Goal: Task Accomplishment & Management: Manage account settings

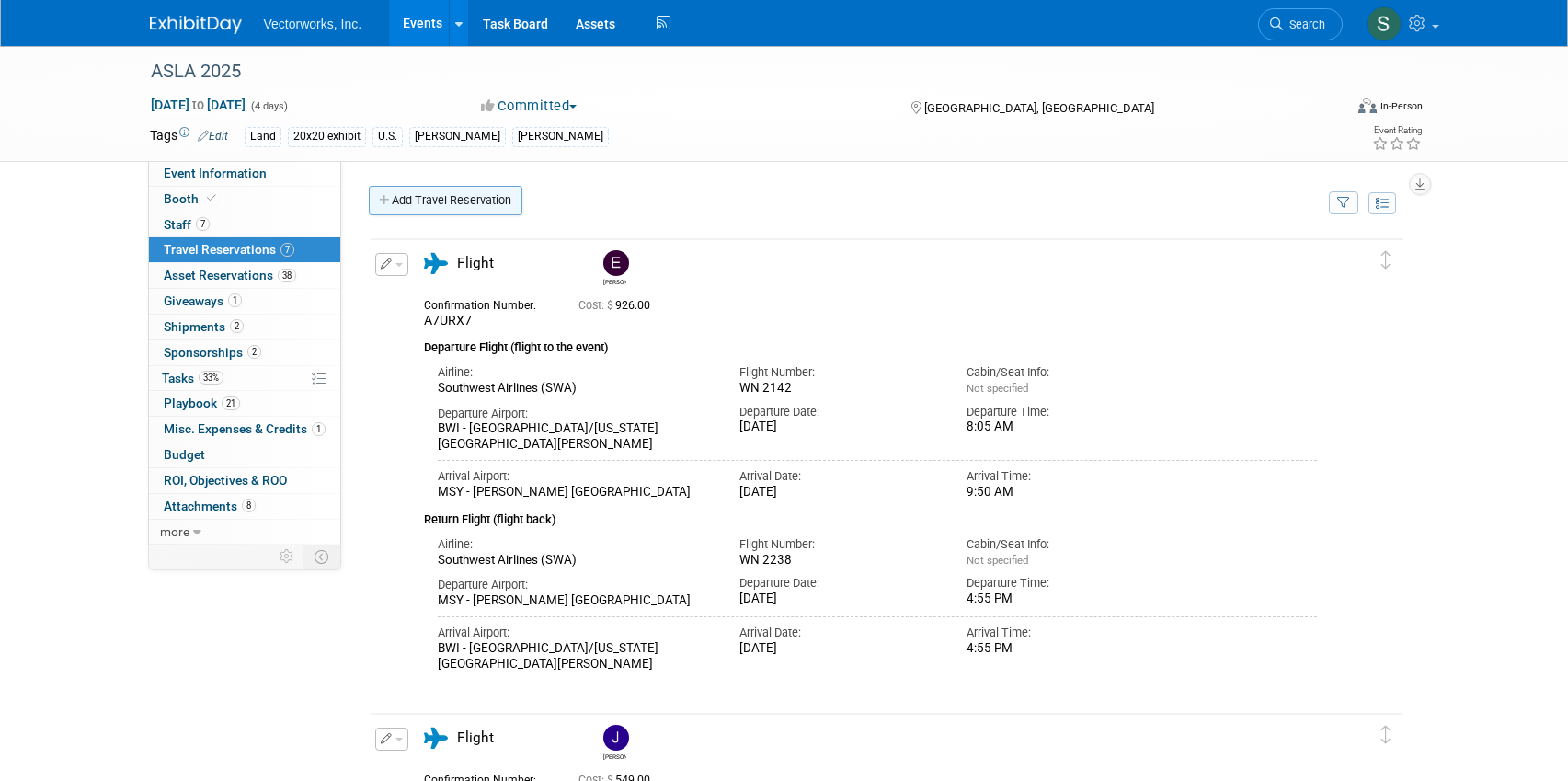
click at [415, 198] on link "Add Travel Reservation" at bounding box center [445, 201] width 154 height 30
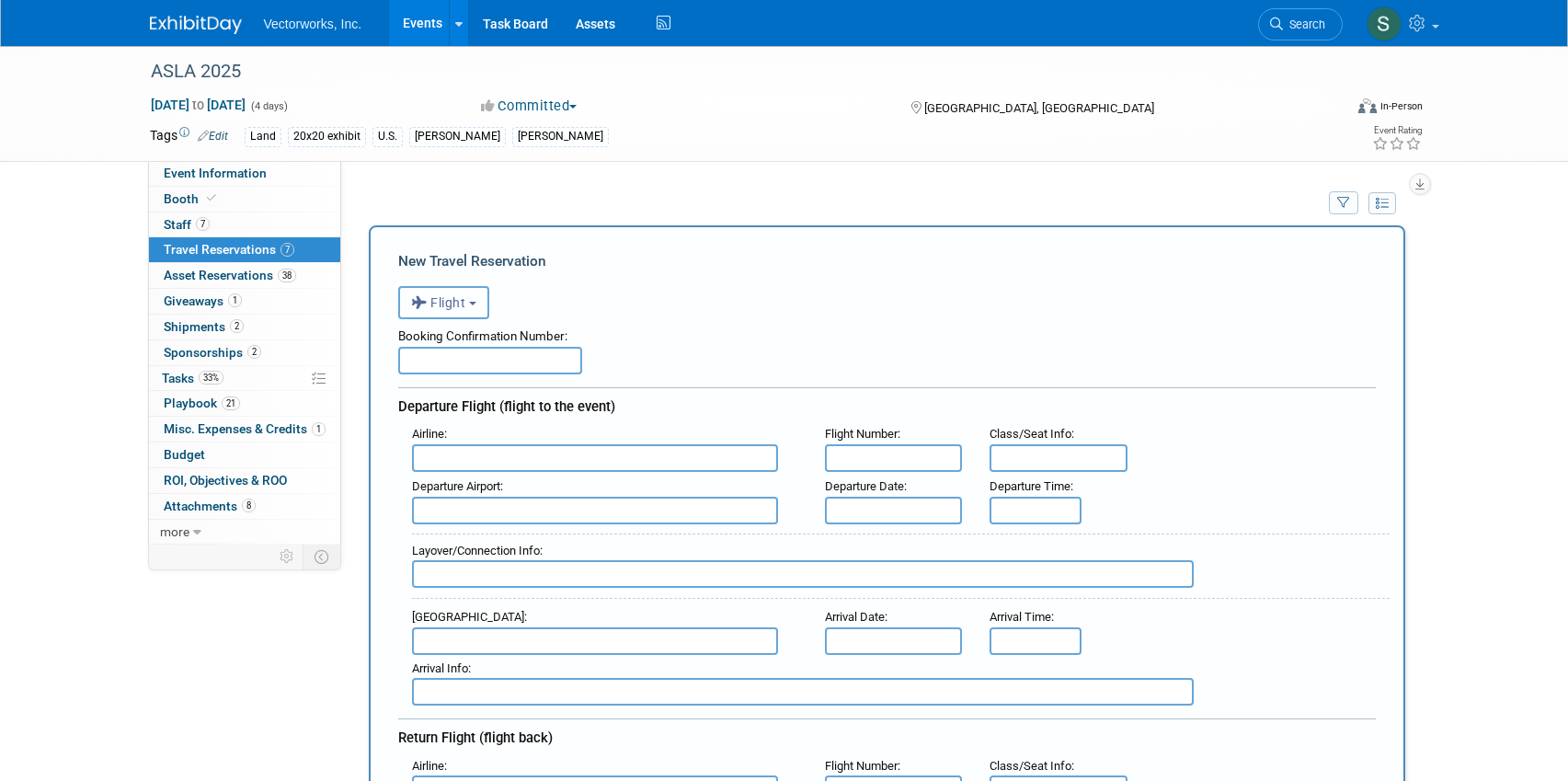
click at [450, 297] on span "Flight" at bounding box center [439, 303] width 55 height 15
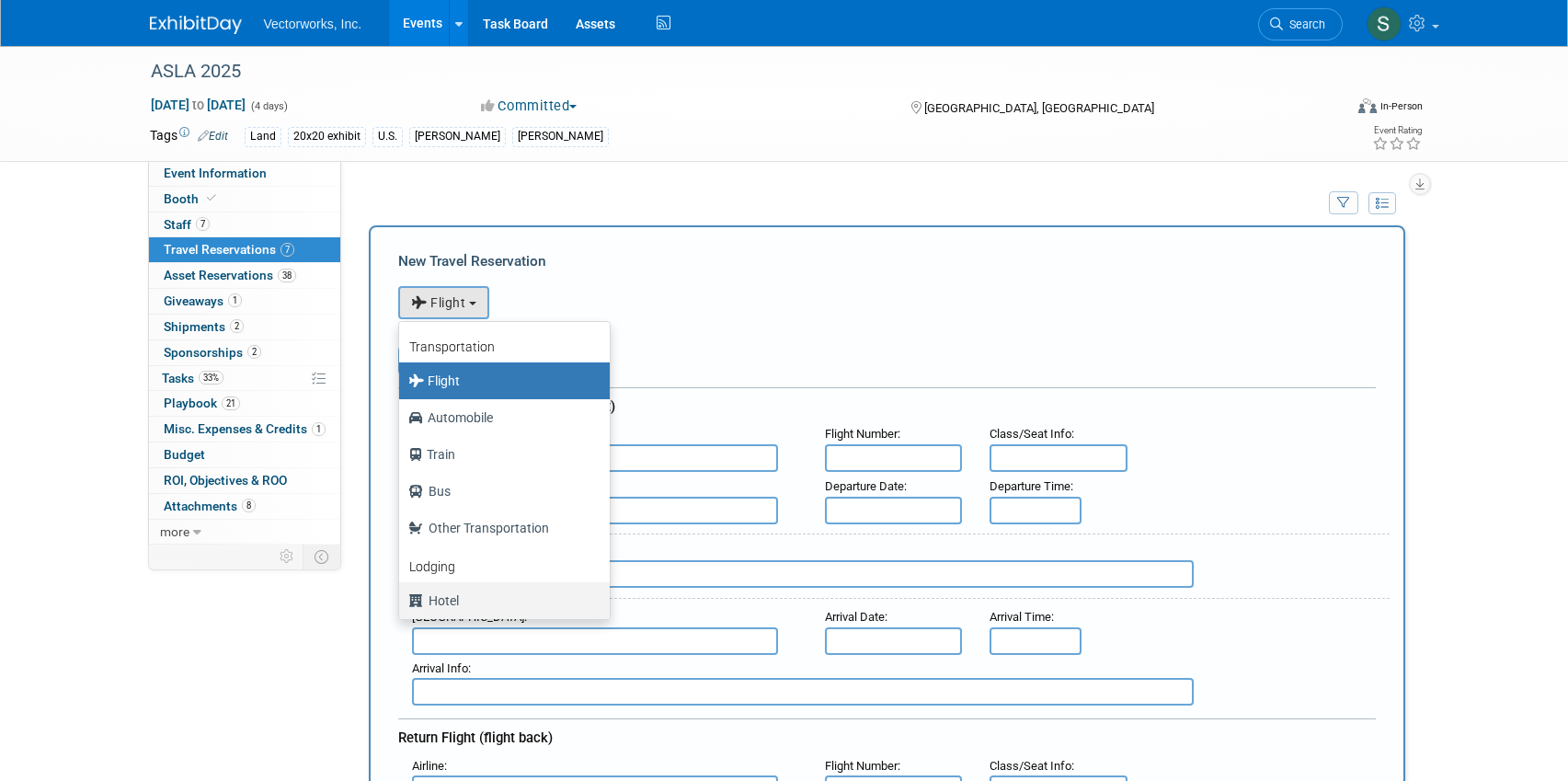
click at [466, 597] on label "Hotel" at bounding box center [500, 600] width 183 height 30
click at [402, 597] on input "Hotel" at bounding box center [396, 598] width 12 height 12
select select "6"
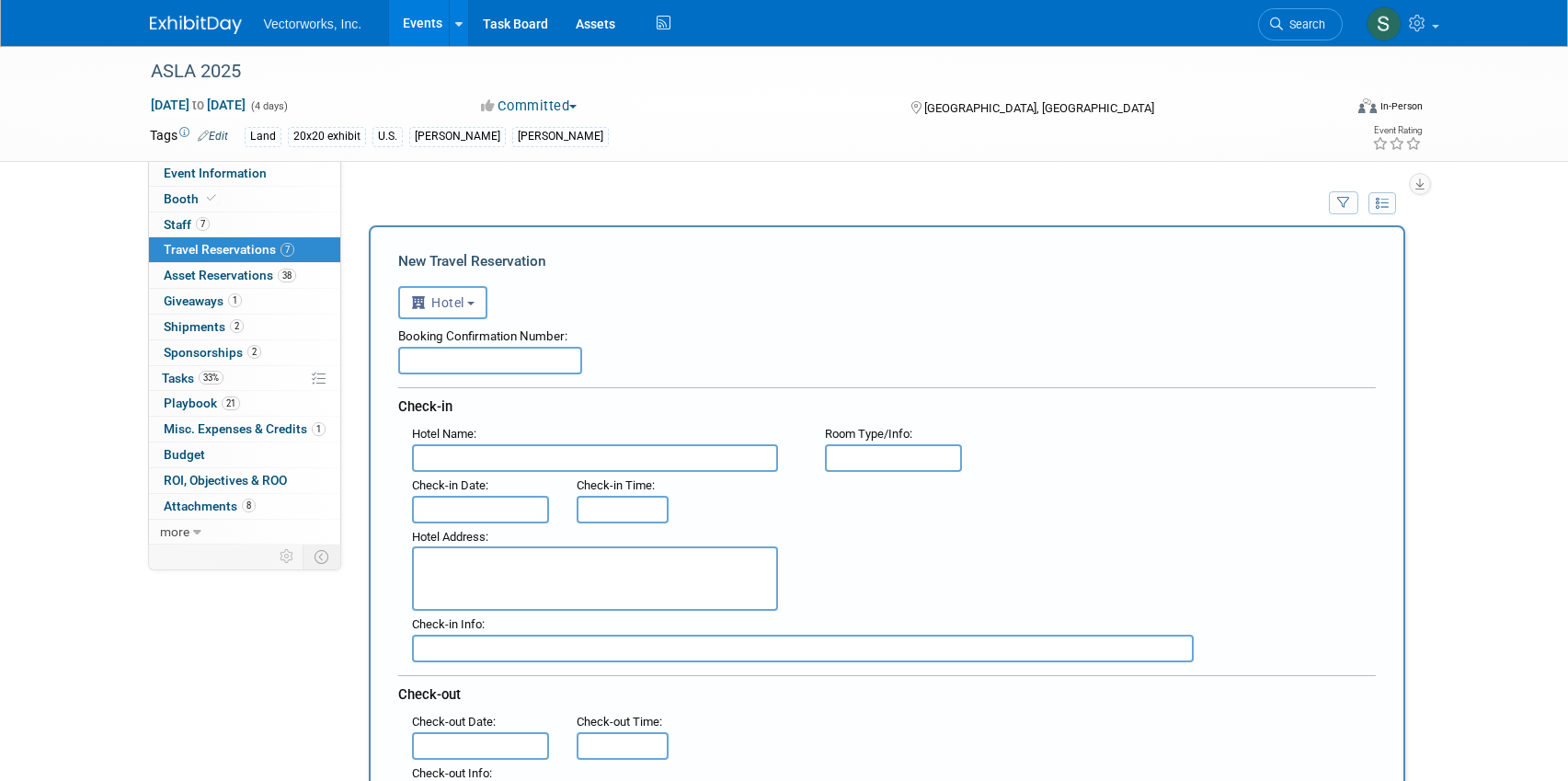
click at [503, 455] on input "text" at bounding box center [595, 458] width 366 height 28
type input "Sonesta ES Suites N.O. [GEOGRAPHIC_DATA]"
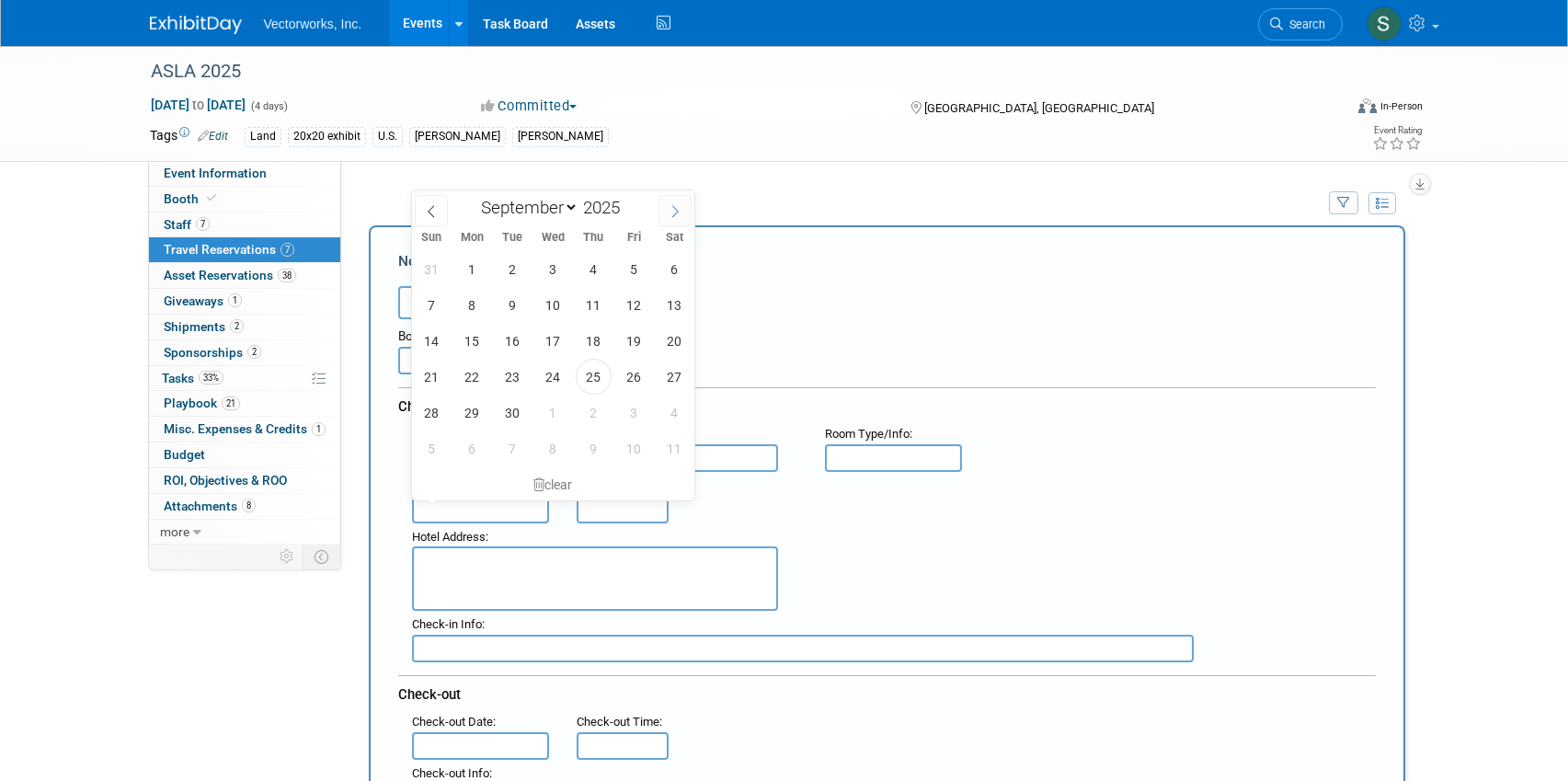
click at [675, 216] on icon at bounding box center [675, 211] width 13 height 13
select select "9"
click at [546, 305] on span "8" at bounding box center [553, 304] width 36 height 36
type input "[DATE]"
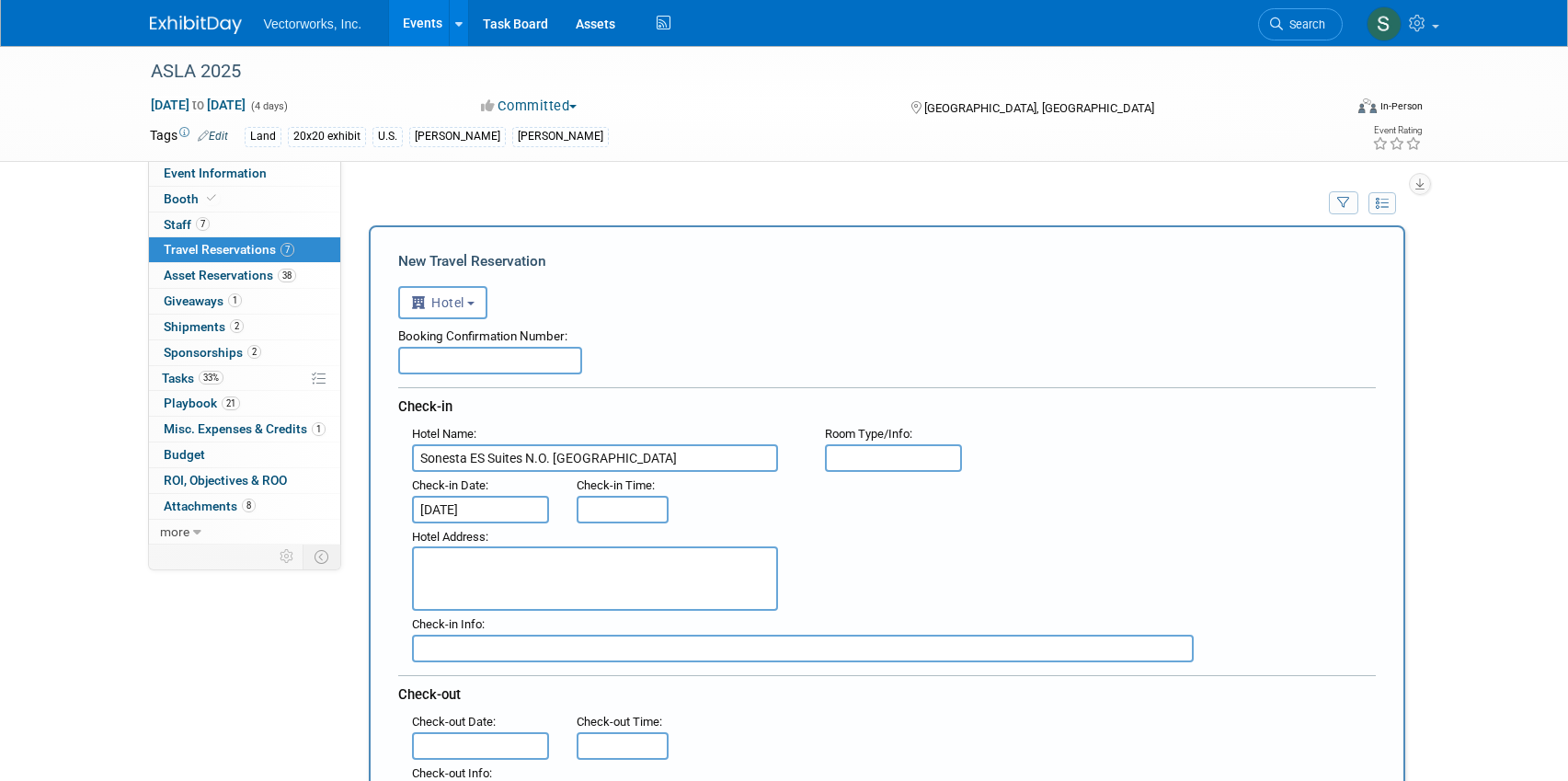
type input "3:00 PM"
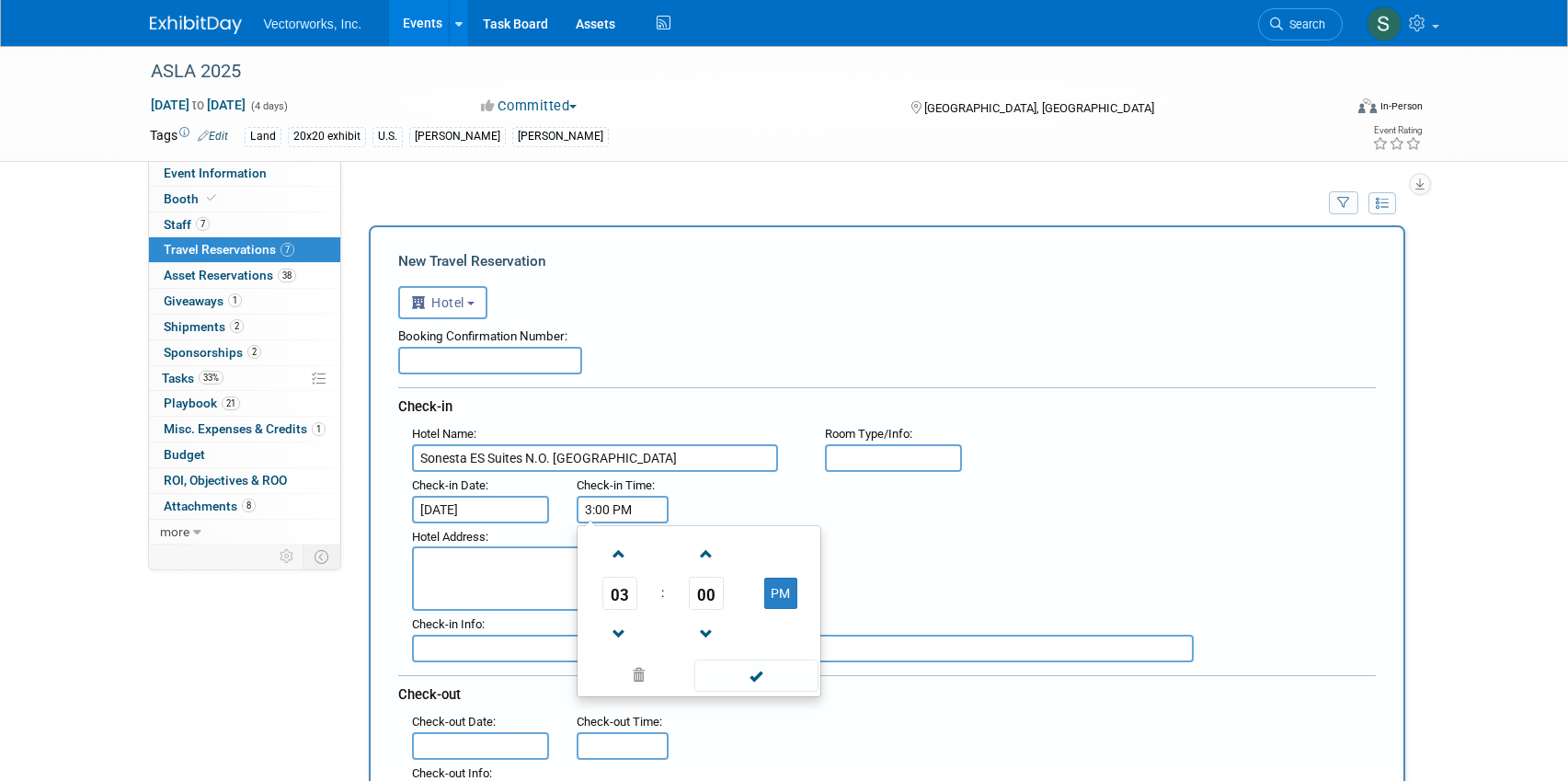
click at [616, 506] on input "3:00 PM" at bounding box center [622, 510] width 92 height 28
click at [639, 673] on span at bounding box center [639, 675] width 112 height 33
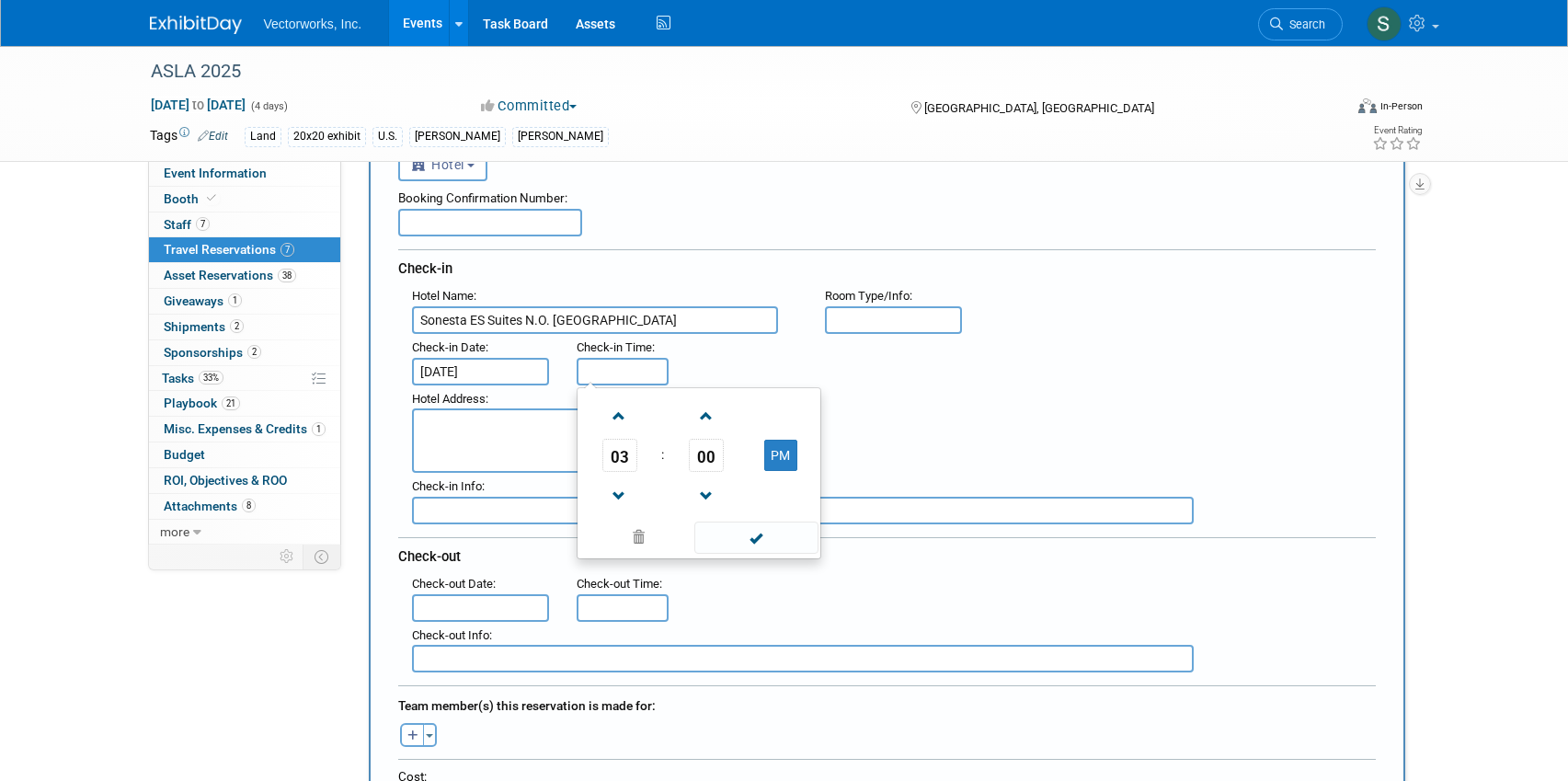
scroll to position [147, 0]
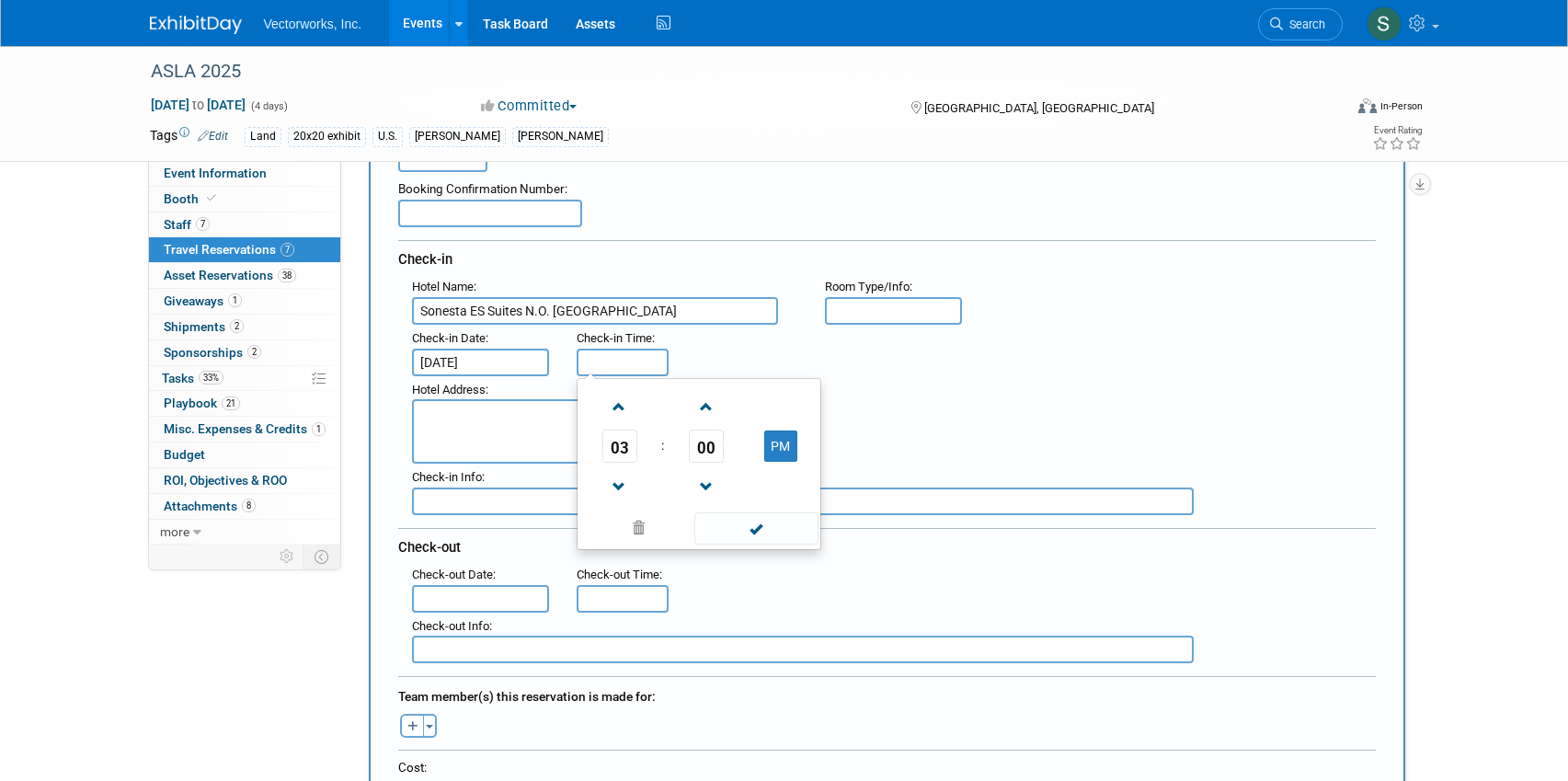
click at [486, 607] on input "text" at bounding box center [481, 599] width 138 height 28
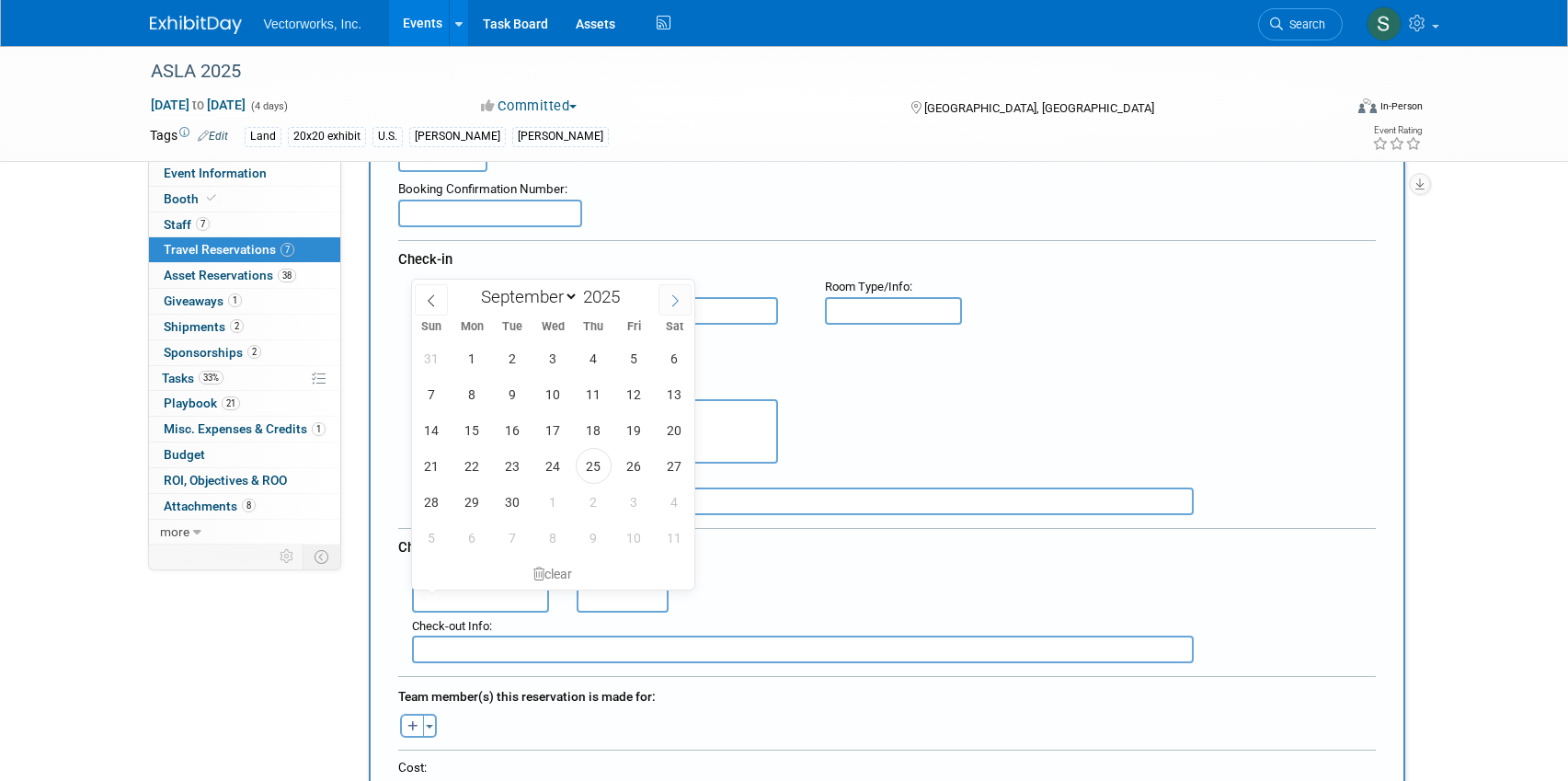
click at [669, 300] on icon at bounding box center [675, 301] width 13 height 13
select select "9"
click at [479, 430] on span "13" at bounding box center [472, 430] width 36 height 36
type input "[DATE]"
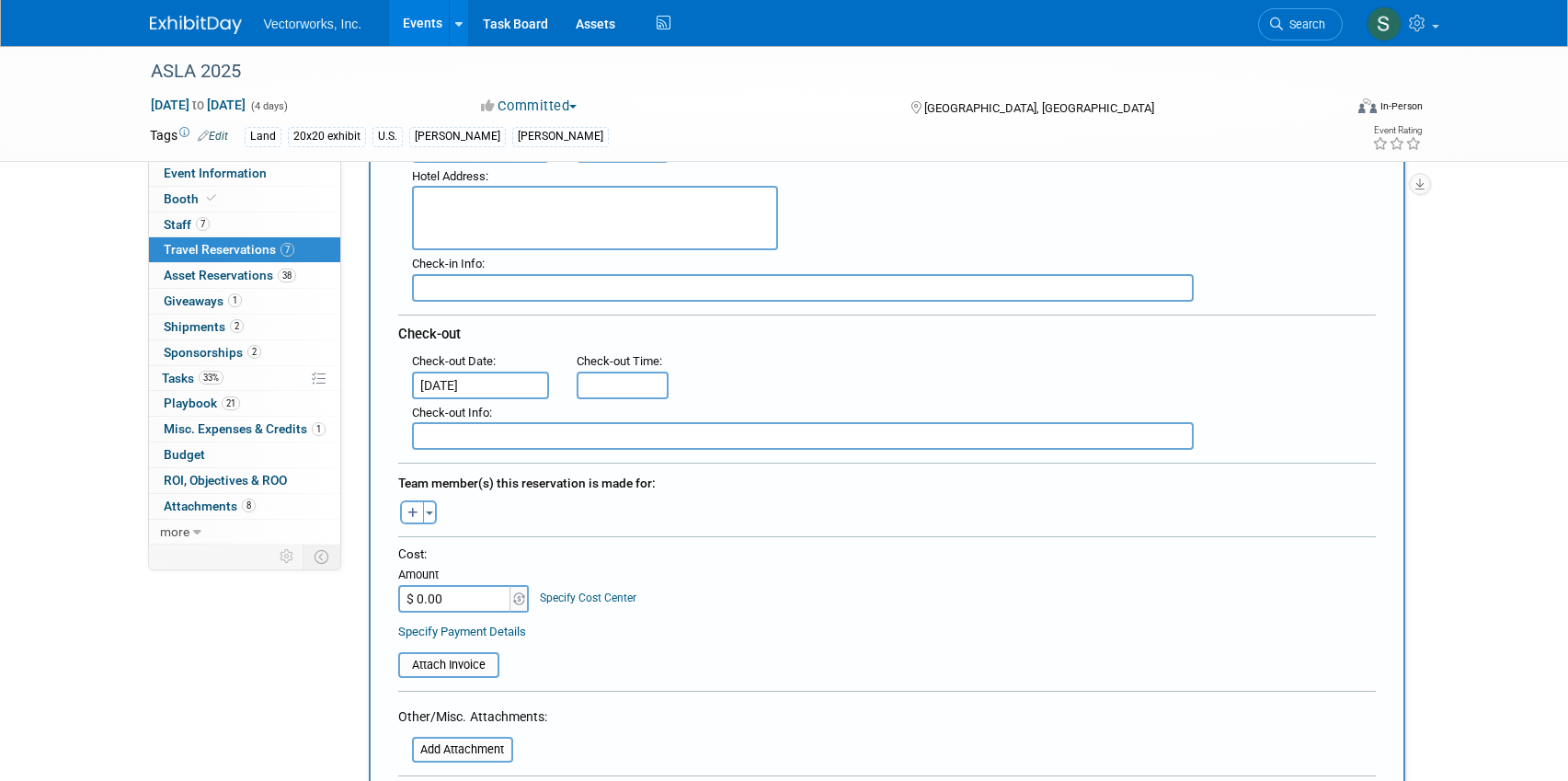
scroll to position [384, 0]
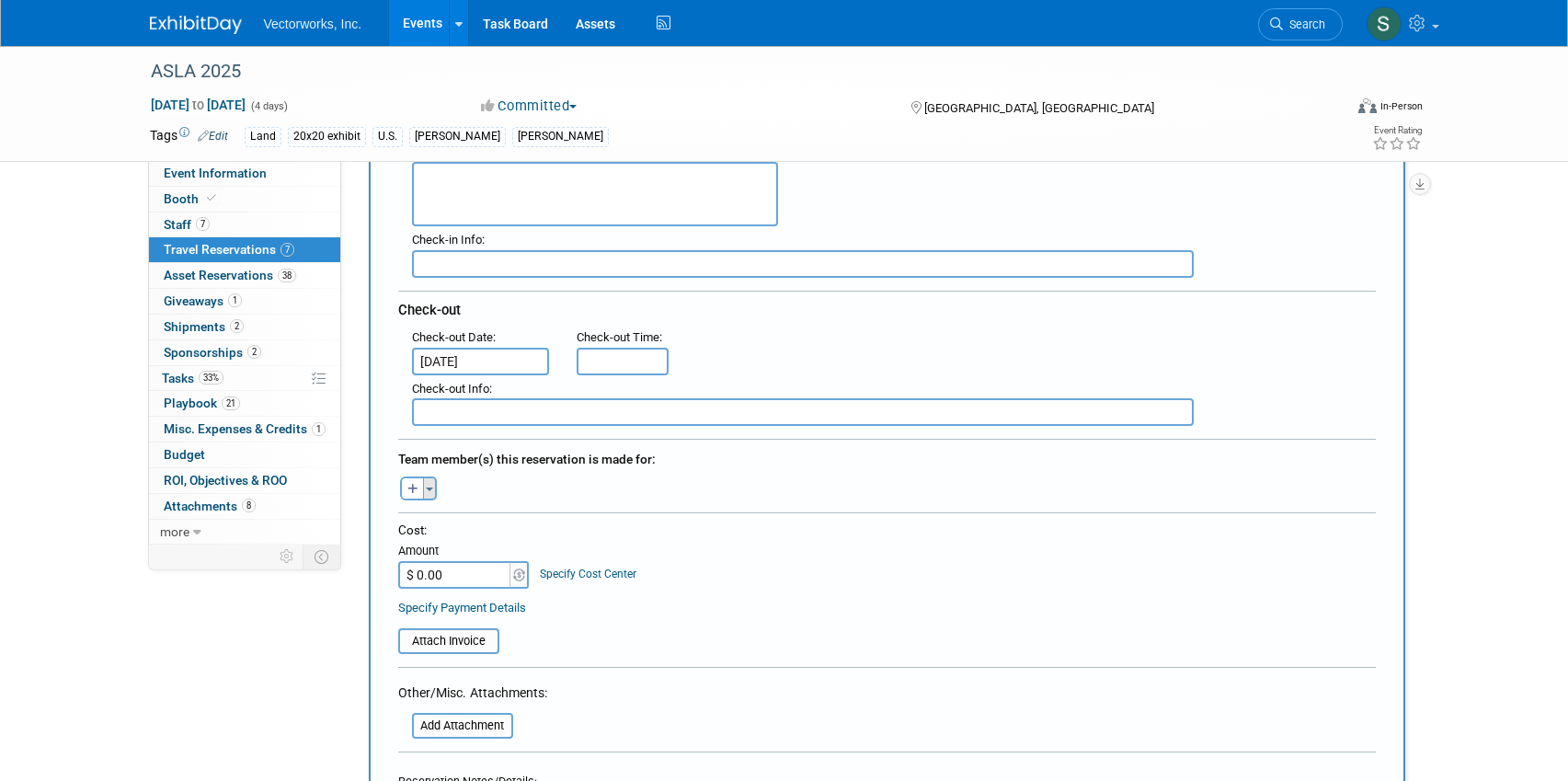
click at [431, 496] on button "Toggle Dropdown" at bounding box center [429, 489] width 14 height 24
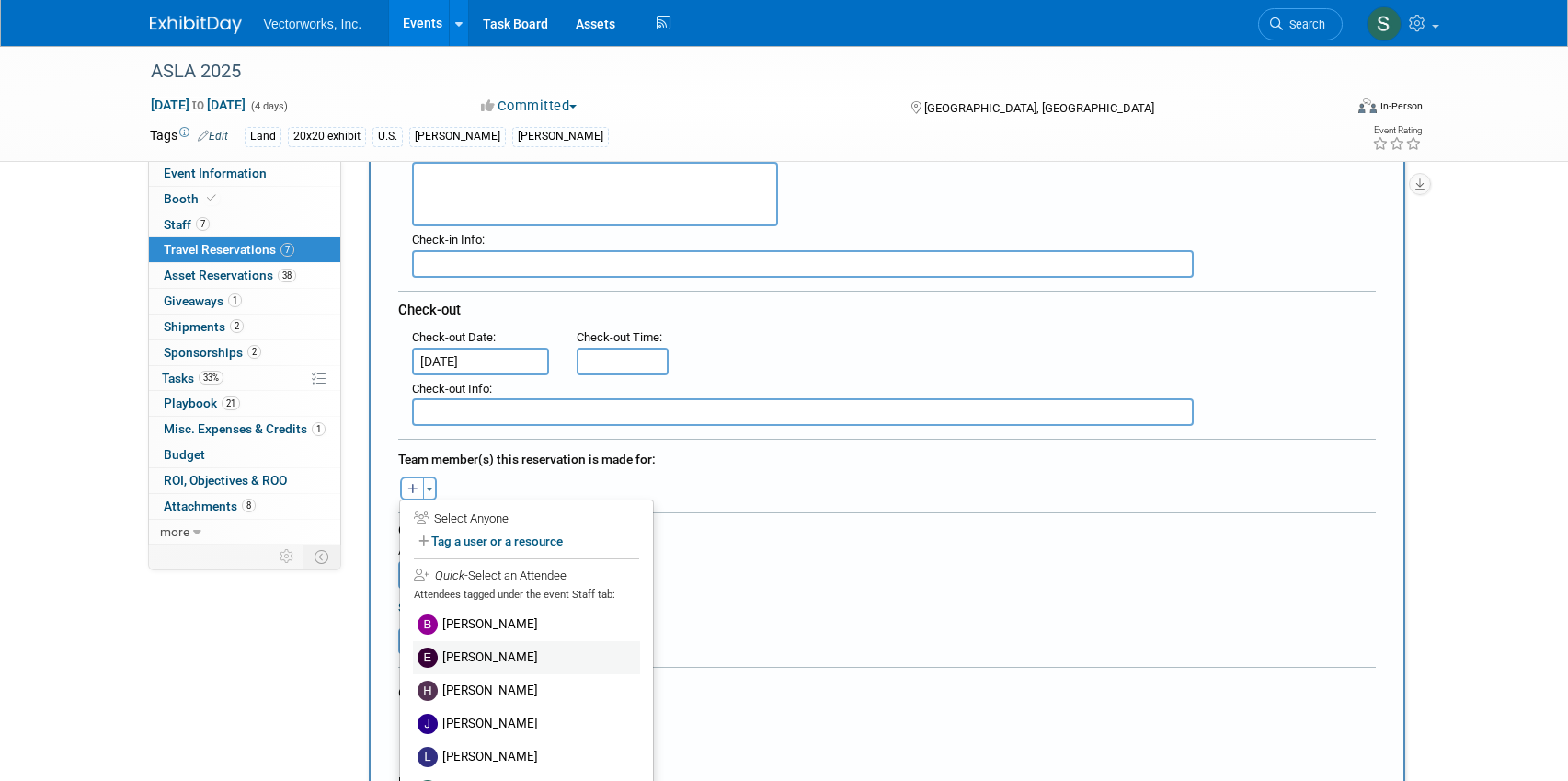
click at [474, 657] on label "[PERSON_NAME]" at bounding box center [527, 658] width 227 height 34
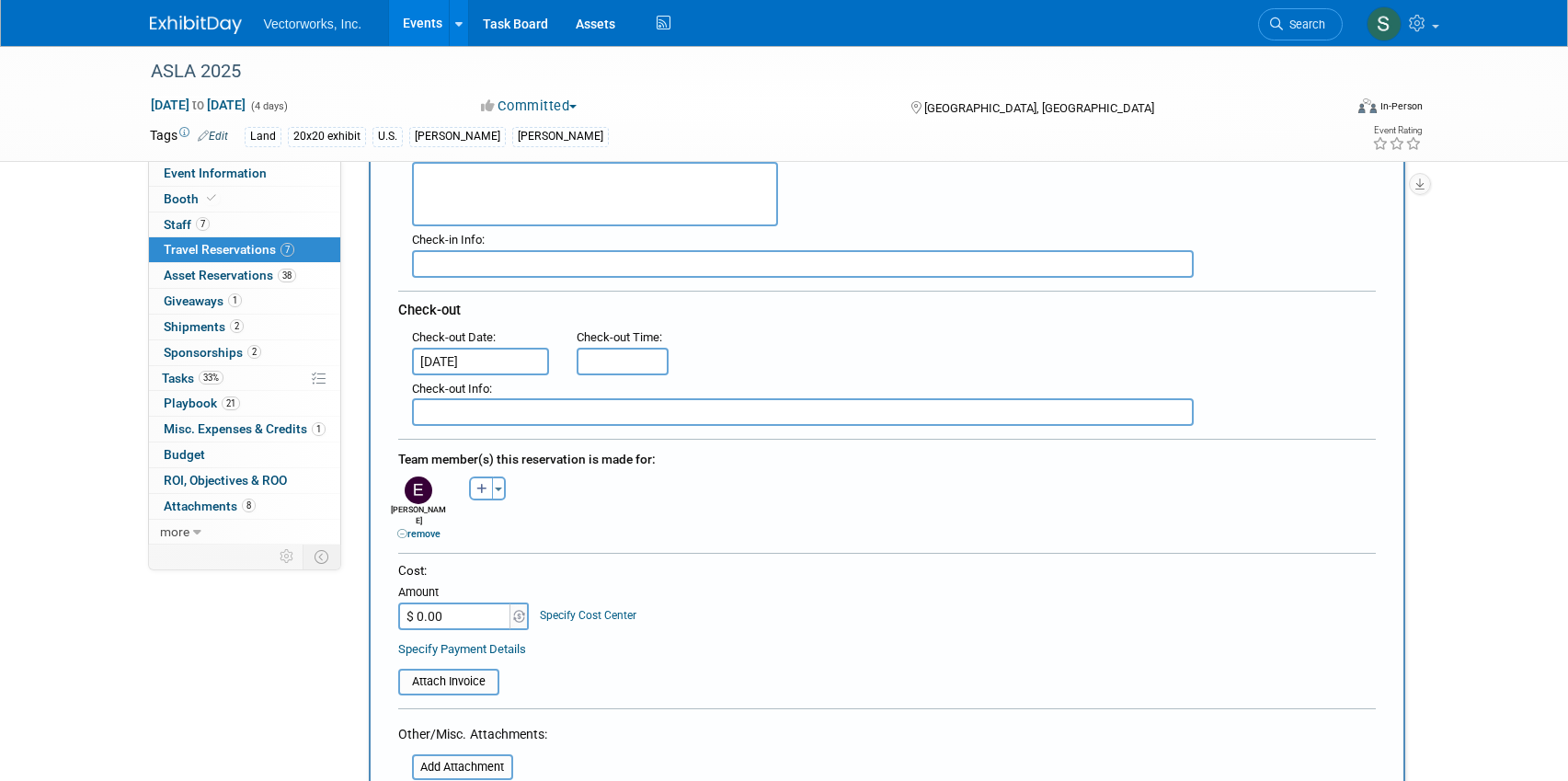
click at [456, 602] on input "$ 0.00" at bounding box center [455, 616] width 115 height 28
paste input "1,354.65"
type input "$ 1,354.65"
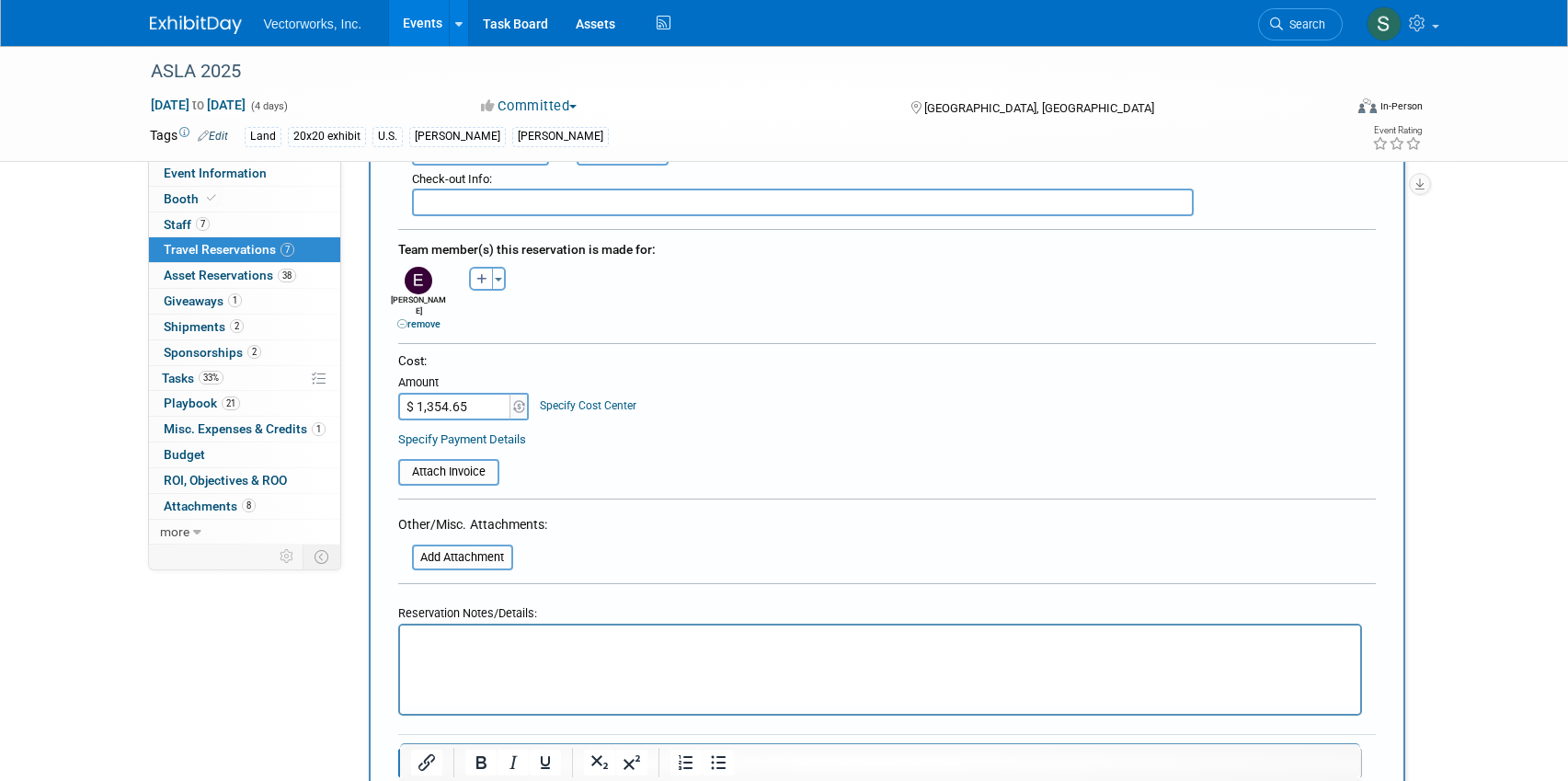
scroll to position [702, 0]
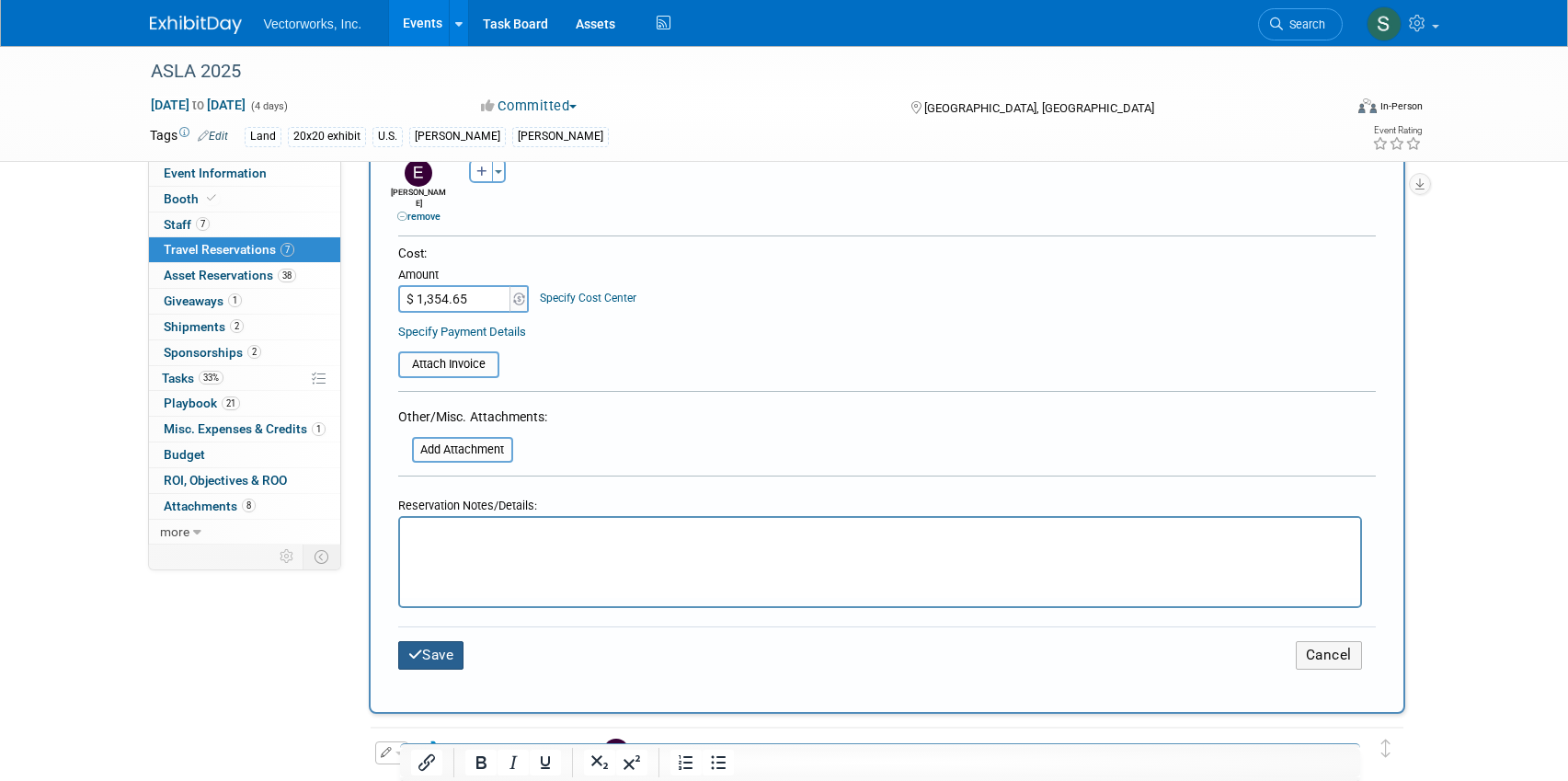
click at [433, 641] on button "Save" at bounding box center [431, 655] width 66 height 29
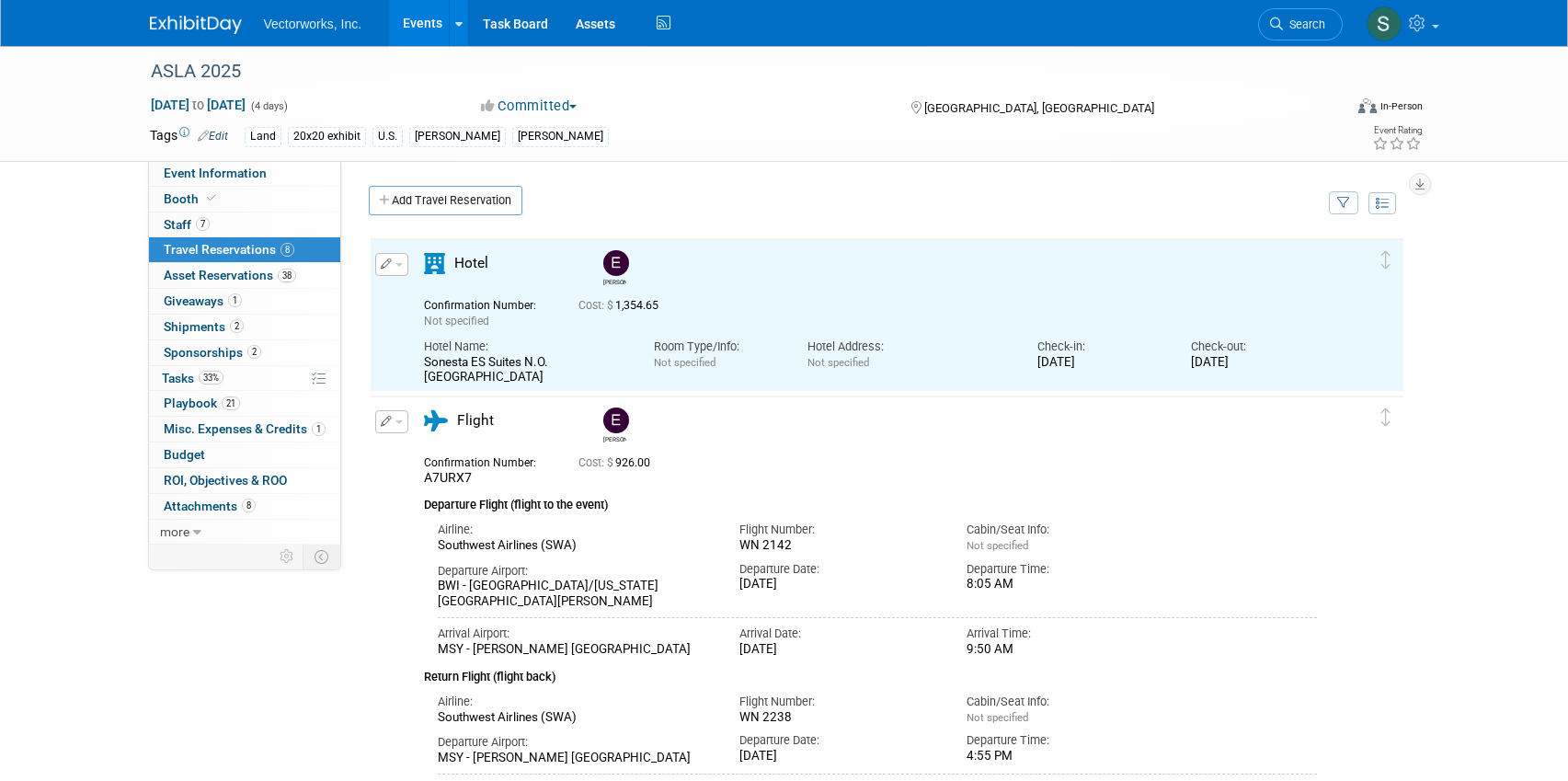
scroll to position [0, 0]
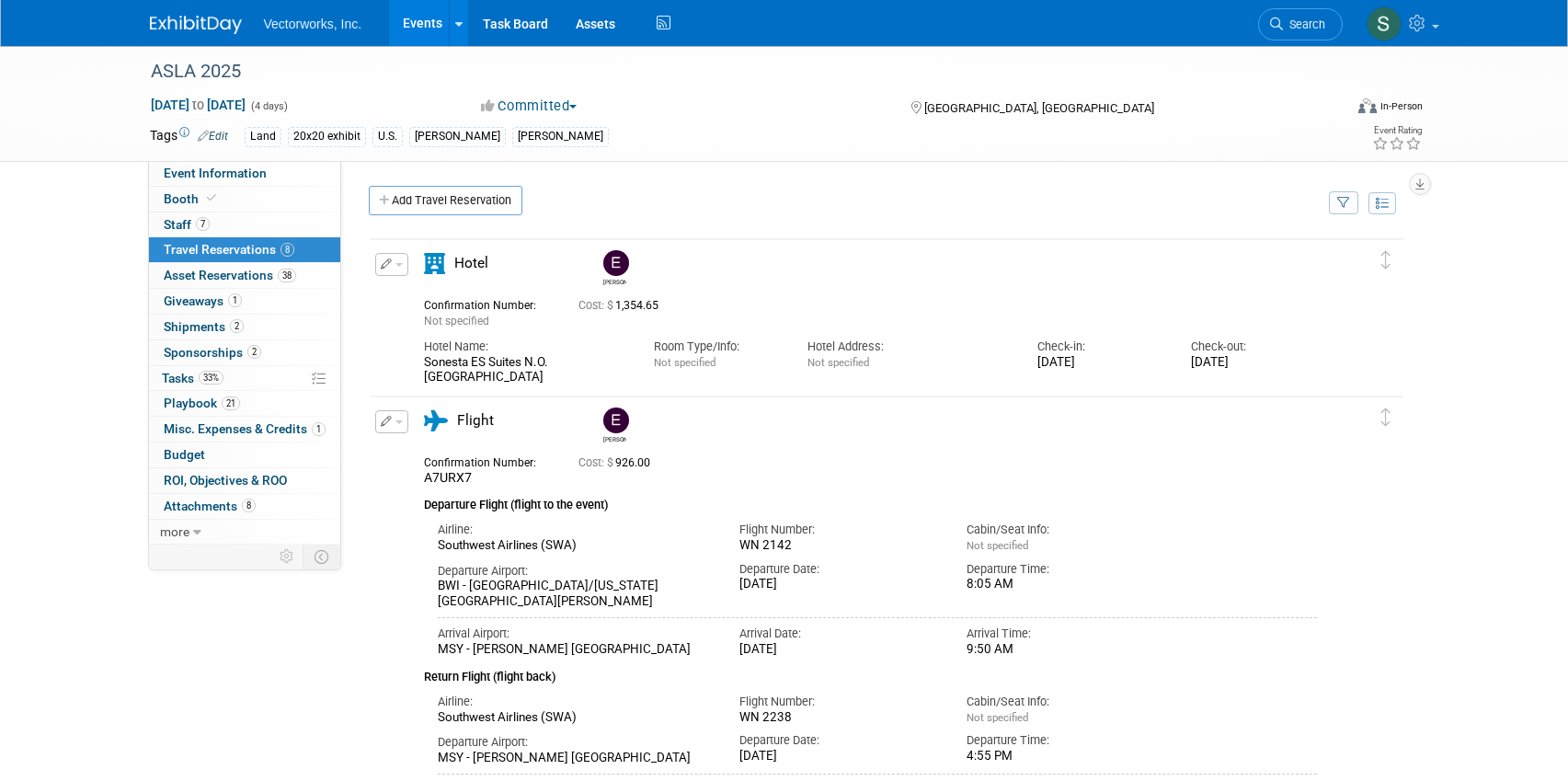
click at [384, 263] on icon "button" at bounding box center [386, 264] width 12 height 11
click at [416, 352] on button "Duplicate" at bounding box center [453, 357] width 155 height 27
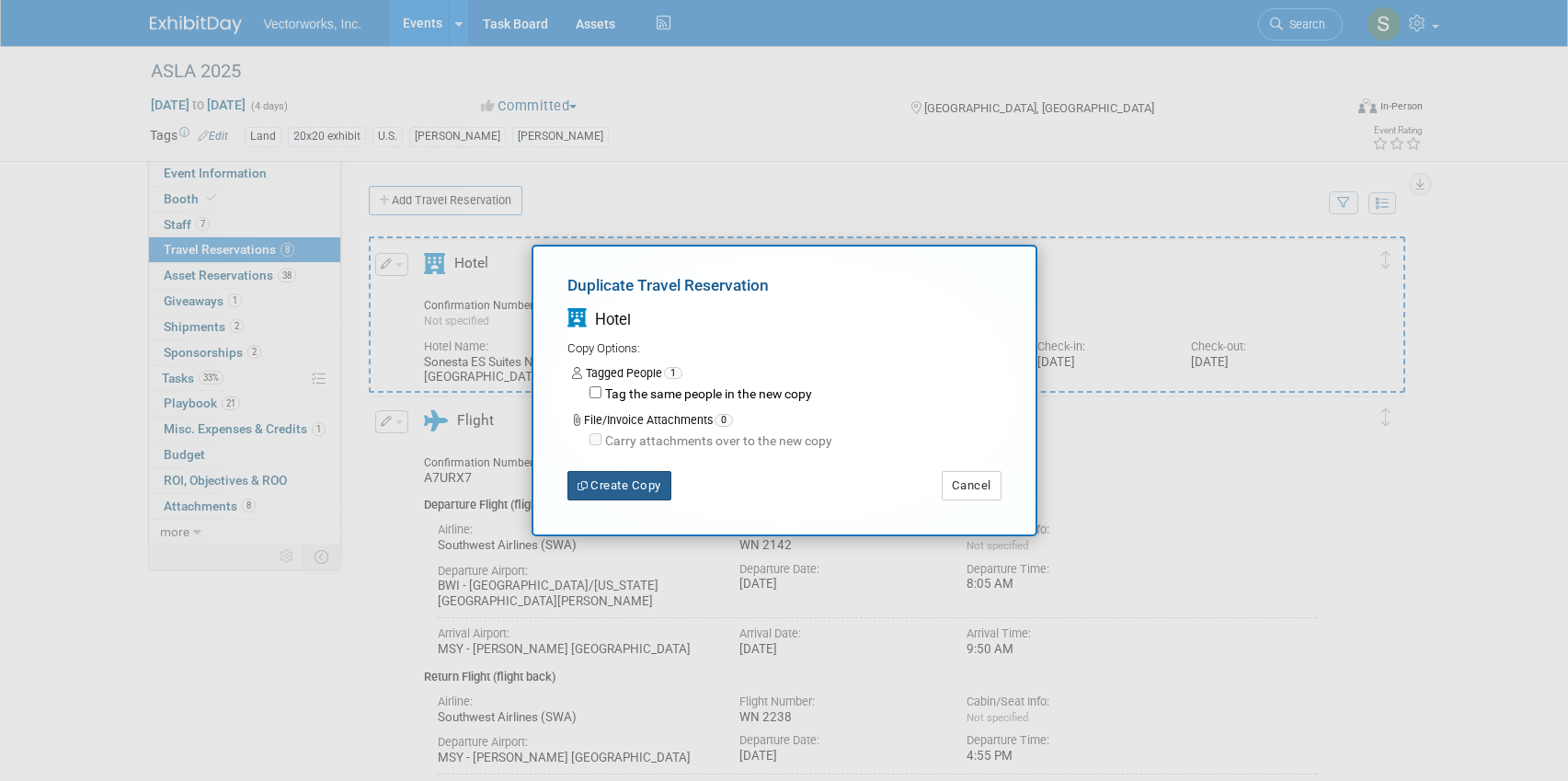
click at [616, 491] on button "Create Copy" at bounding box center [620, 486] width 104 height 30
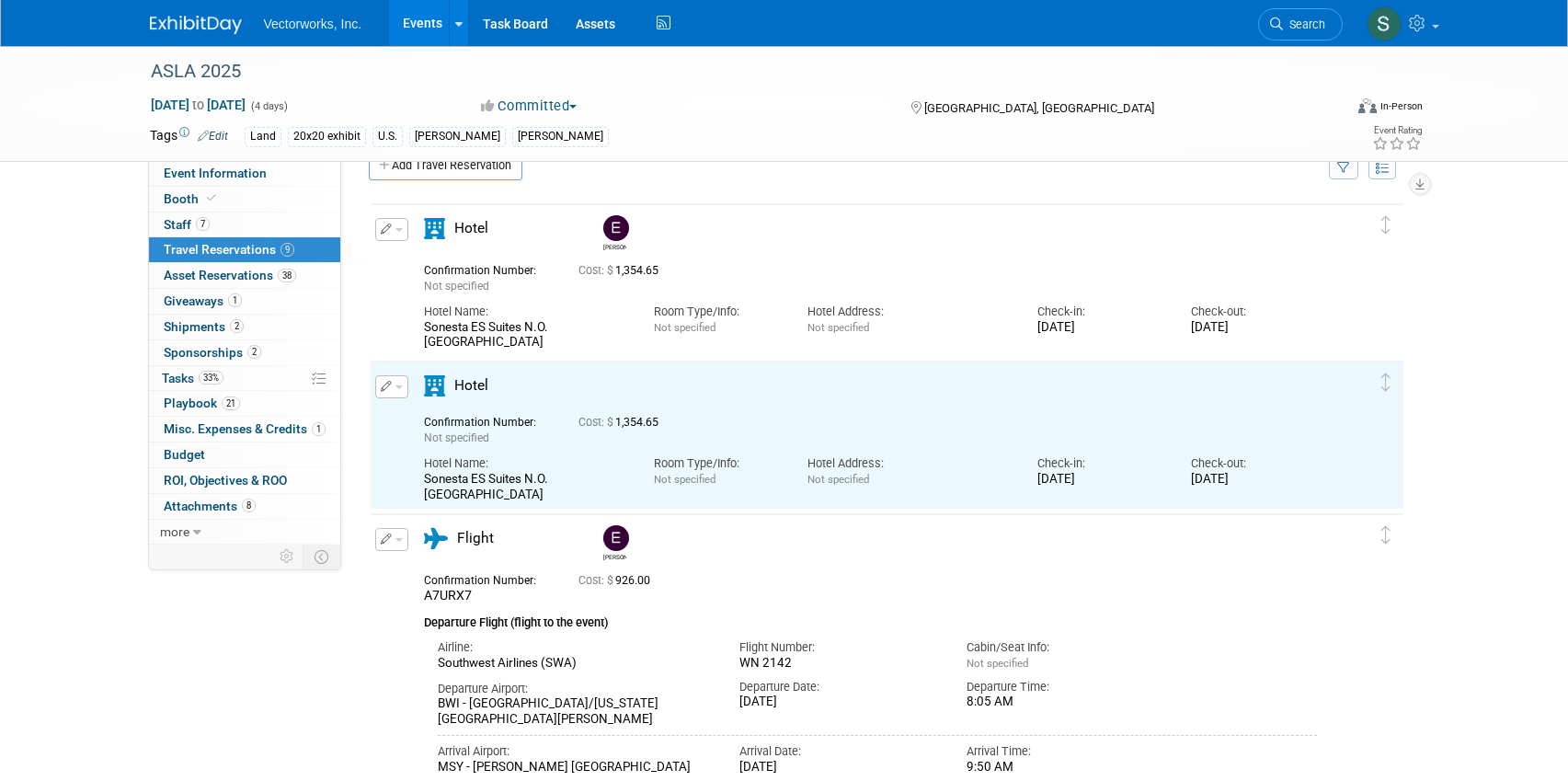
click at [400, 385] on span "button" at bounding box center [399, 387] width 7 height 4
click at [405, 416] on button "Edit Reservation" at bounding box center [453, 419] width 155 height 27
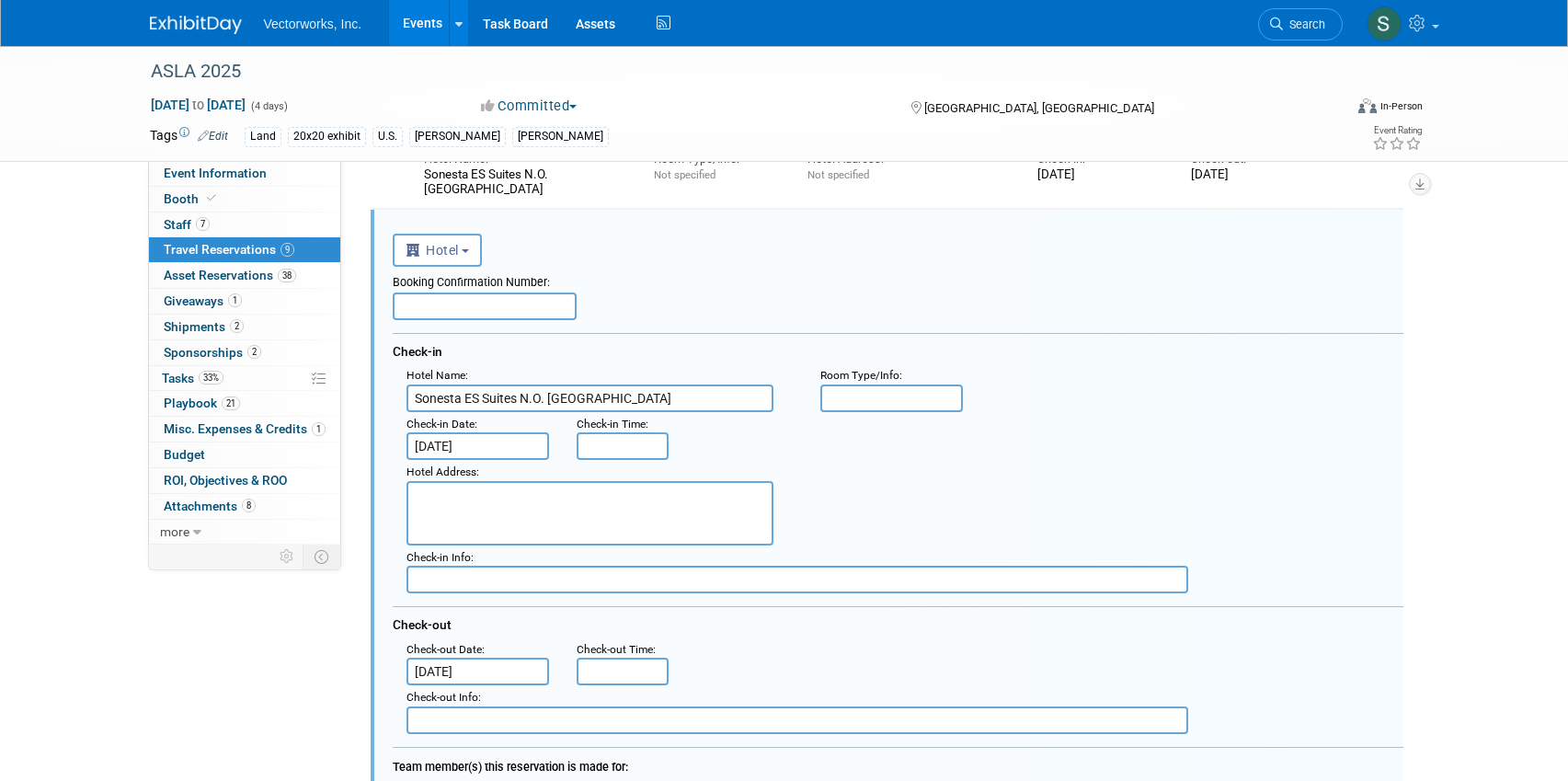
click at [479, 442] on input "[DATE]" at bounding box center [479, 446] width 143 height 28
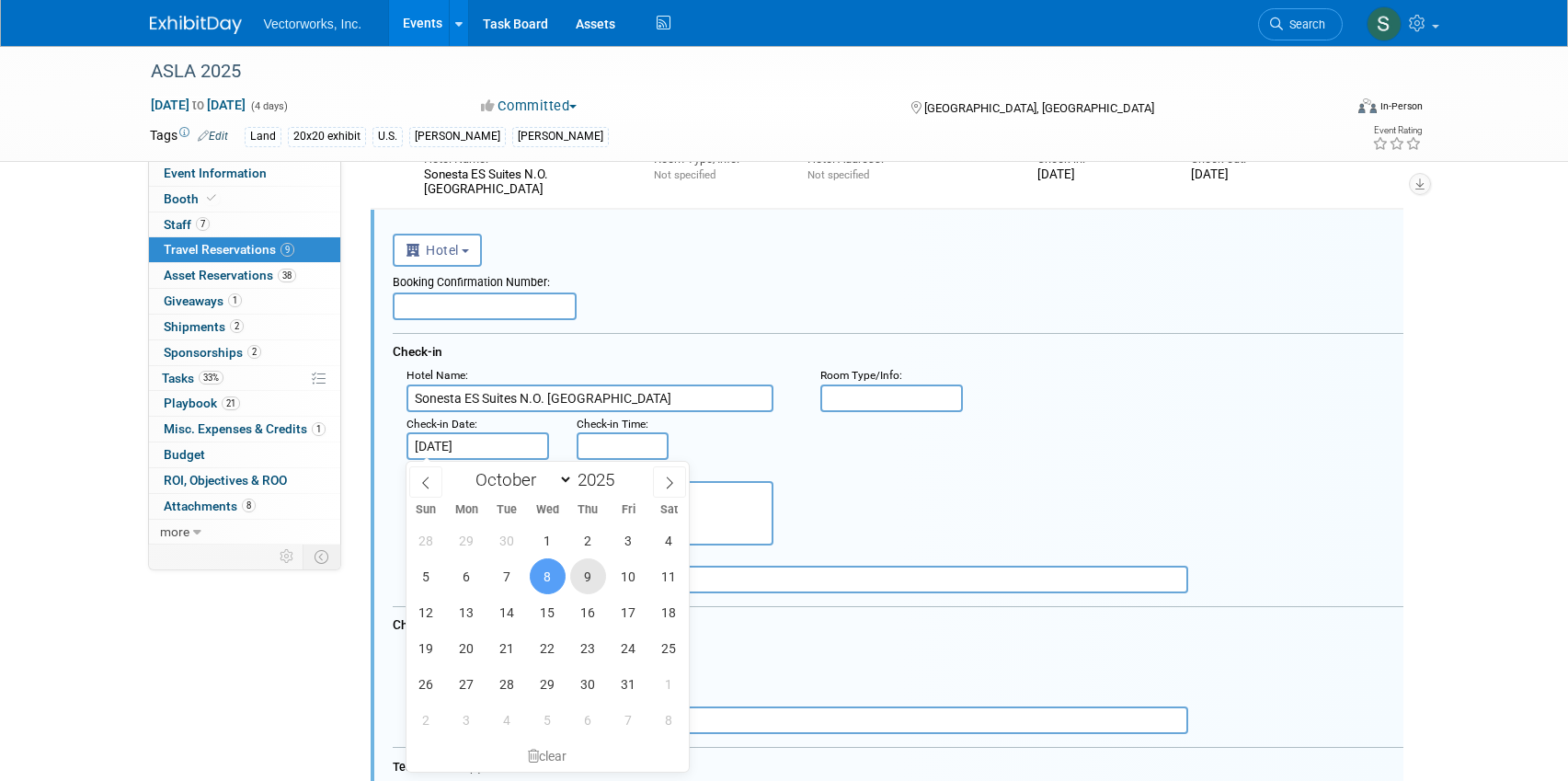
click at [578, 573] on span "9" at bounding box center [588, 576] width 36 height 36
type input "[DATE]"
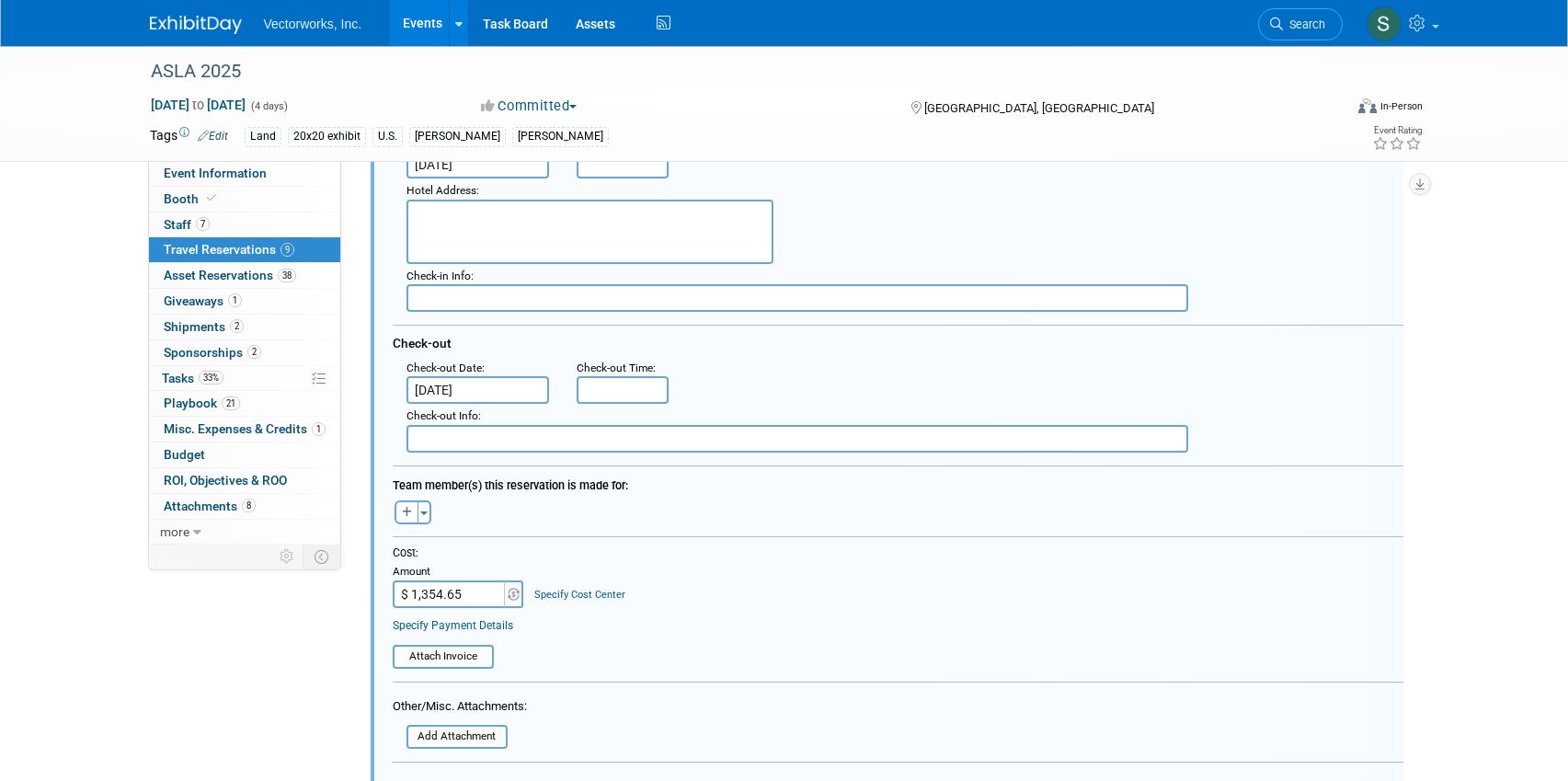
scroll to position [473, 0]
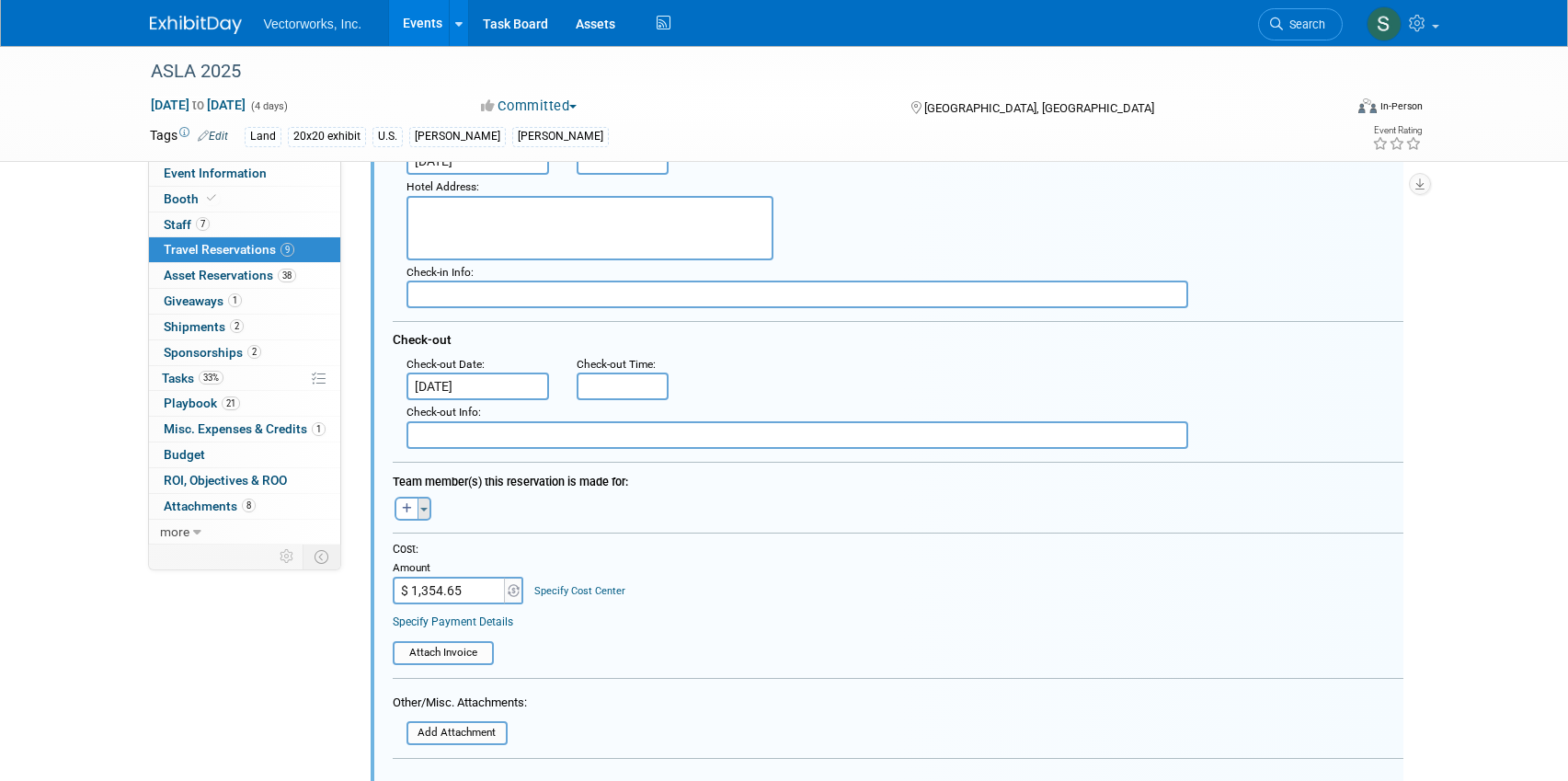
click at [424, 505] on button "Toggle Dropdown" at bounding box center [425, 508] width 14 height 24
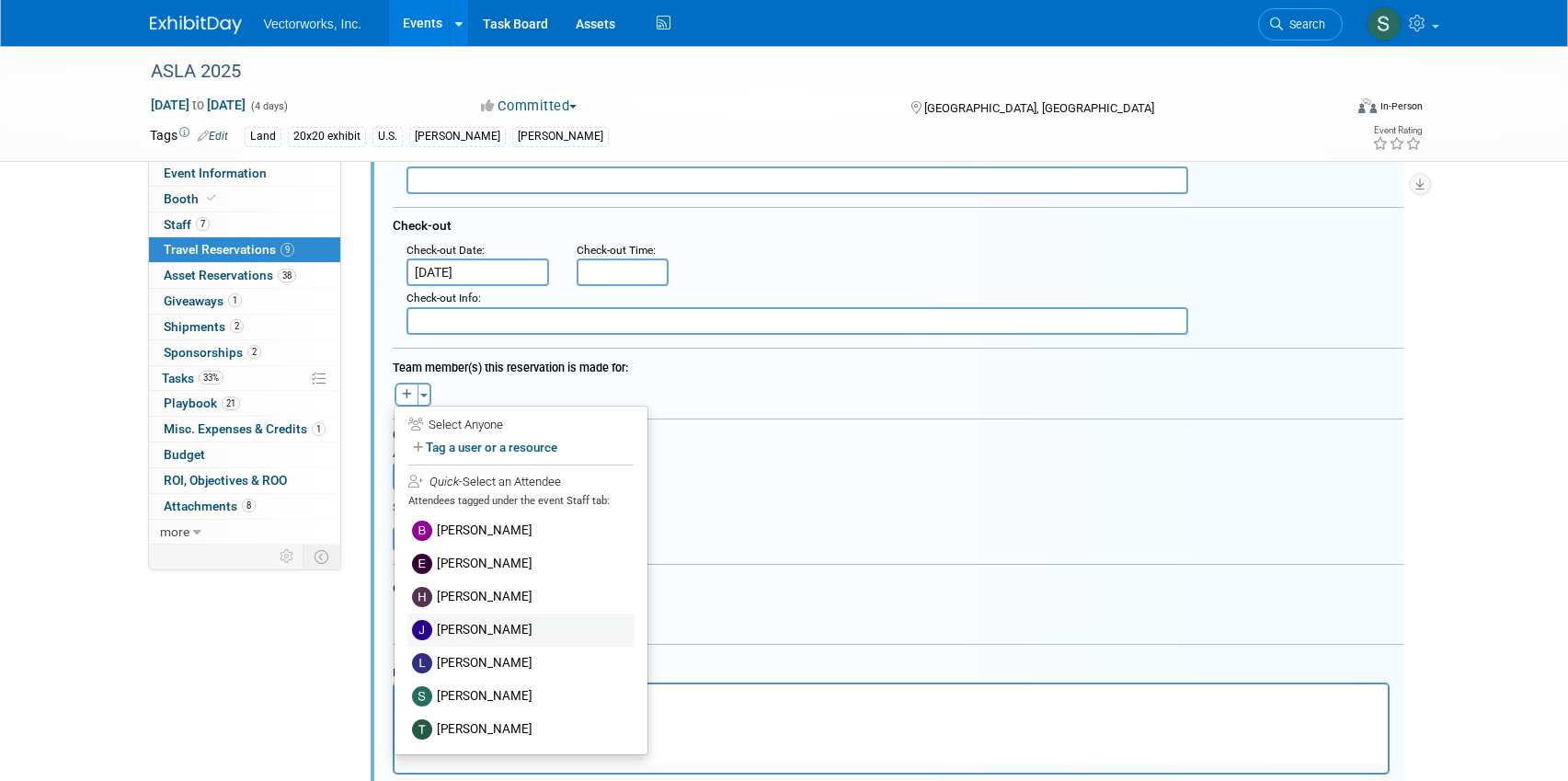
scroll to position [602, 0]
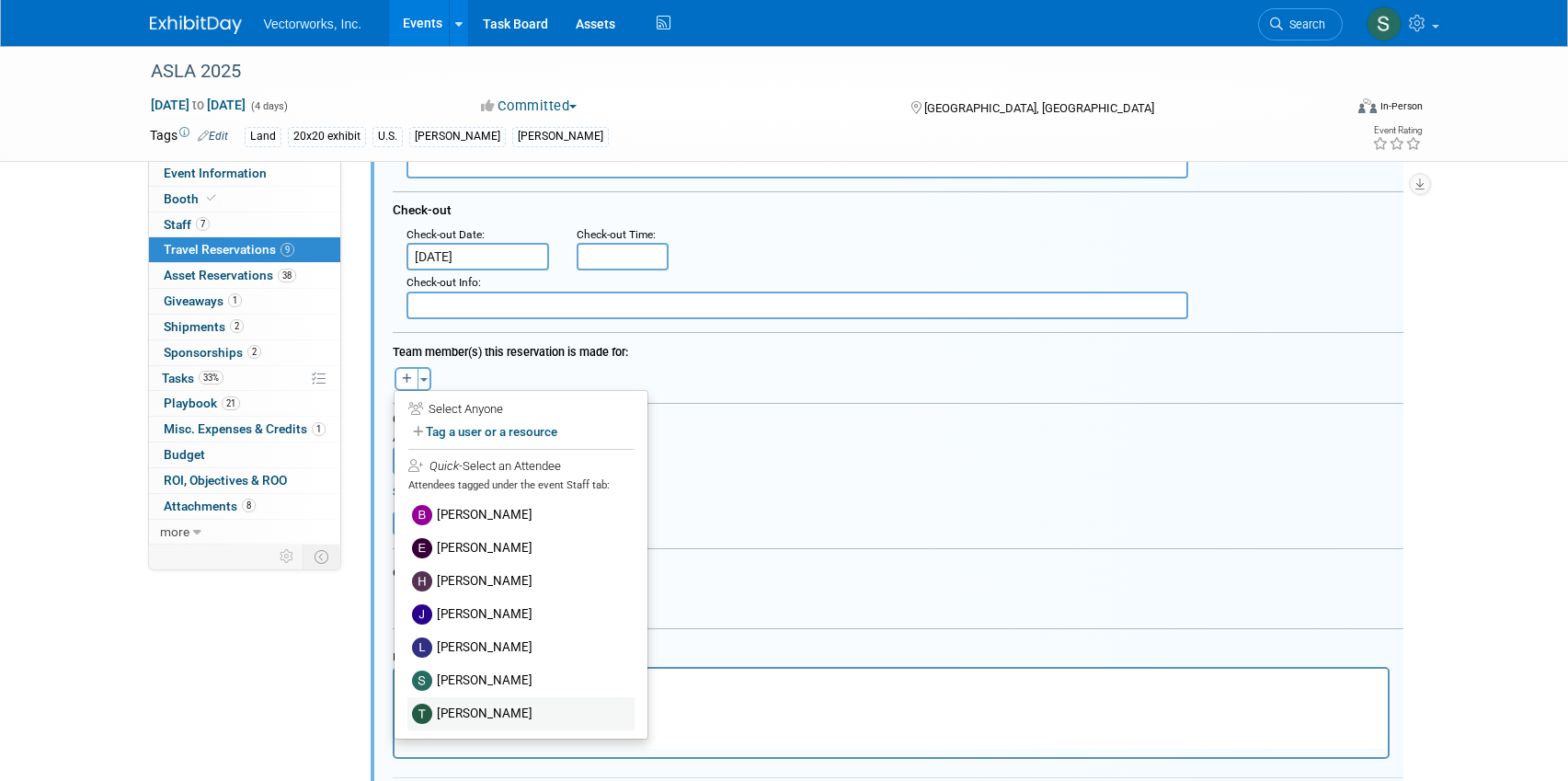
click at [492, 712] on label "[PERSON_NAME]" at bounding box center [521, 714] width 227 height 34
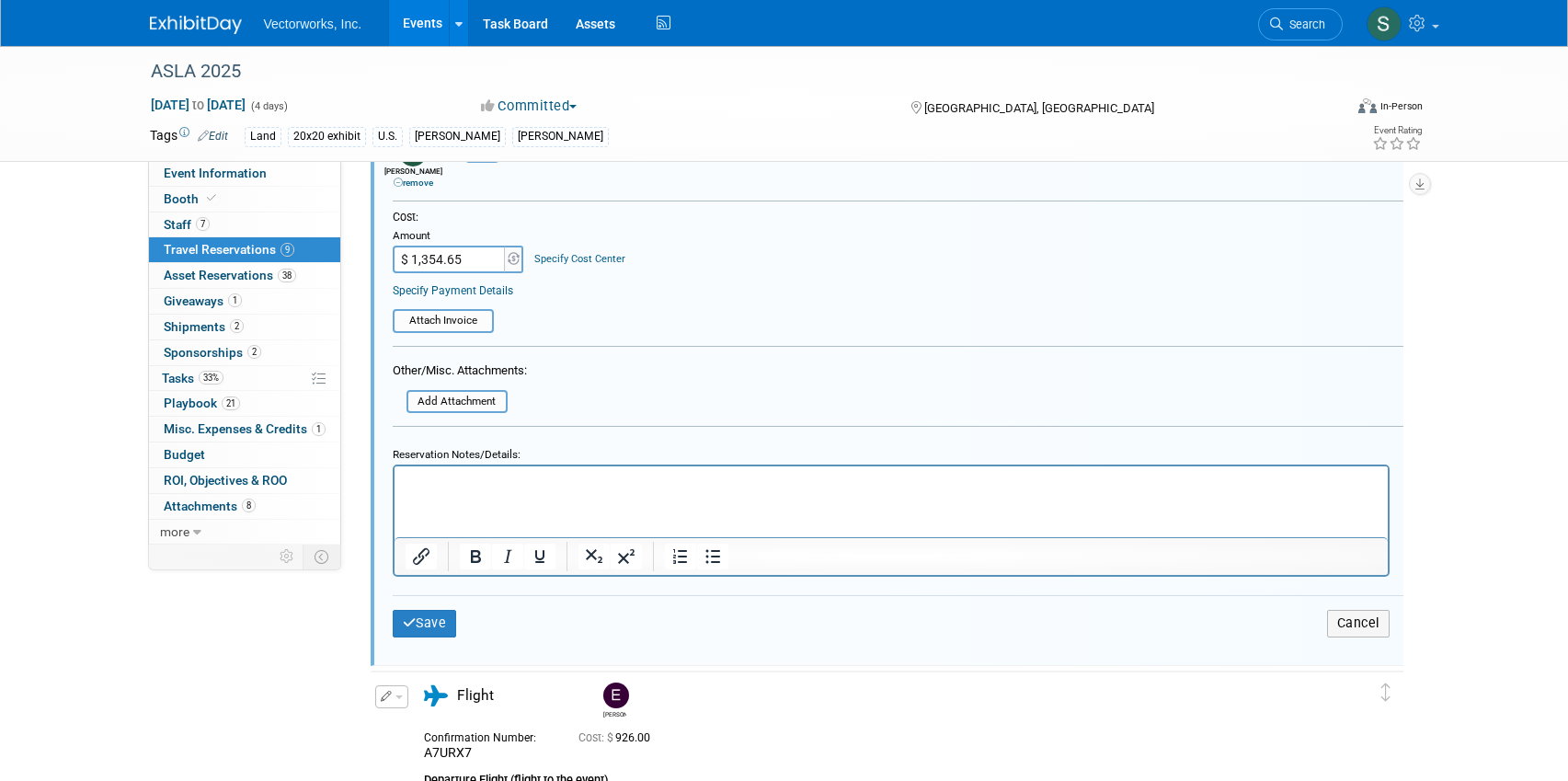
scroll to position [838, 0]
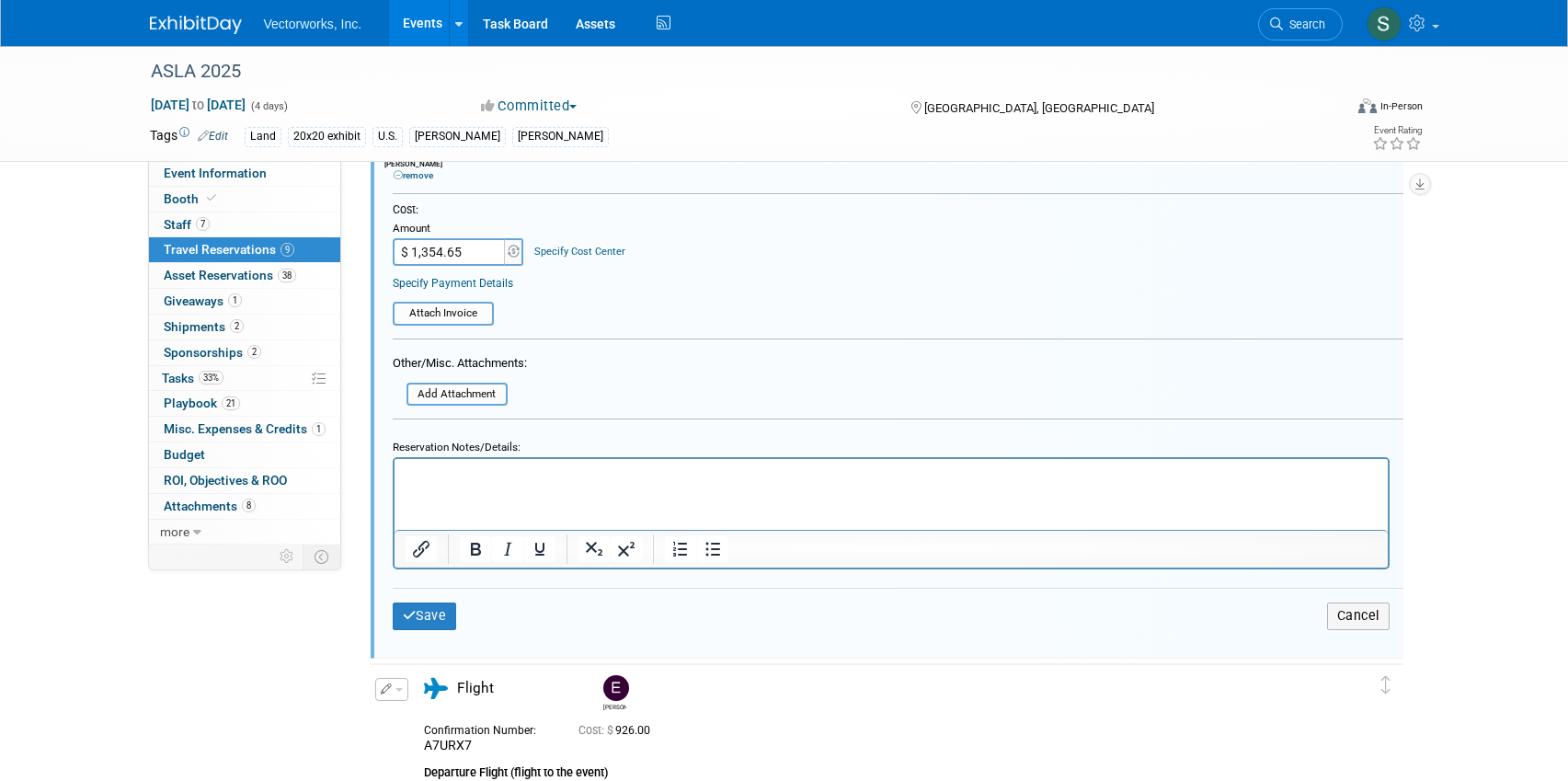
click at [464, 252] on input "$ 1,354.65" at bounding box center [450, 252] width 115 height 28
paste input "121.08"
type input "$ 1,121.08"
click at [433, 607] on button "Save" at bounding box center [425, 615] width 64 height 27
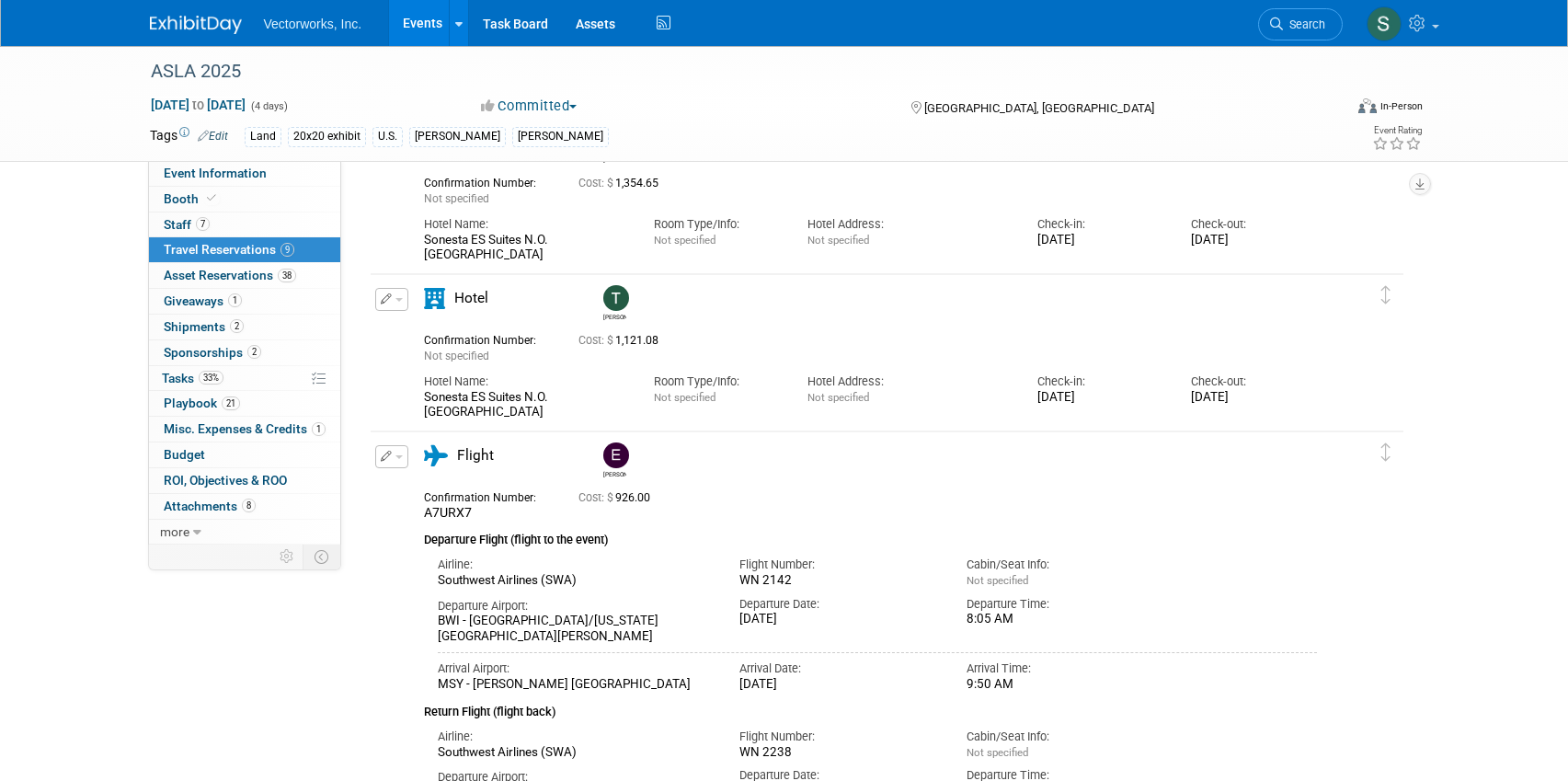
scroll to position [112, 0]
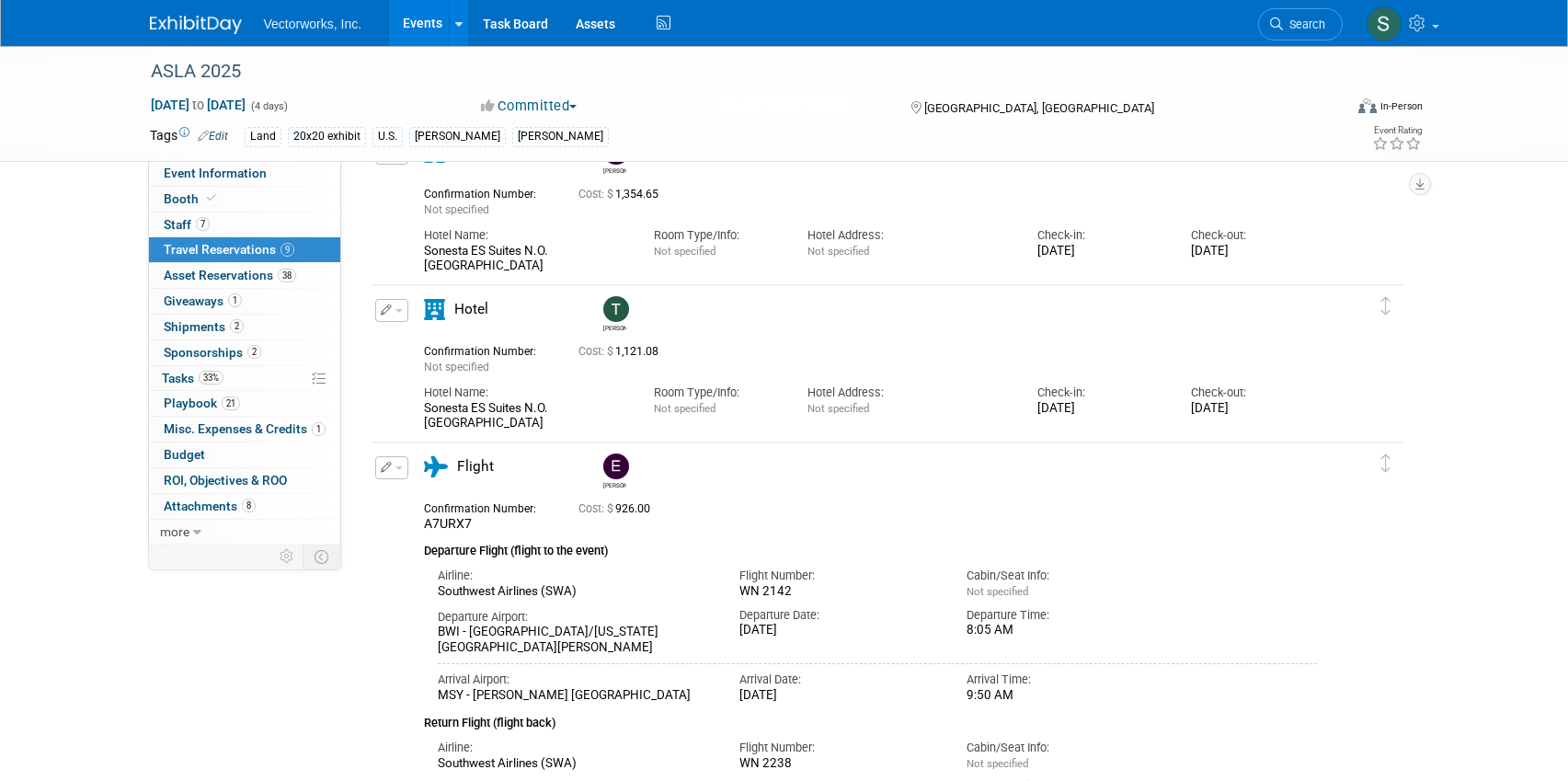
click at [404, 313] on button "button" at bounding box center [392, 310] width 34 height 23
click at [430, 403] on button "Duplicate" at bounding box center [453, 403] width 155 height 27
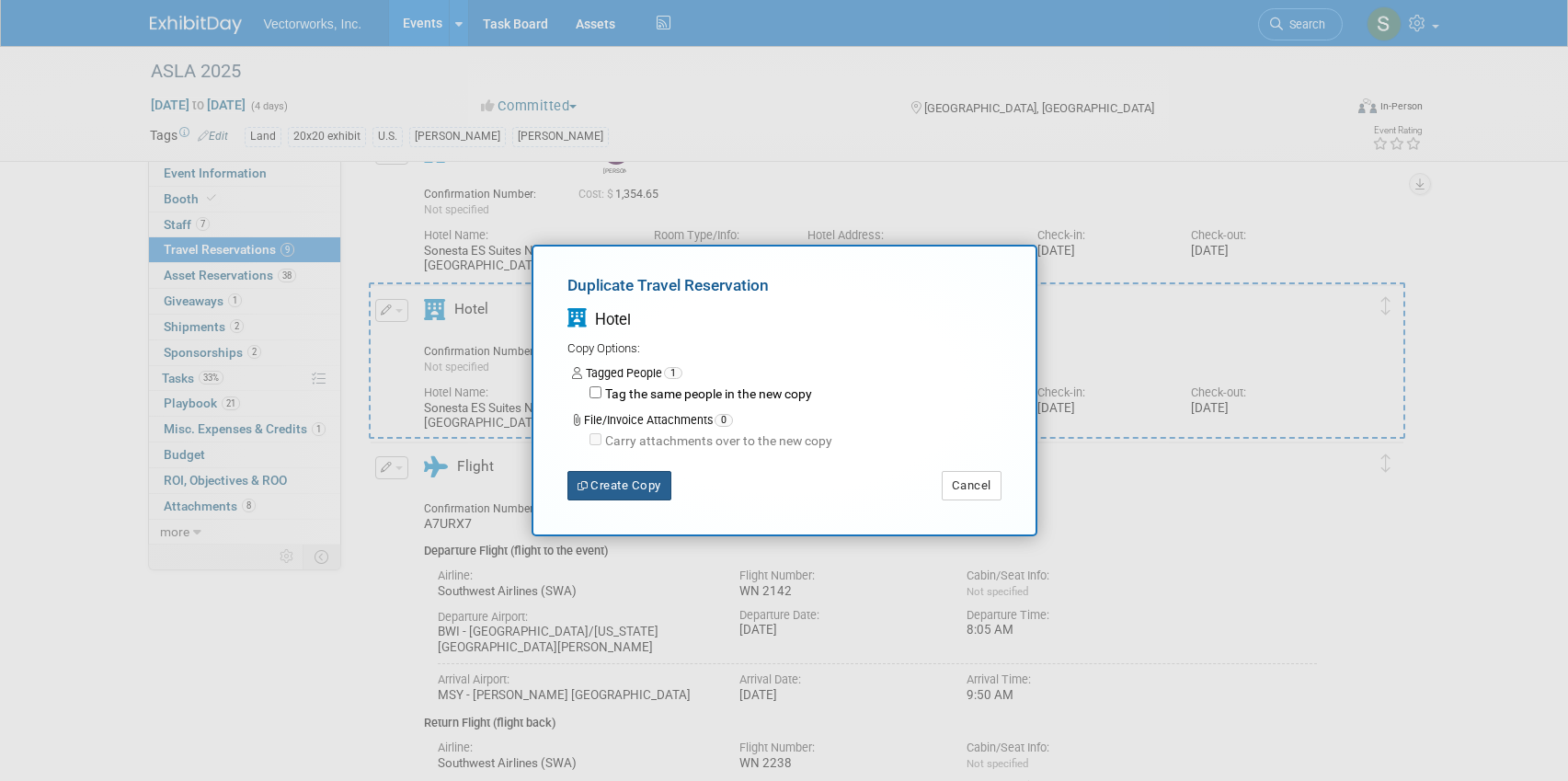
click at [642, 490] on button "Create Copy" at bounding box center [620, 486] width 104 height 30
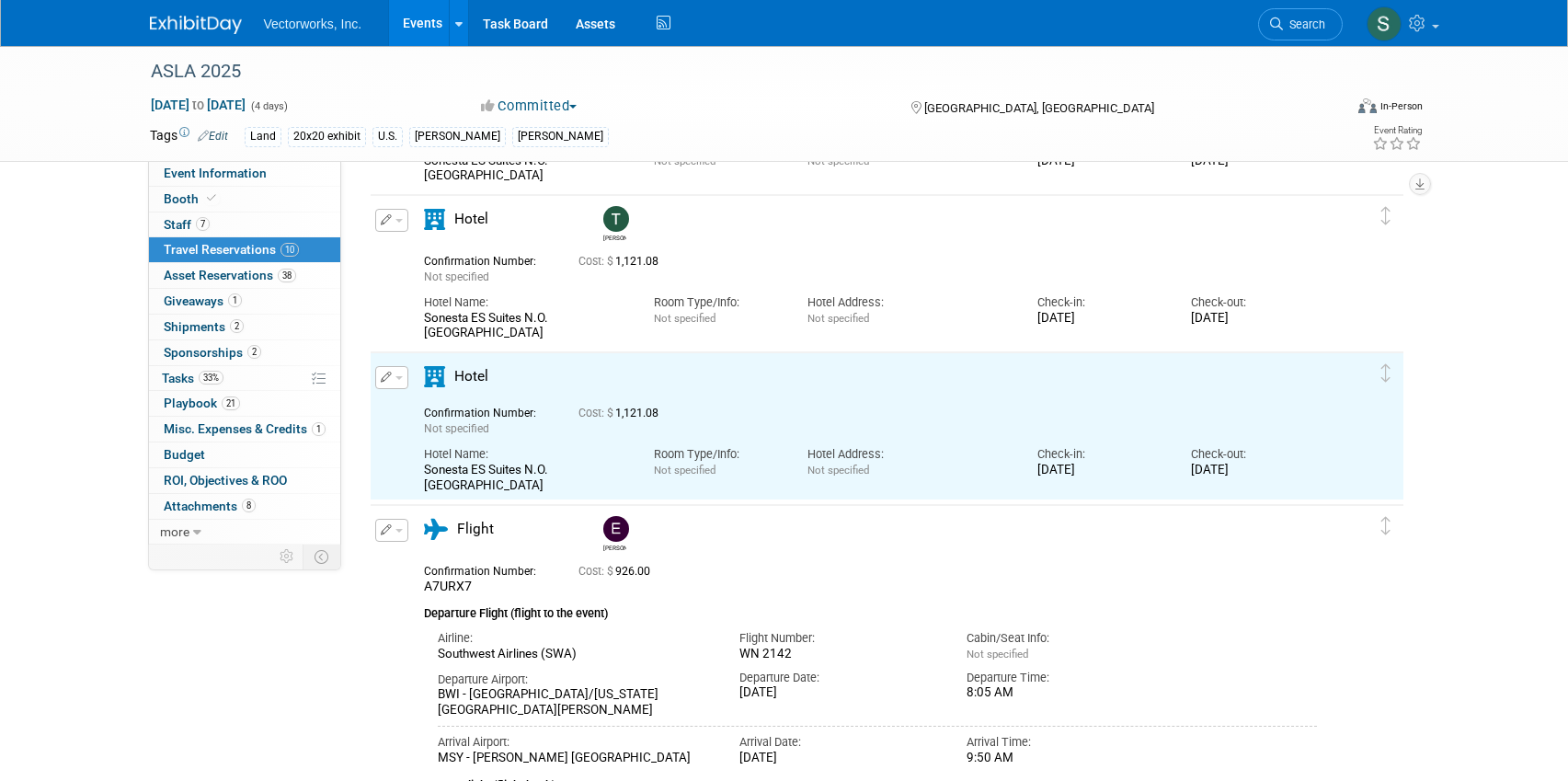
scroll to position [0, 0]
click at [397, 376] on span "button" at bounding box center [399, 378] width 7 height 4
click at [429, 411] on button "Edit Reservation" at bounding box center [453, 410] width 155 height 27
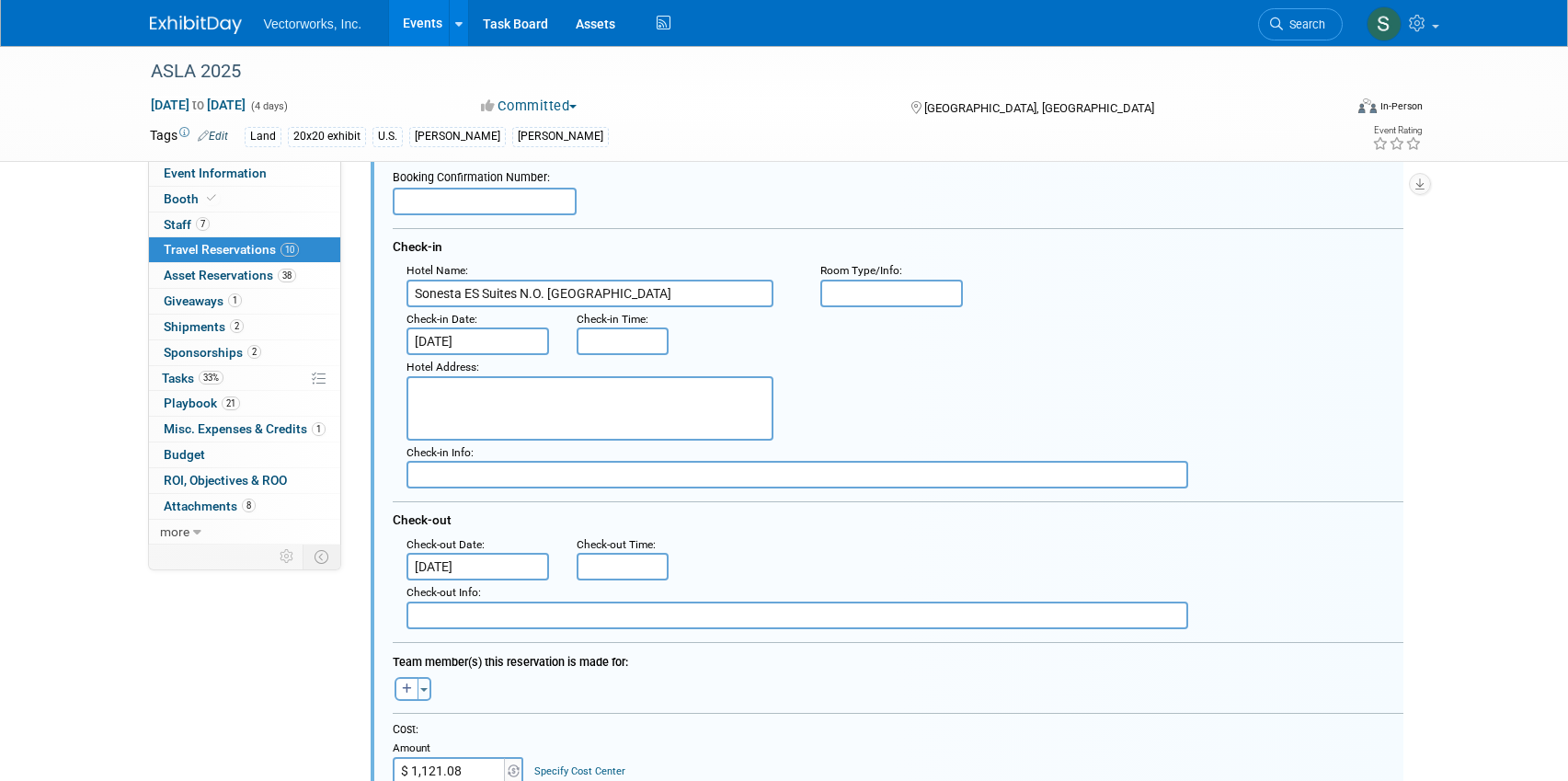
scroll to position [451, 0]
click at [474, 559] on input "[DATE]" at bounding box center [479, 565] width 143 height 28
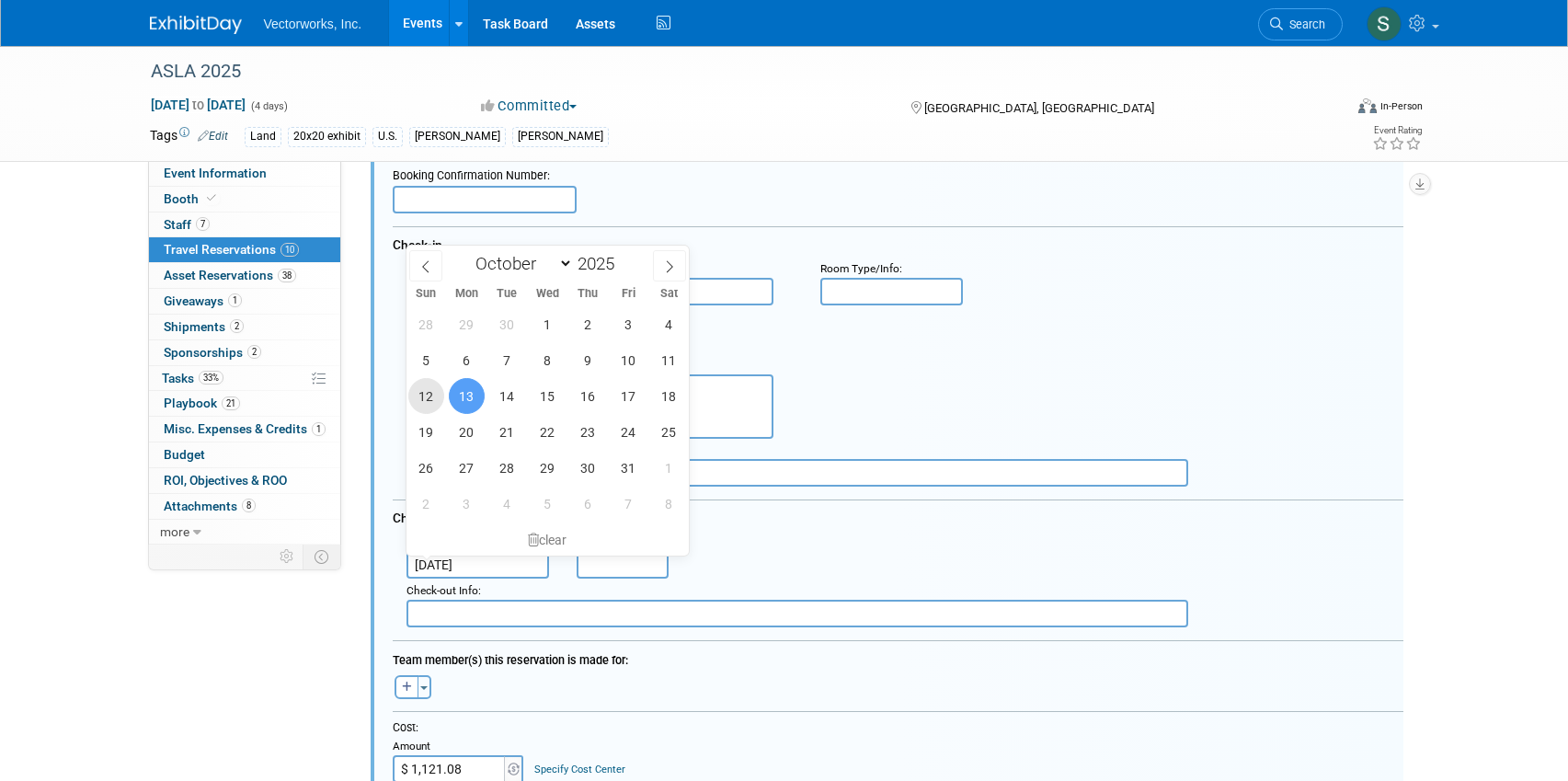
click at [433, 399] on span "12" at bounding box center [426, 396] width 36 height 36
type input "[DATE]"
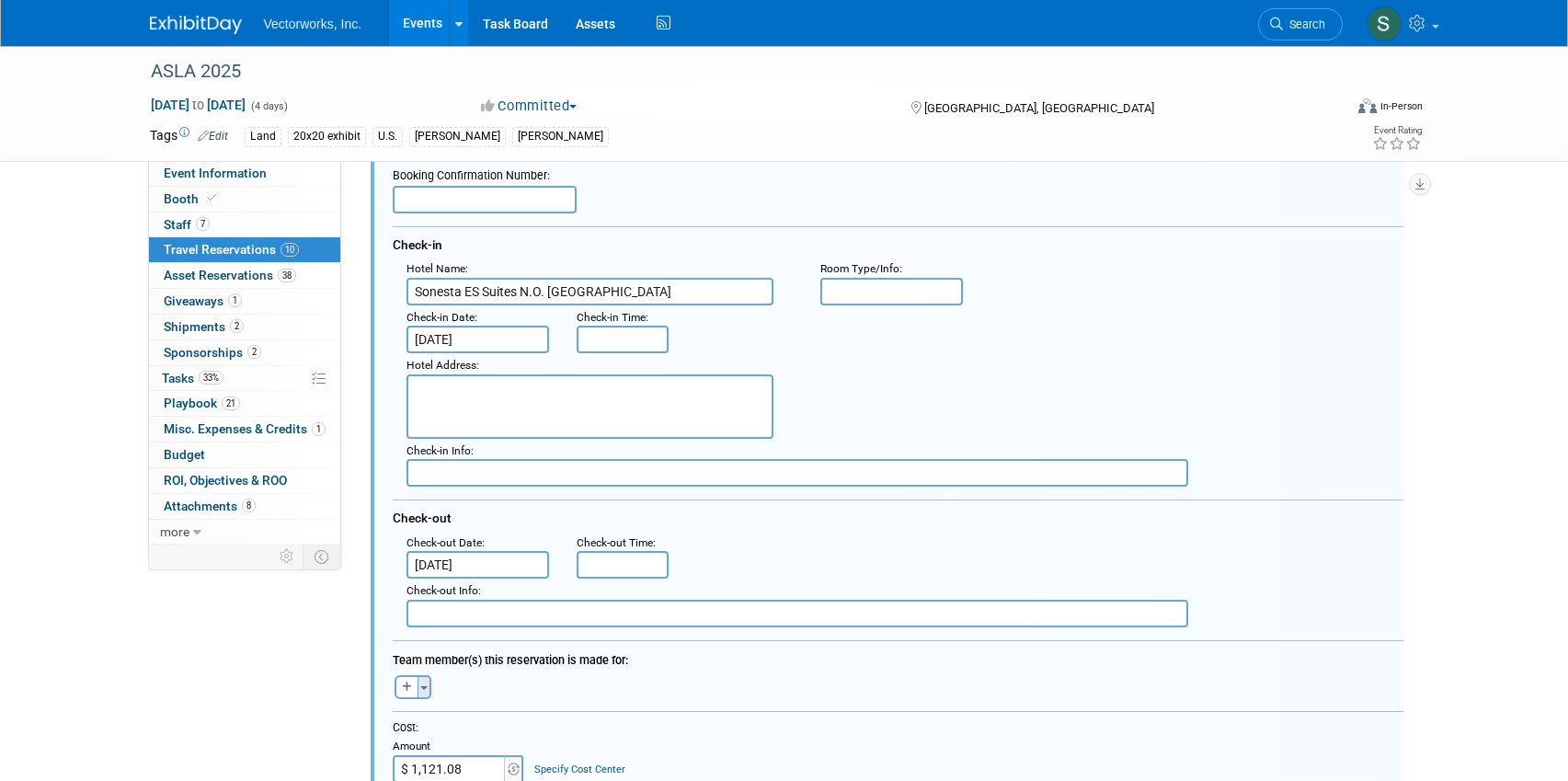
click at [425, 679] on button "Toggle Dropdown" at bounding box center [425, 687] width 14 height 24
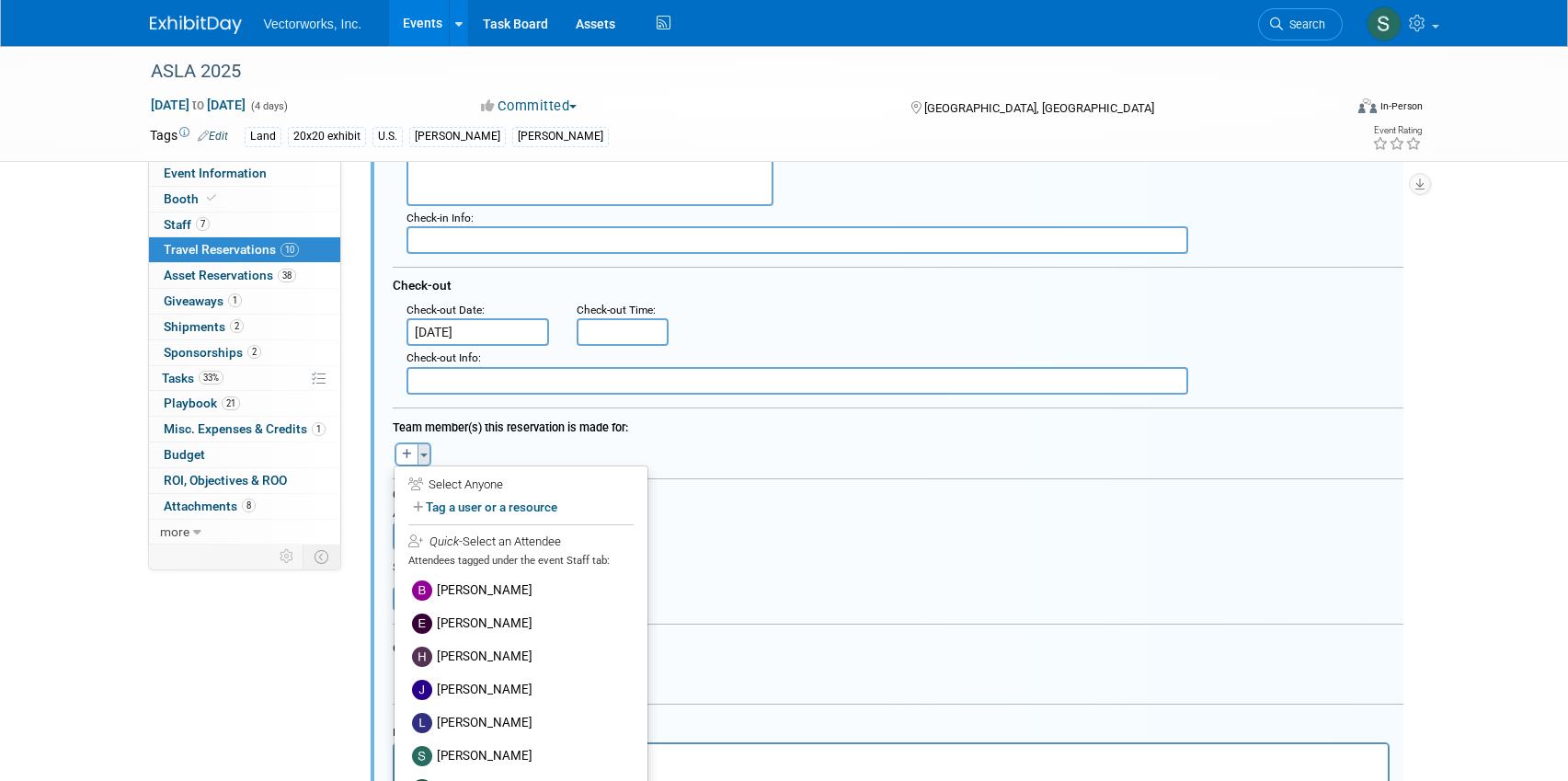
scroll to position [814, 0]
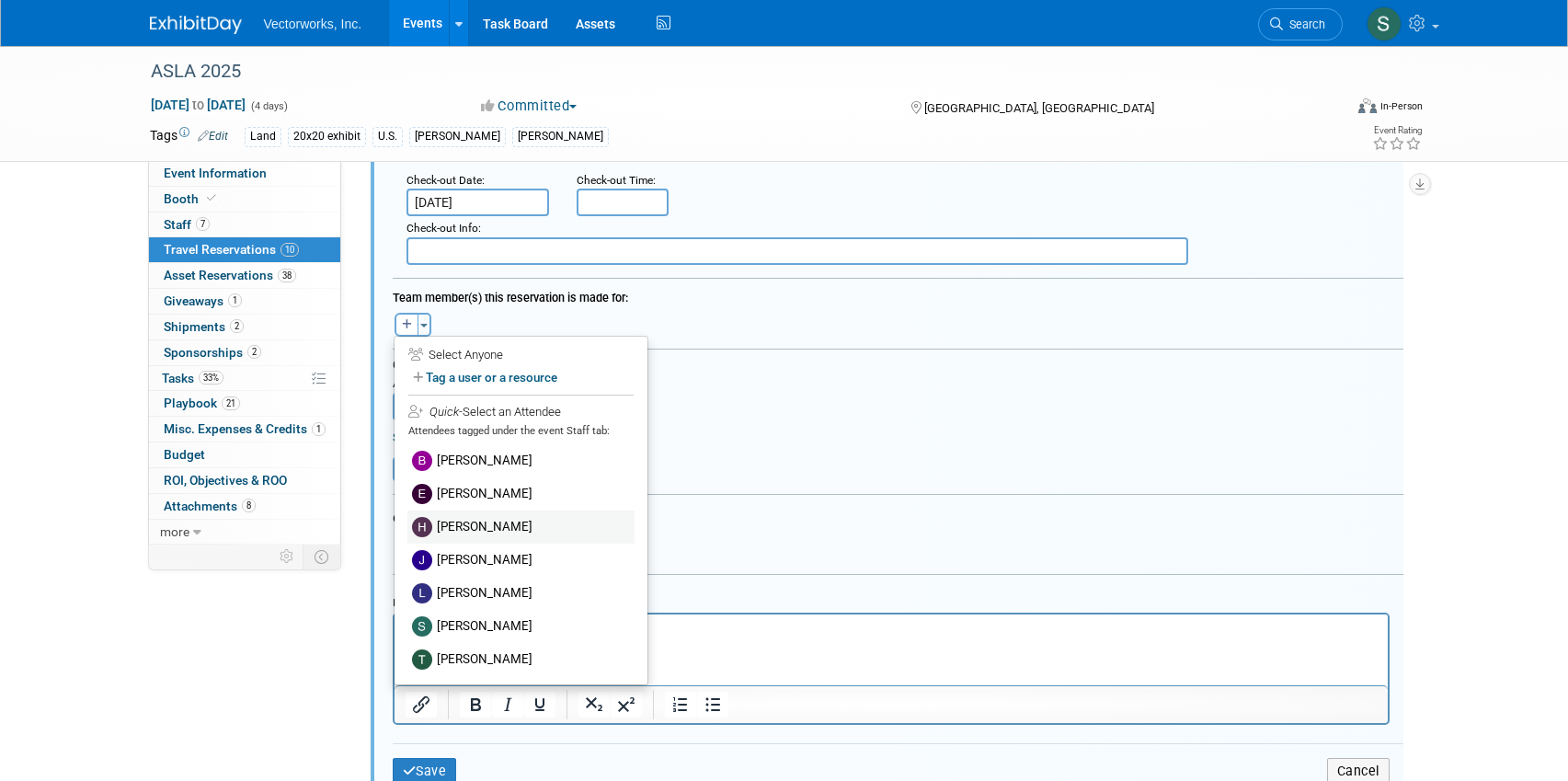
click at [457, 516] on label "[PERSON_NAME]" at bounding box center [521, 527] width 227 height 34
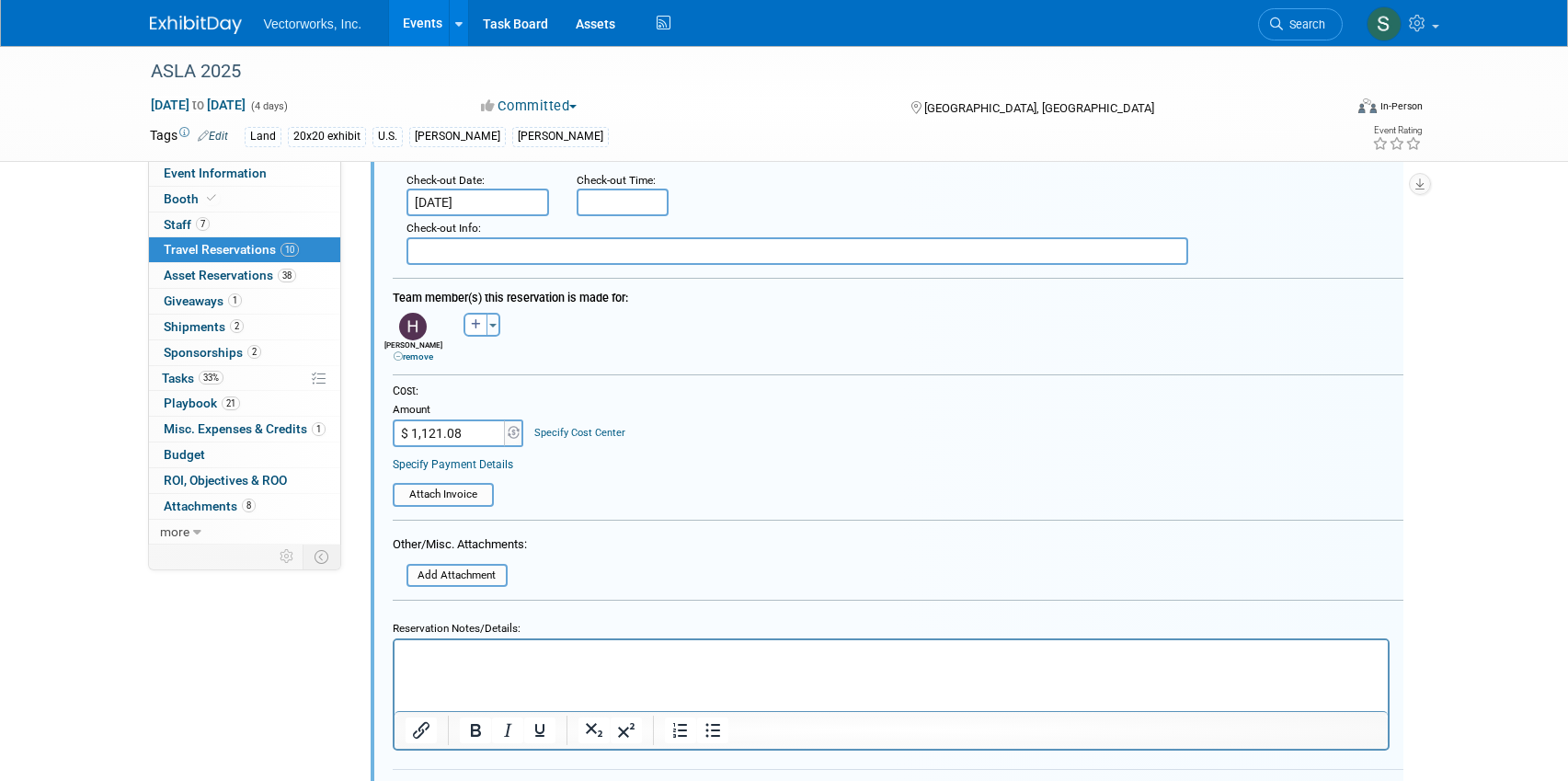
click at [465, 438] on input "$ 1,121.08" at bounding box center [450, 434] width 115 height 28
paste input "534.93"
type input "$ 1,534.93"
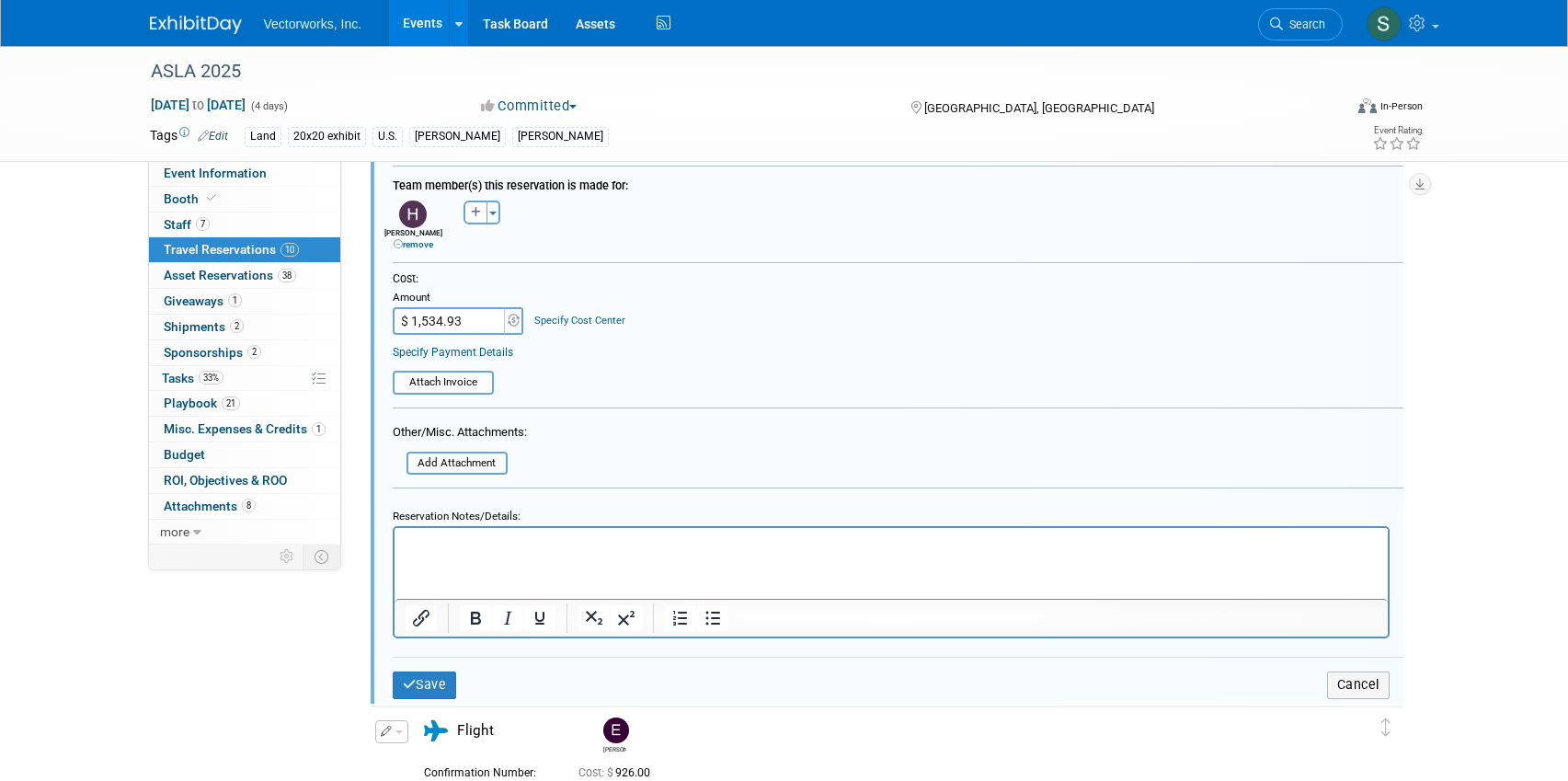
scroll to position [924, 0]
click at [421, 687] on button "Save" at bounding box center [425, 686] width 64 height 27
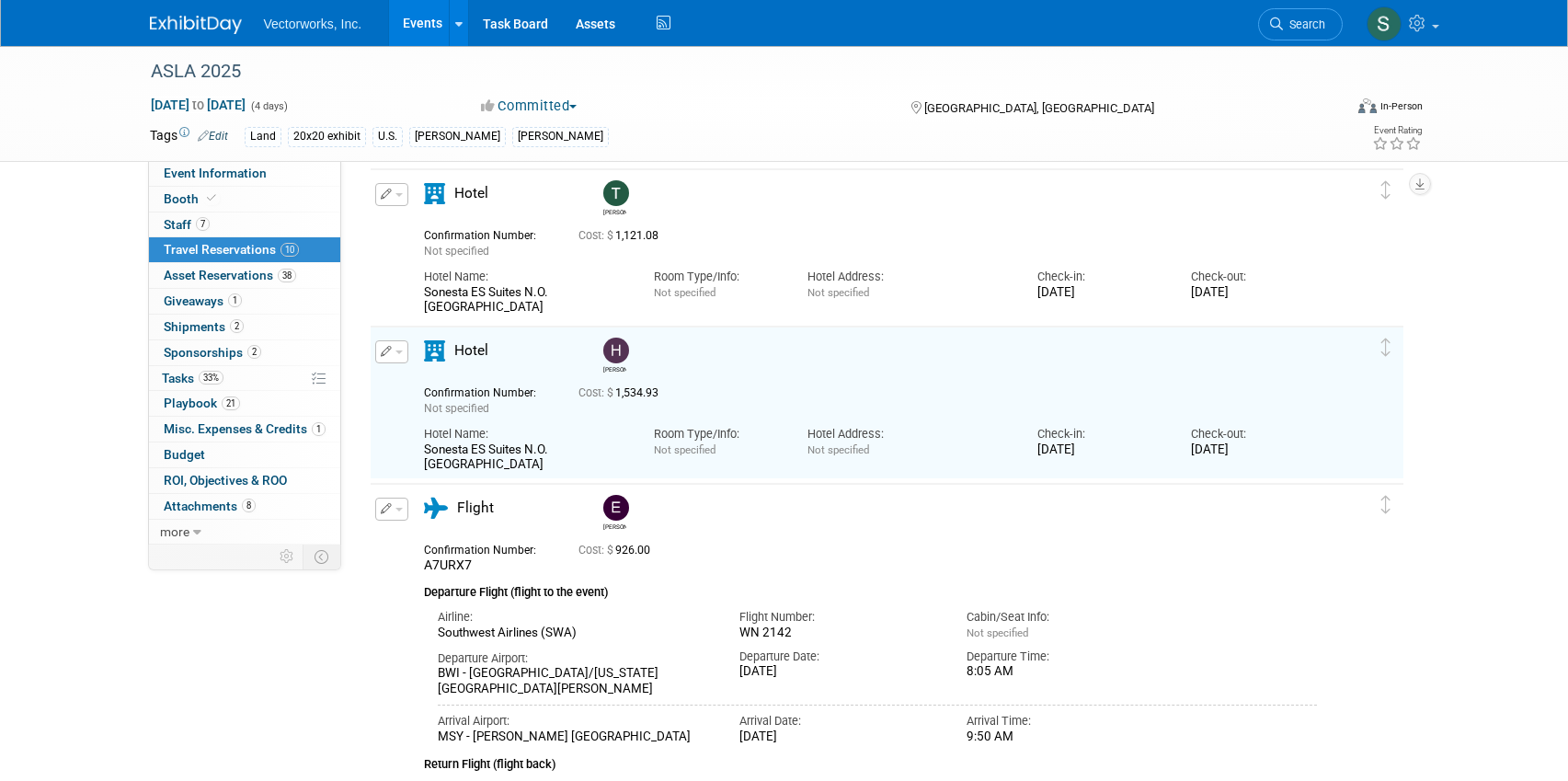
scroll to position [190, 0]
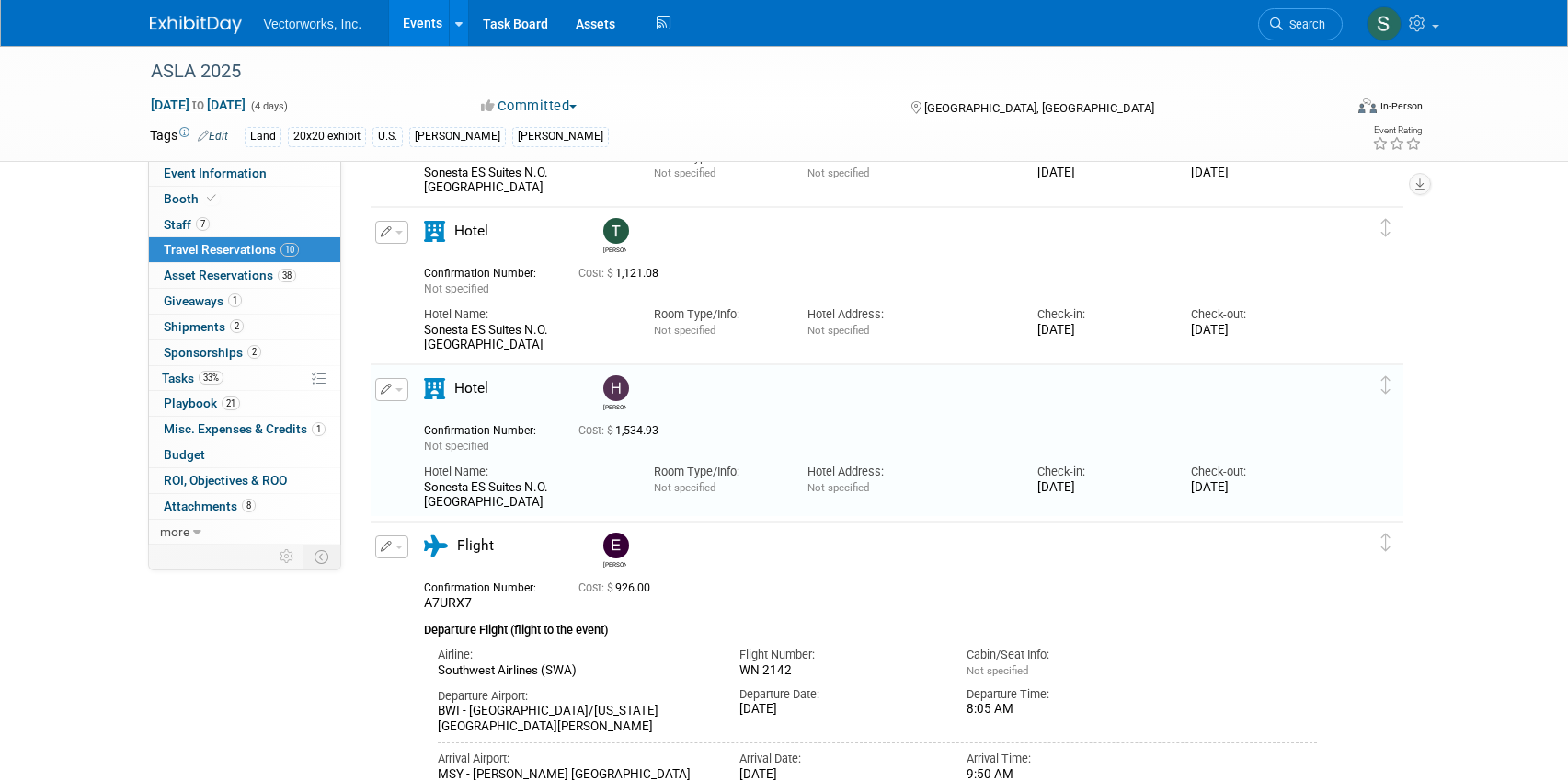
click at [399, 235] on button "button" at bounding box center [392, 232] width 34 height 23
click at [422, 329] on button "Duplicate" at bounding box center [453, 325] width 155 height 27
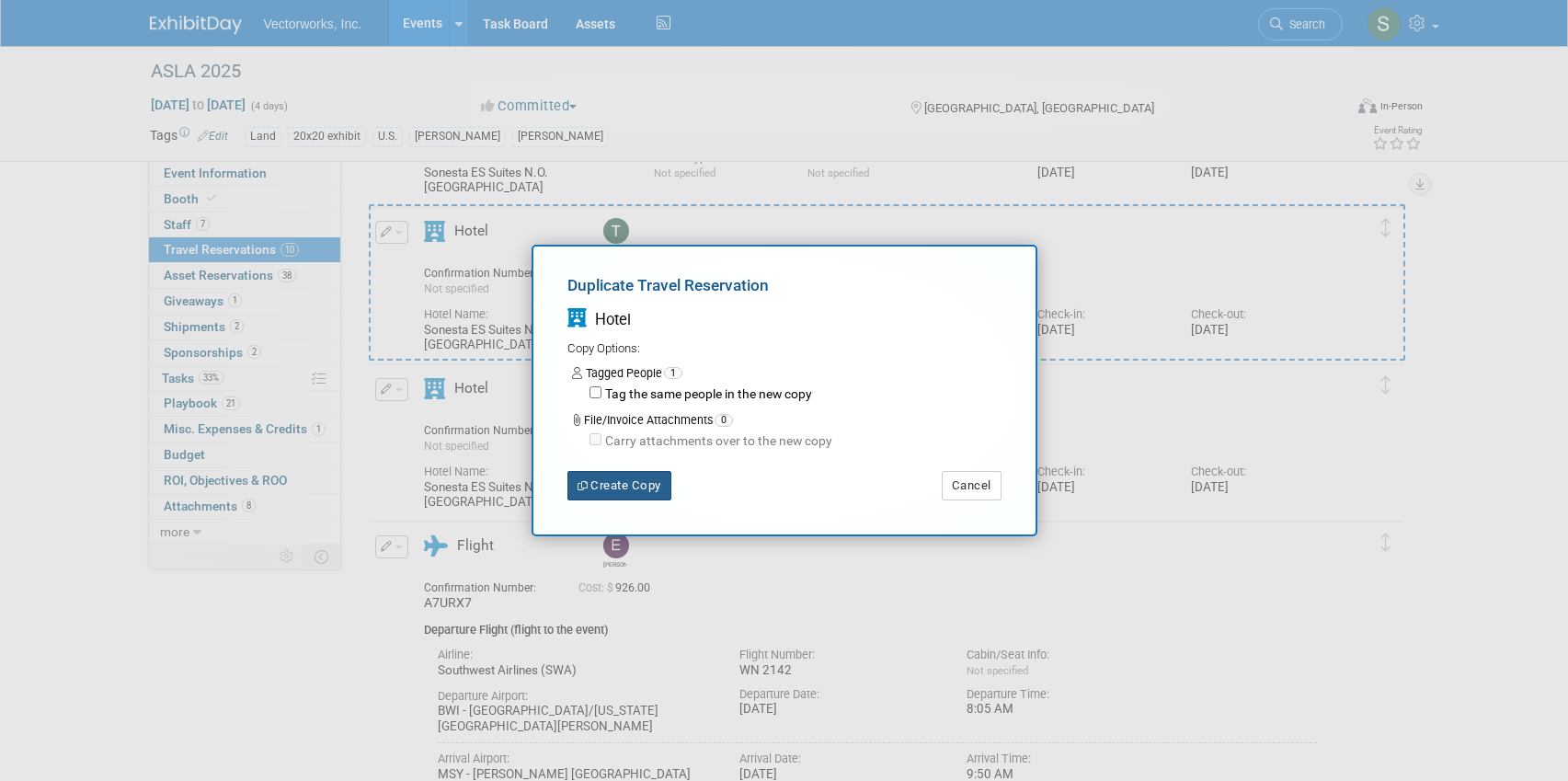
click at [630, 485] on button "Create Copy" at bounding box center [620, 486] width 104 height 30
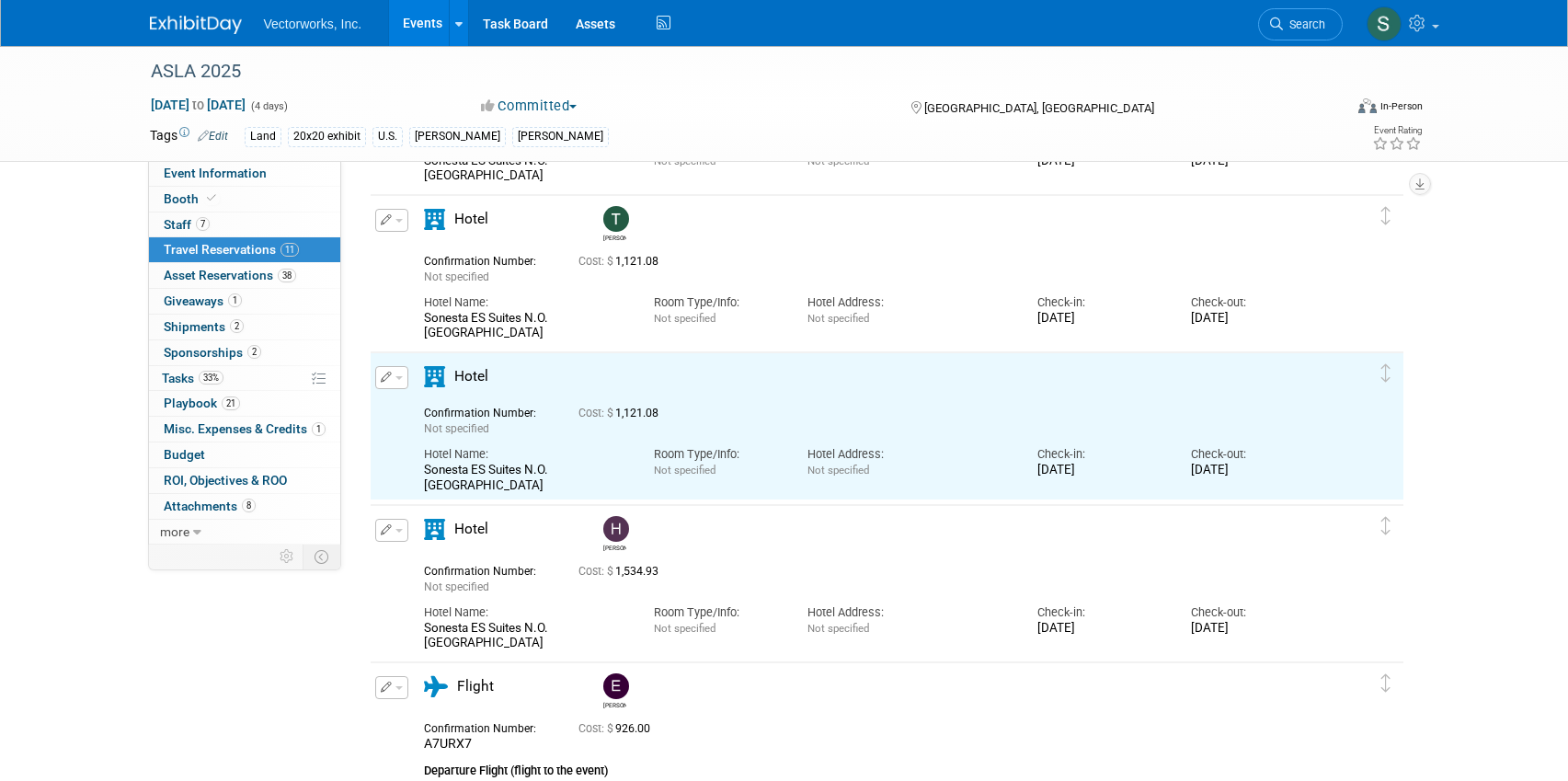
scroll to position [0, 0]
click at [396, 368] on button "button" at bounding box center [392, 377] width 34 height 23
click at [447, 418] on button "Edit Reservation" at bounding box center [453, 410] width 155 height 27
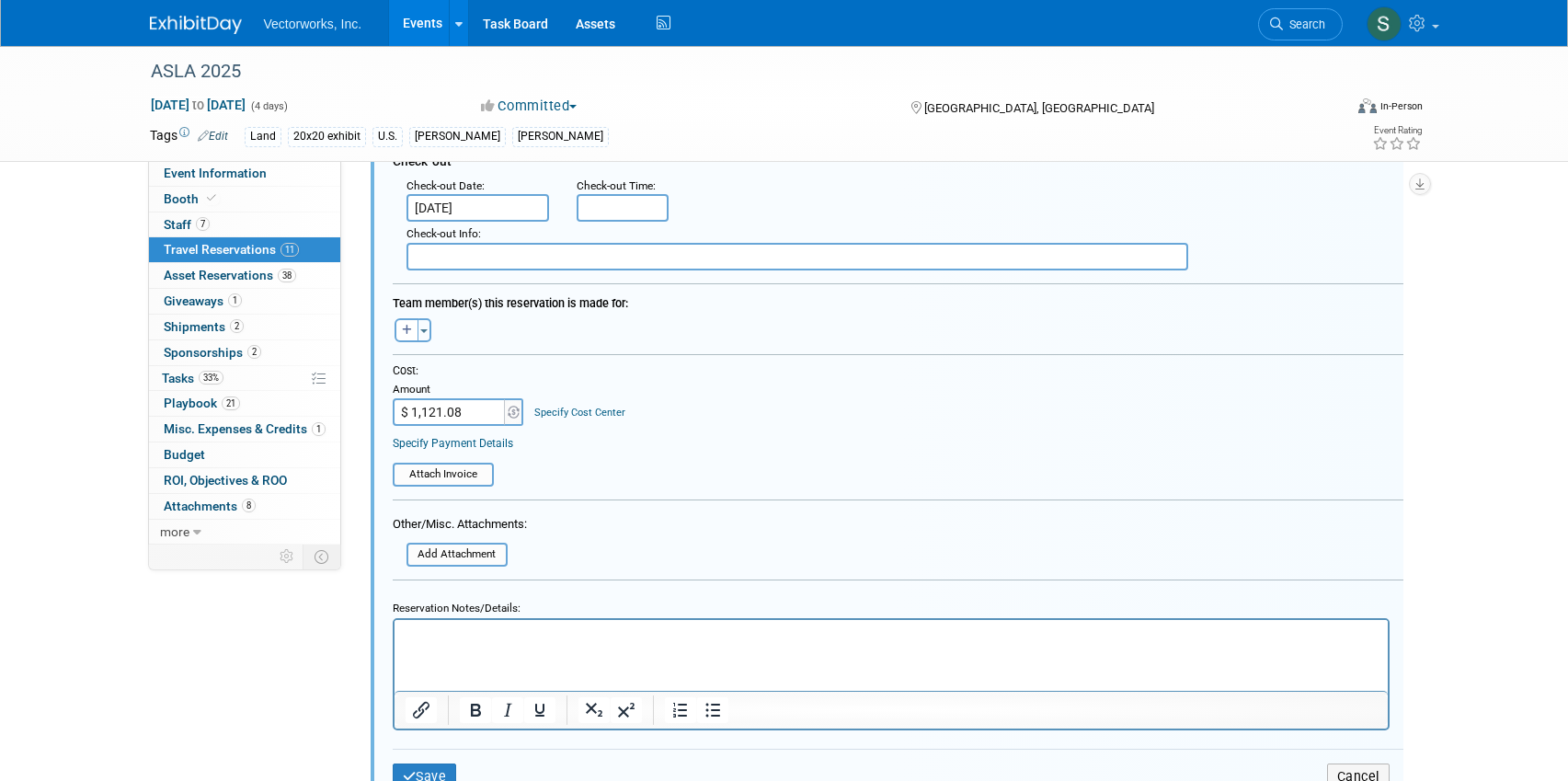
scroll to position [826, 0]
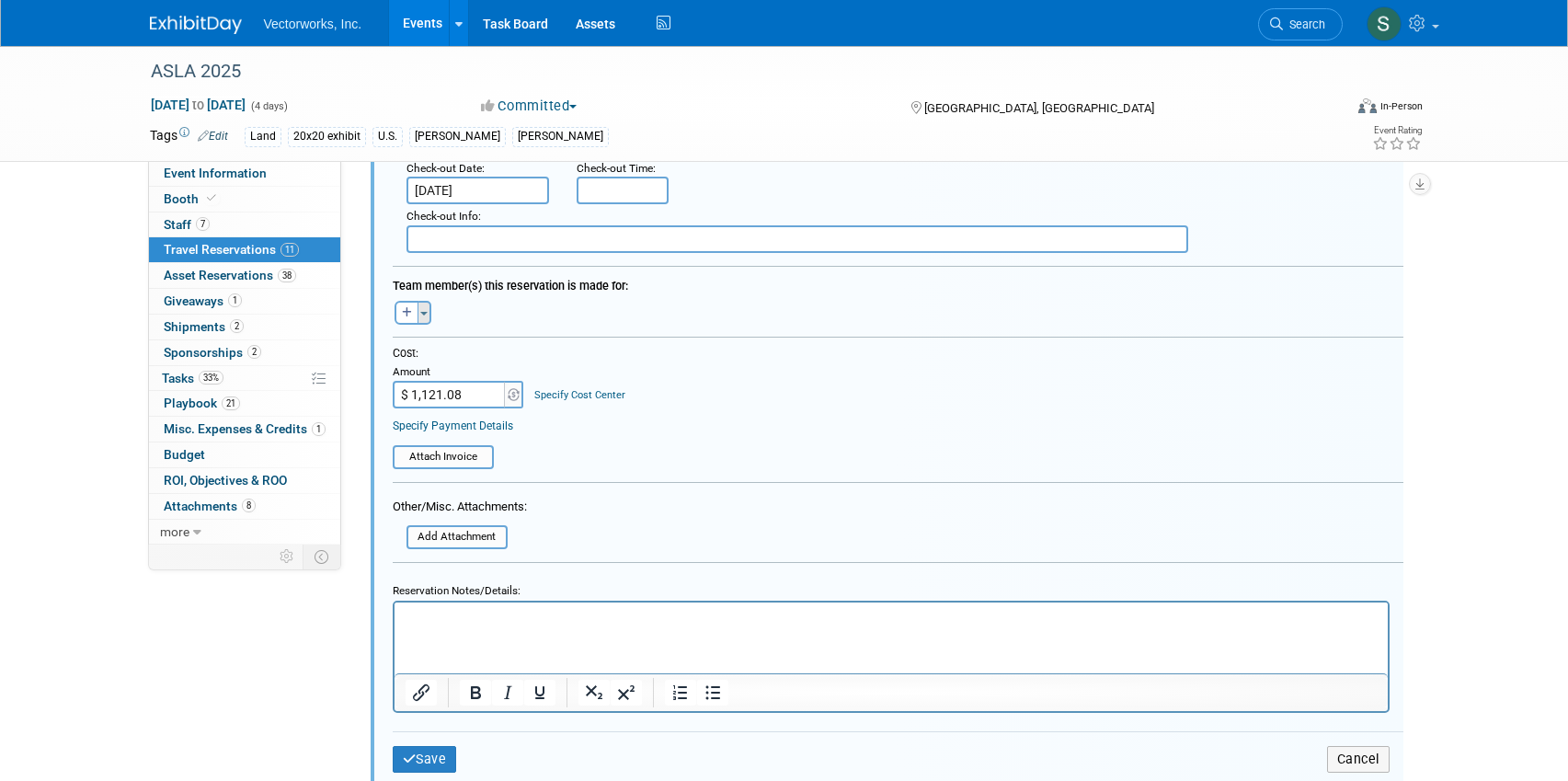
click at [426, 316] on button "Toggle Dropdown" at bounding box center [425, 313] width 14 height 24
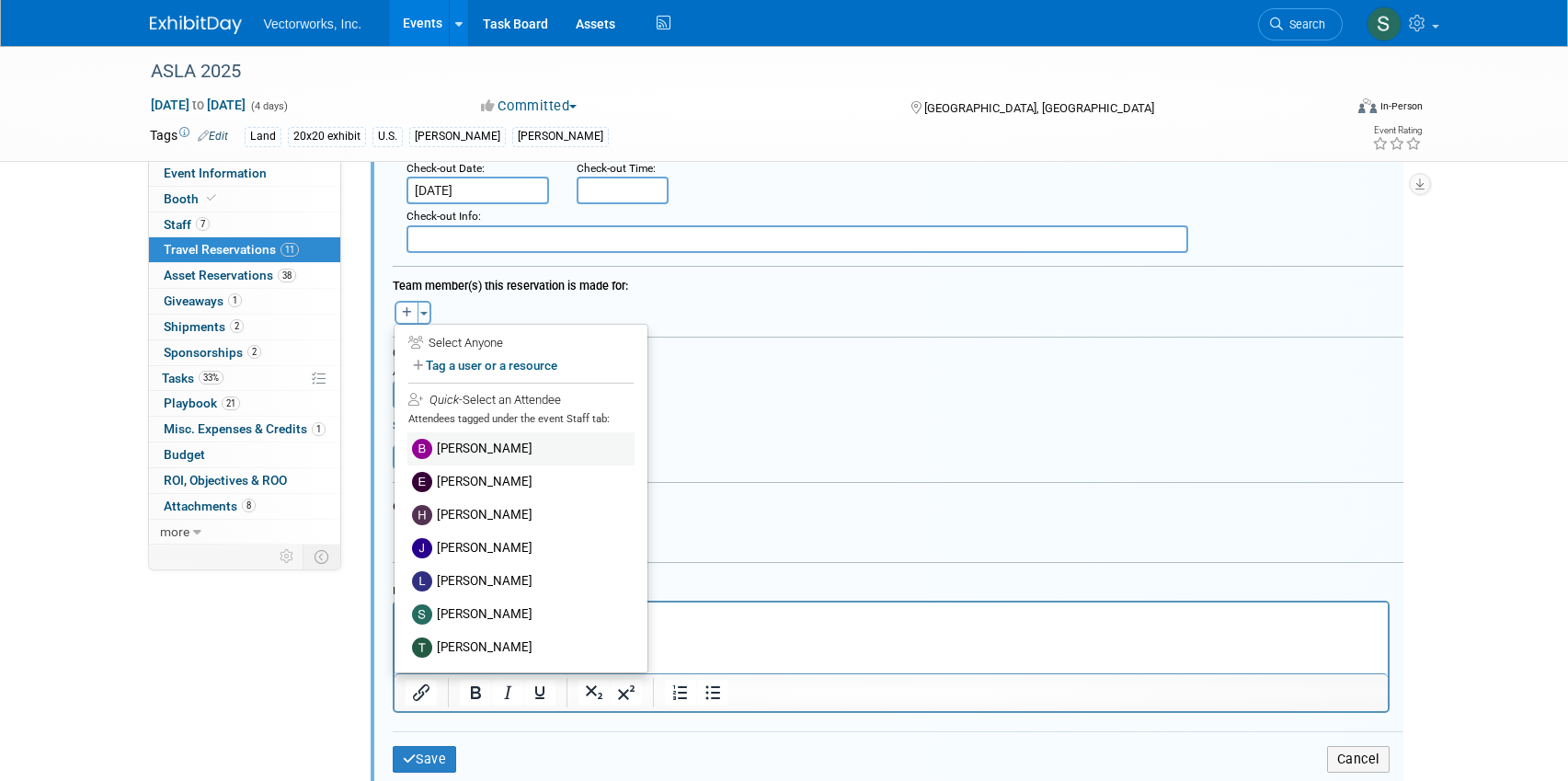
click at [455, 450] on label "[PERSON_NAME]" at bounding box center [521, 449] width 227 height 34
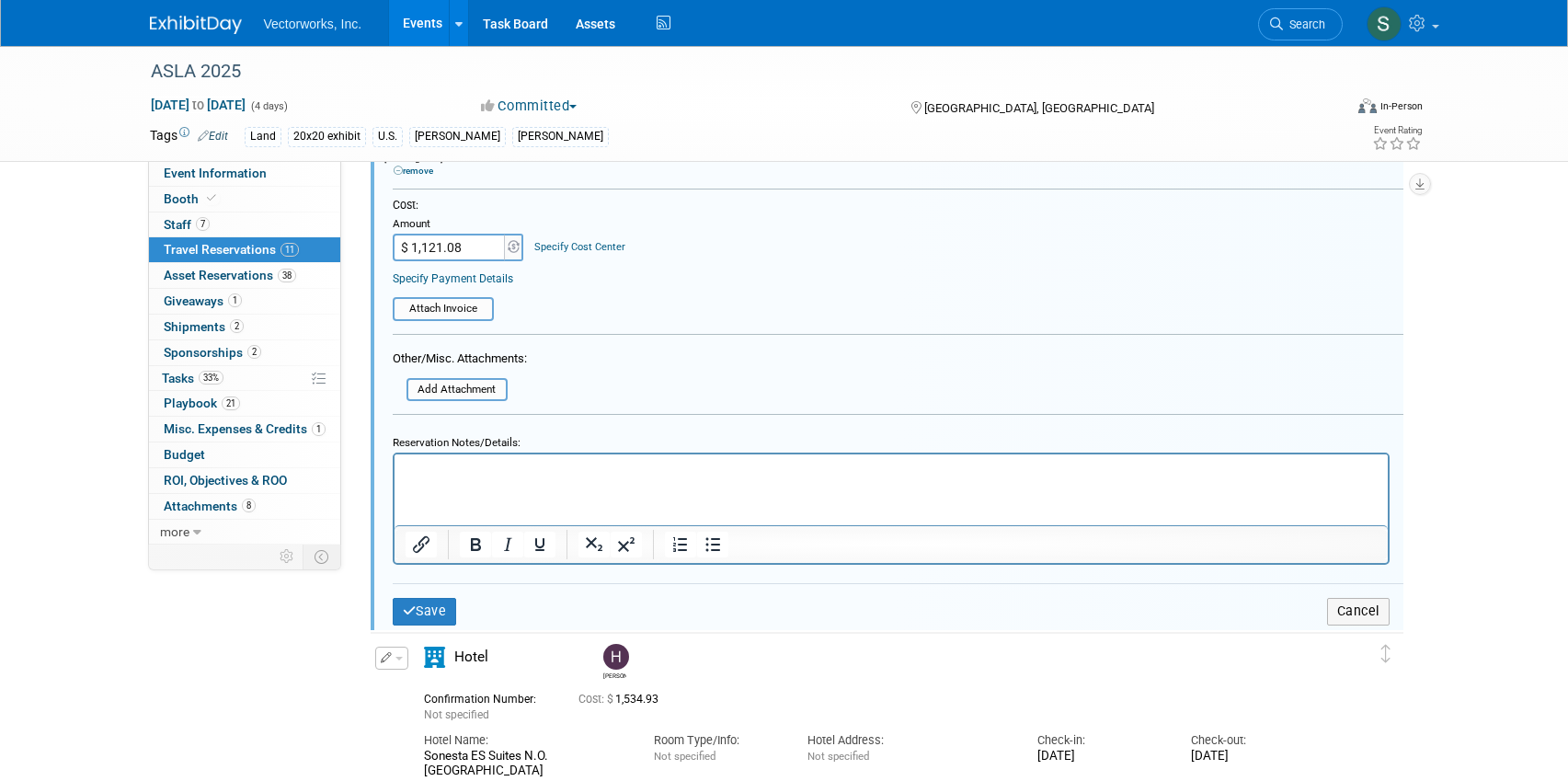
scroll to position [1003, 0]
click at [438, 609] on button "Save" at bounding box center [425, 607] width 64 height 27
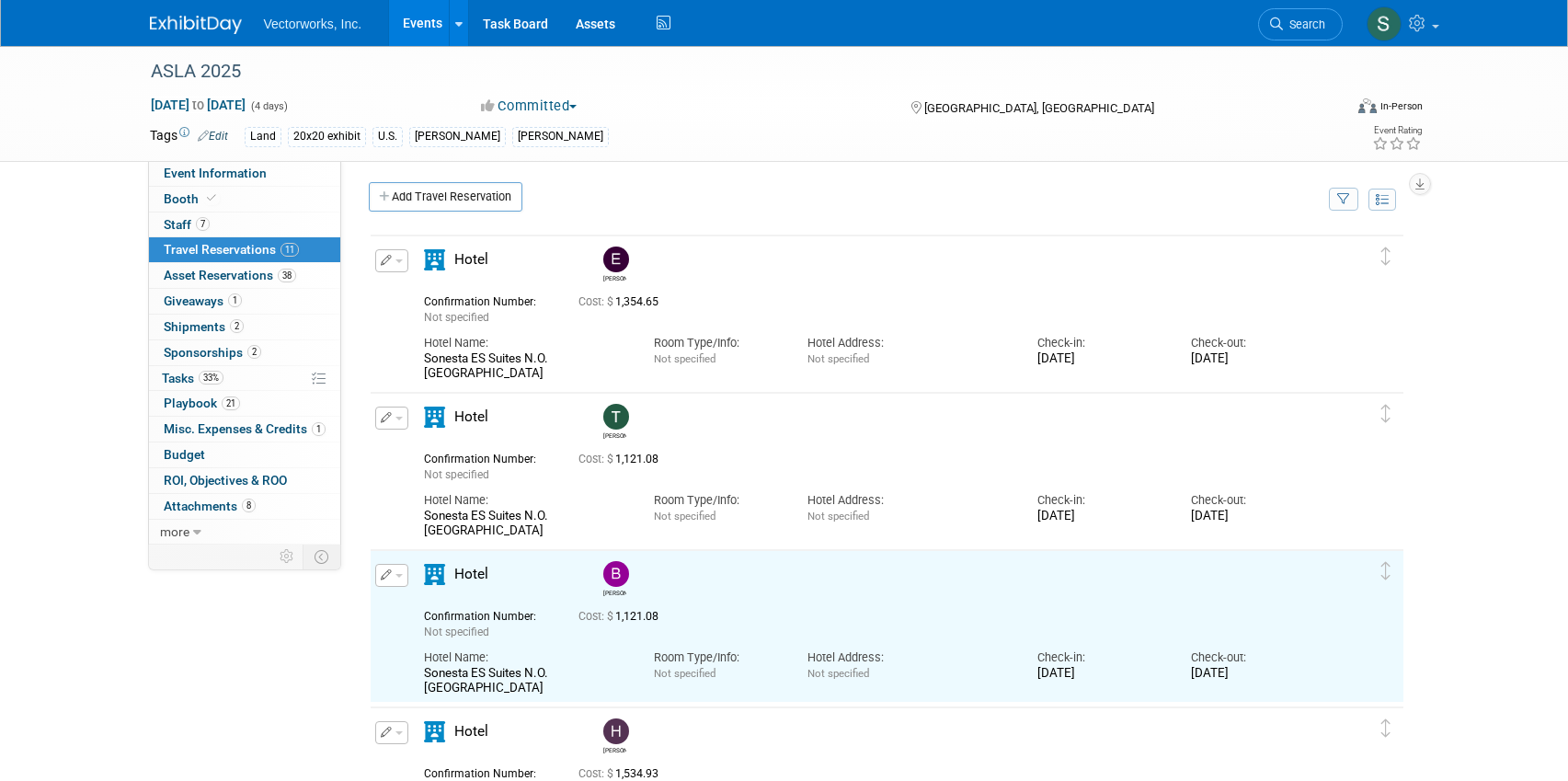
scroll to position [0, 0]
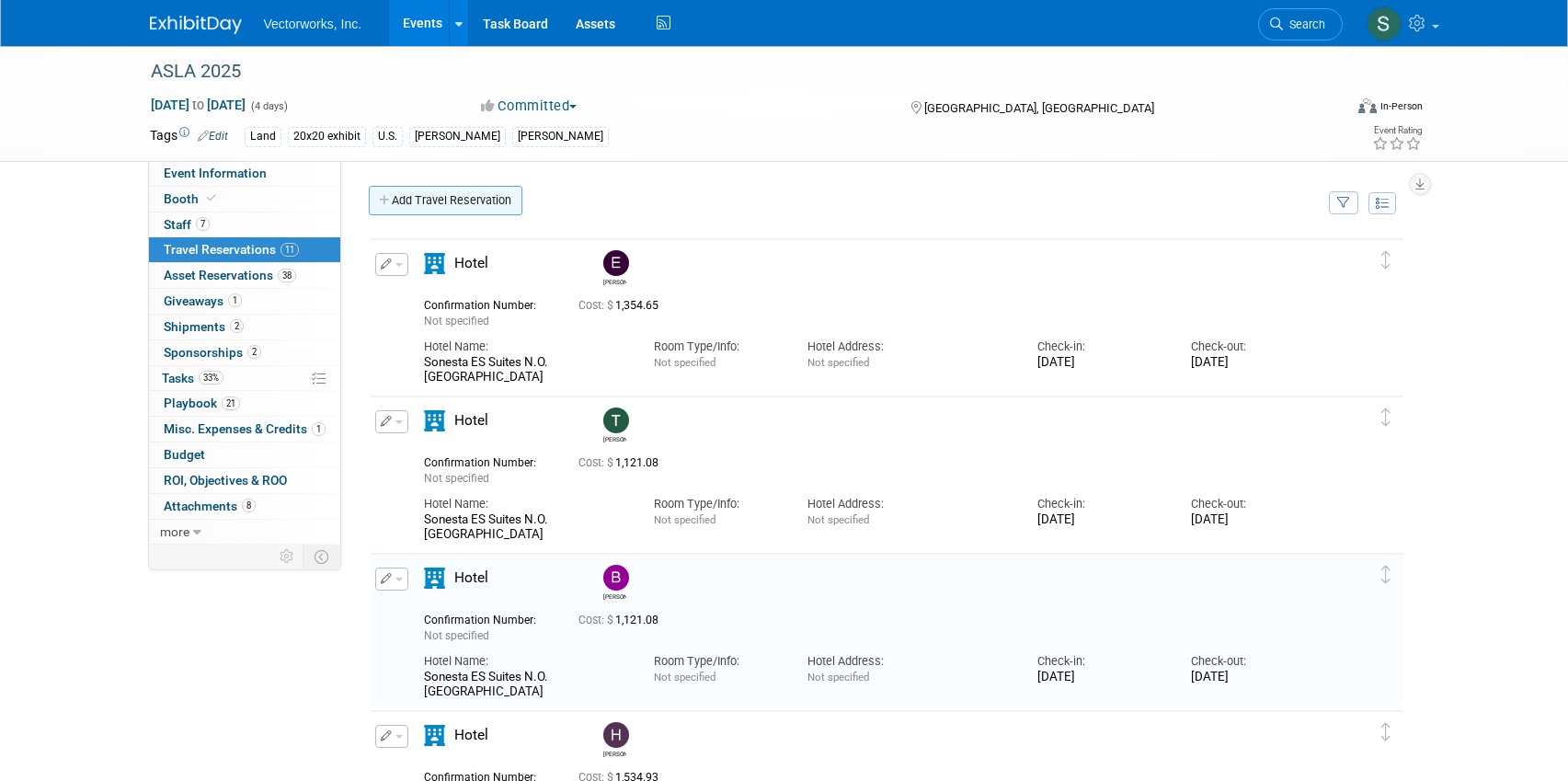
click at [425, 198] on link "Add Travel Reservation" at bounding box center [445, 201] width 154 height 30
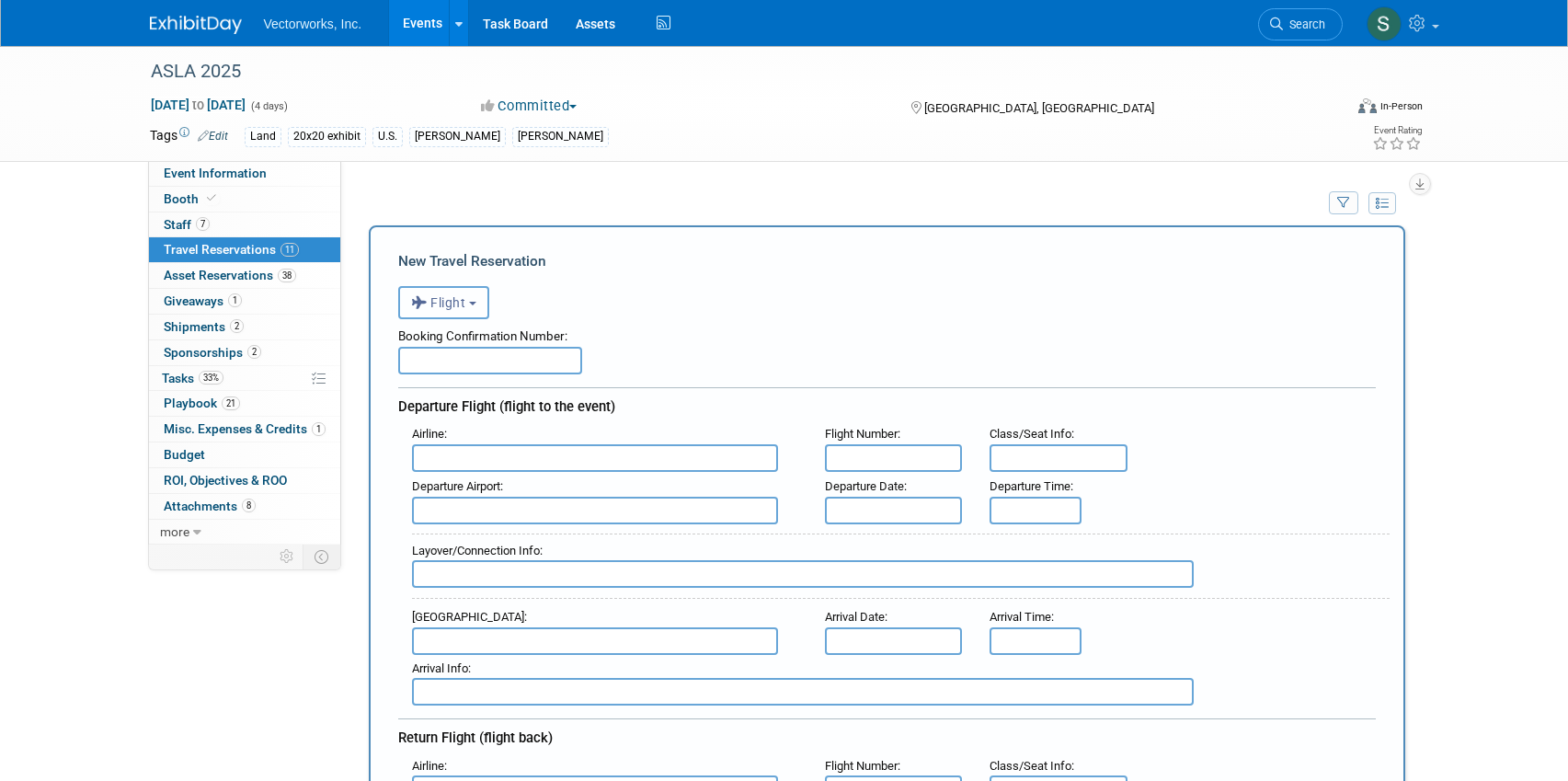
click at [458, 301] on span "Flight" at bounding box center [439, 303] width 55 height 15
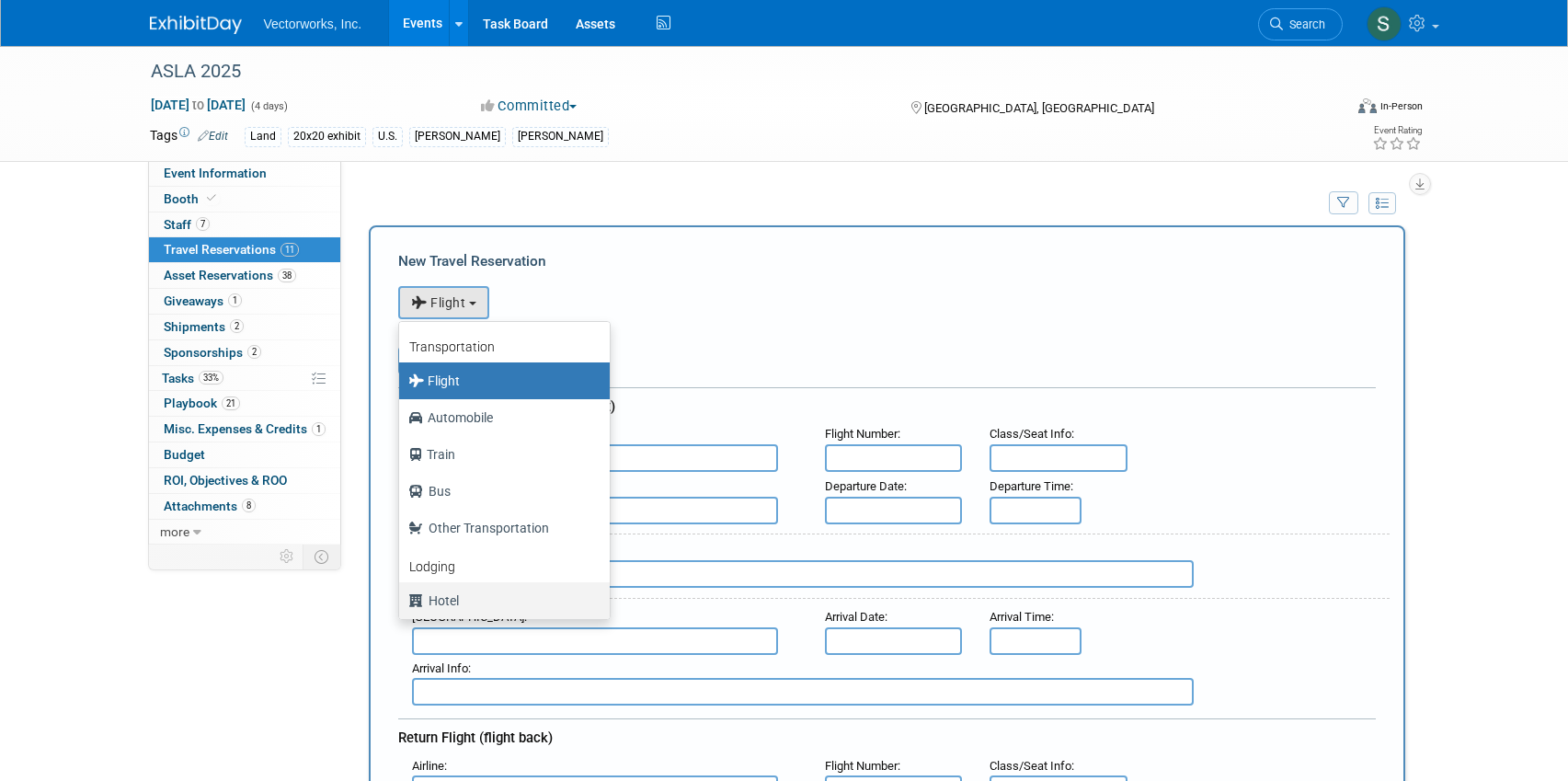
click at [467, 599] on label "Hotel" at bounding box center [500, 600] width 183 height 30
click at [402, 599] on input "Hotel" at bounding box center [396, 598] width 12 height 12
select select "6"
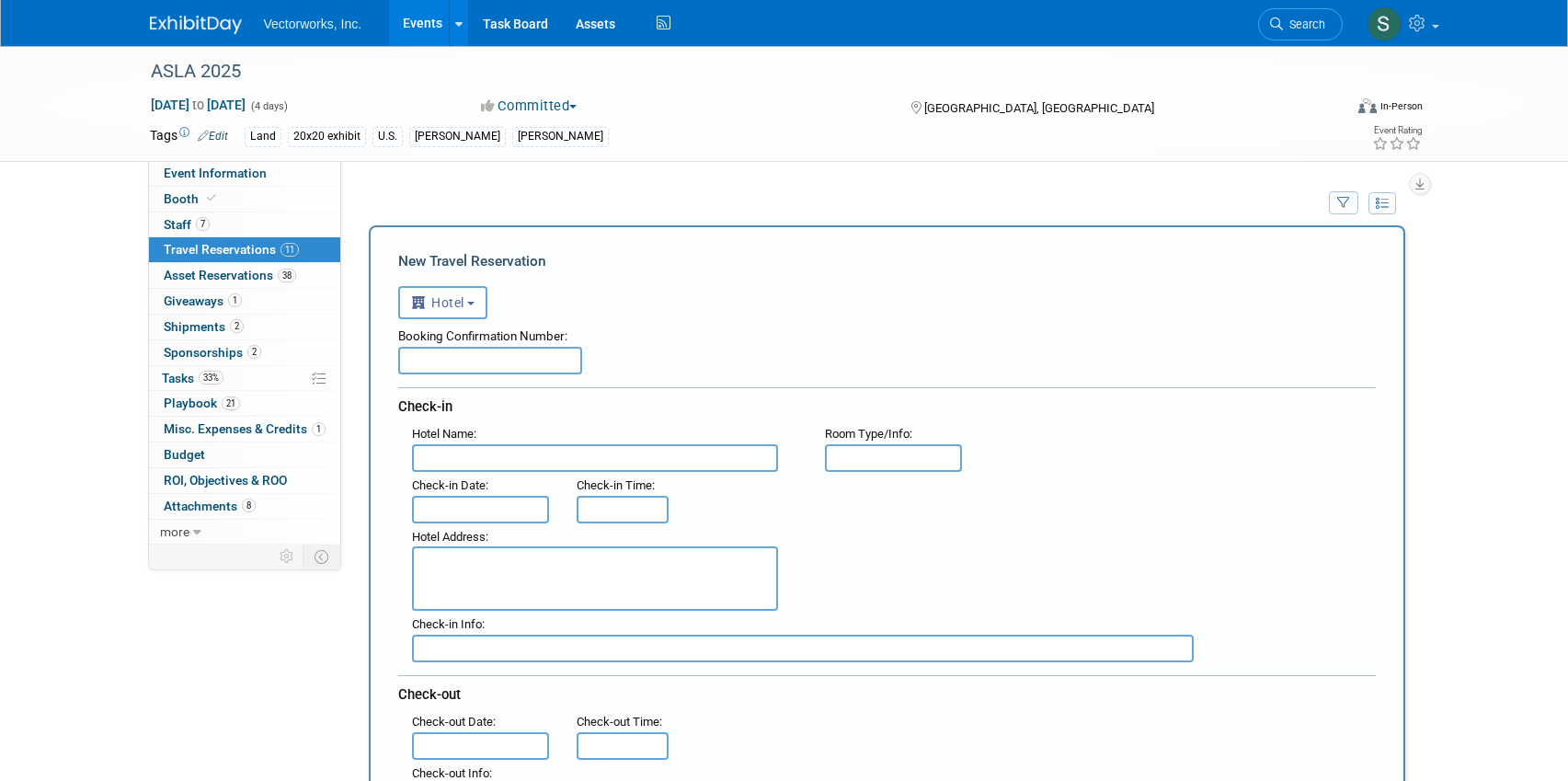
click at [502, 463] on input "text" at bounding box center [595, 458] width 366 height 28
type input "[GEOGRAPHIC_DATA]"
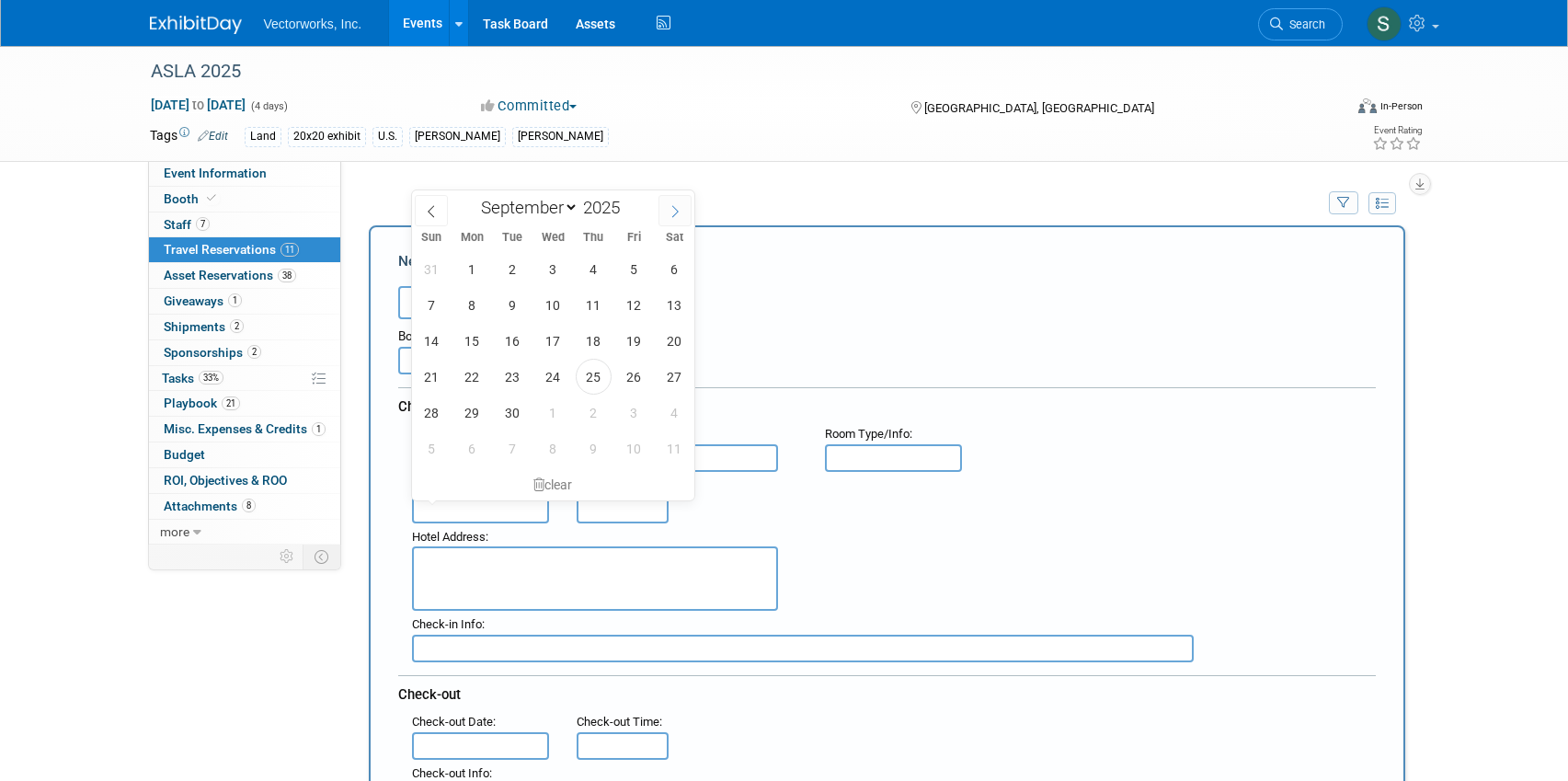
click at [667, 212] on span at bounding box center [675, 210] width 34 height 32
select select "9"
click at [592, 307] on span "9" at bounding box center [593, 304] width 36 height 36
type input "[DATE]"
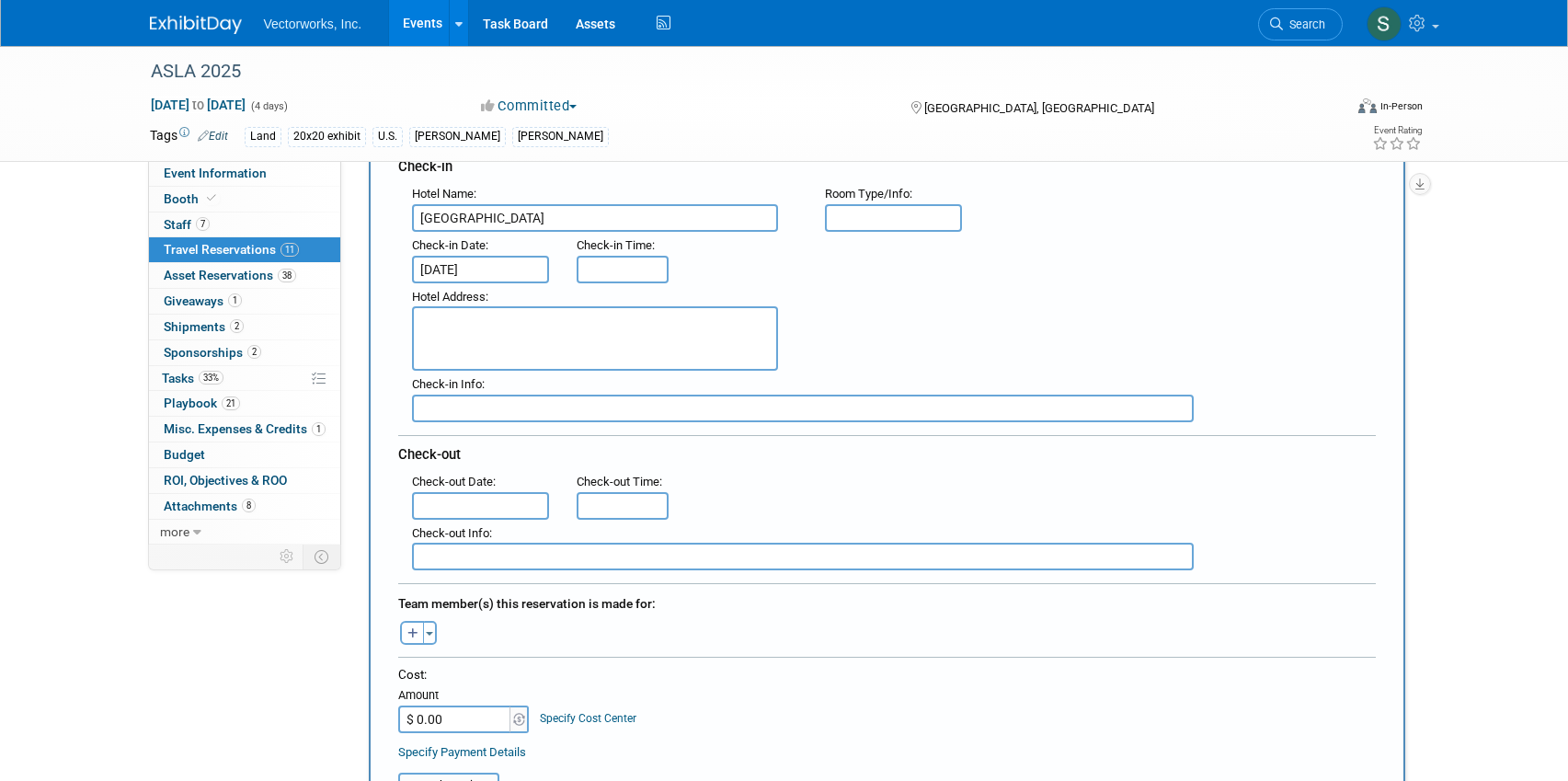
scroll to position [276, 0]
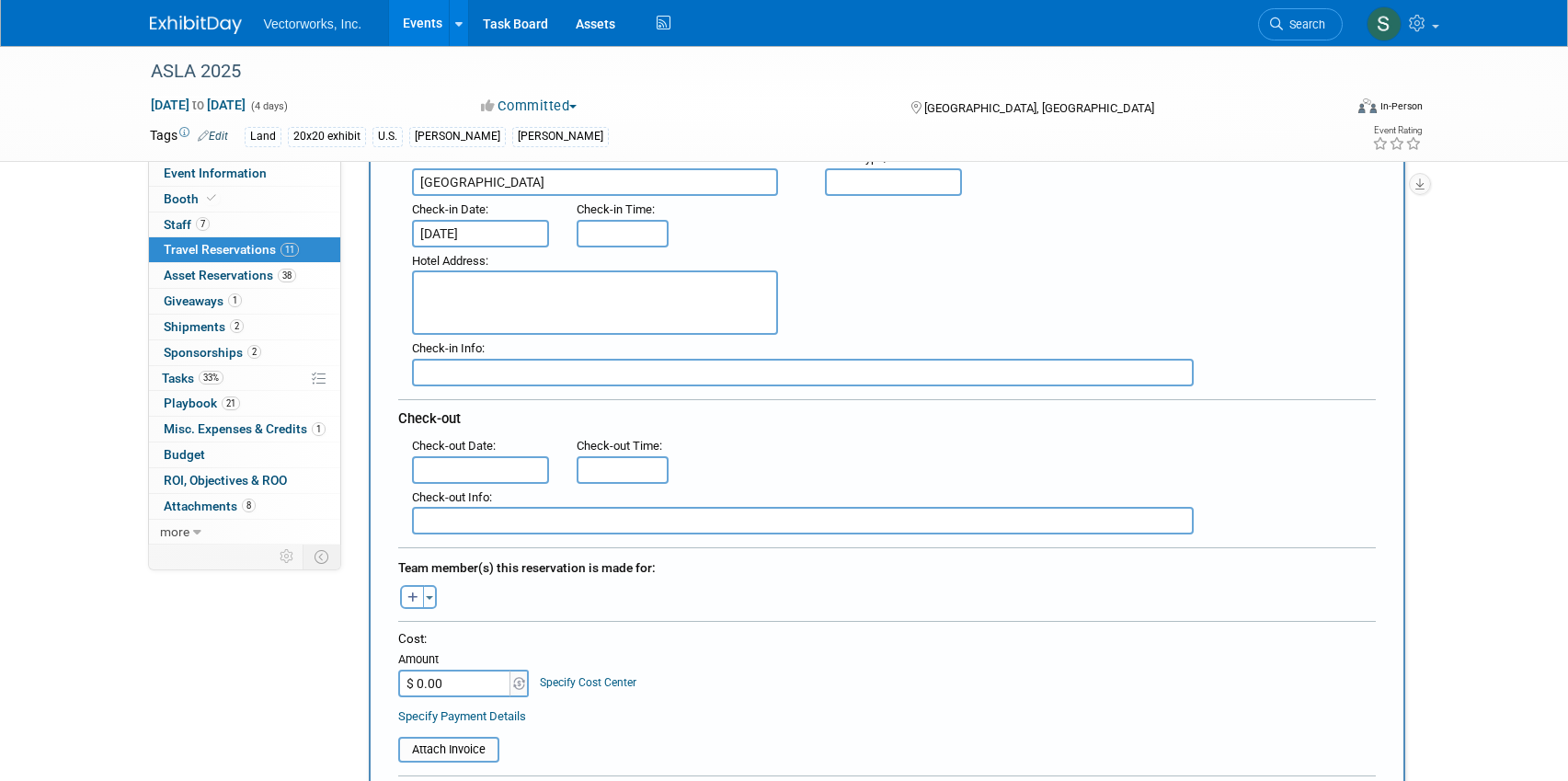
click at [485, 479] on input "text" at bounding box center [481, 470] width 138 height 28
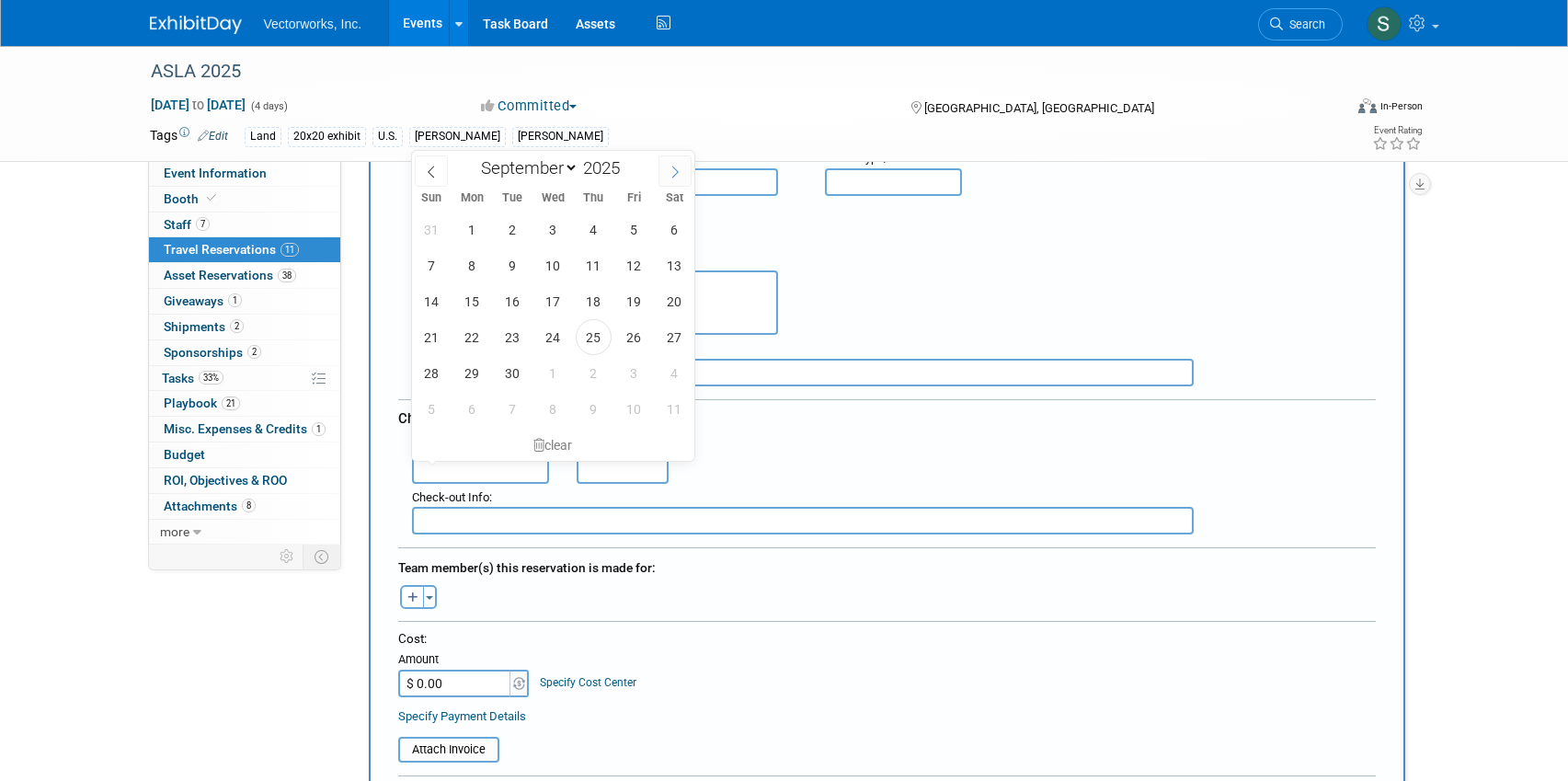
click at [669, 178] on span at bounding box center [675, 171] width 34 height 32
select select "9"
click at [474, 297] on span "13" at bounding box center [472, 301] width 36 height 36
type input "[DATE]"
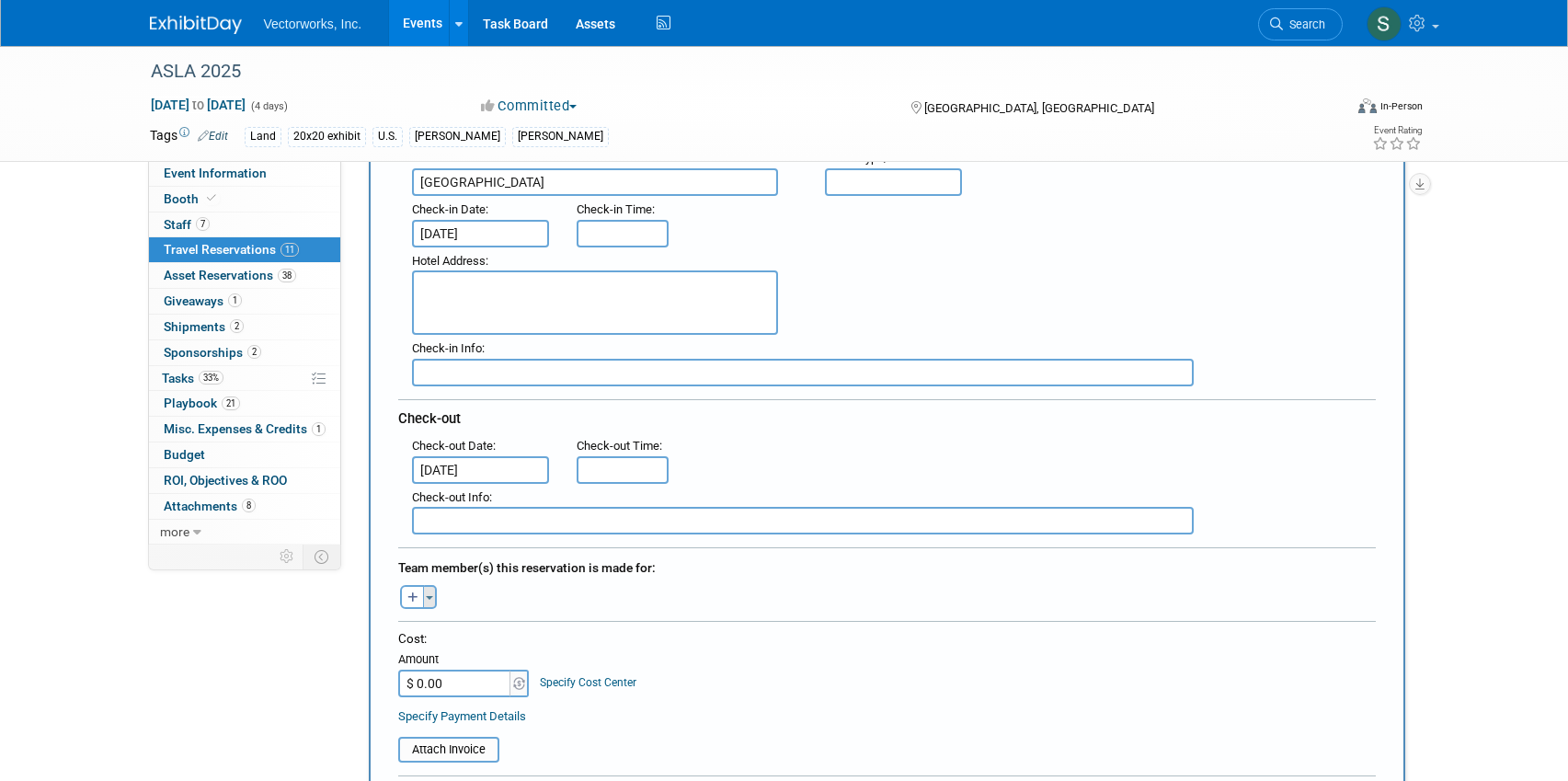
click at [426, 596] on span "button" at bounding box center [429, 598] width 7 height 4
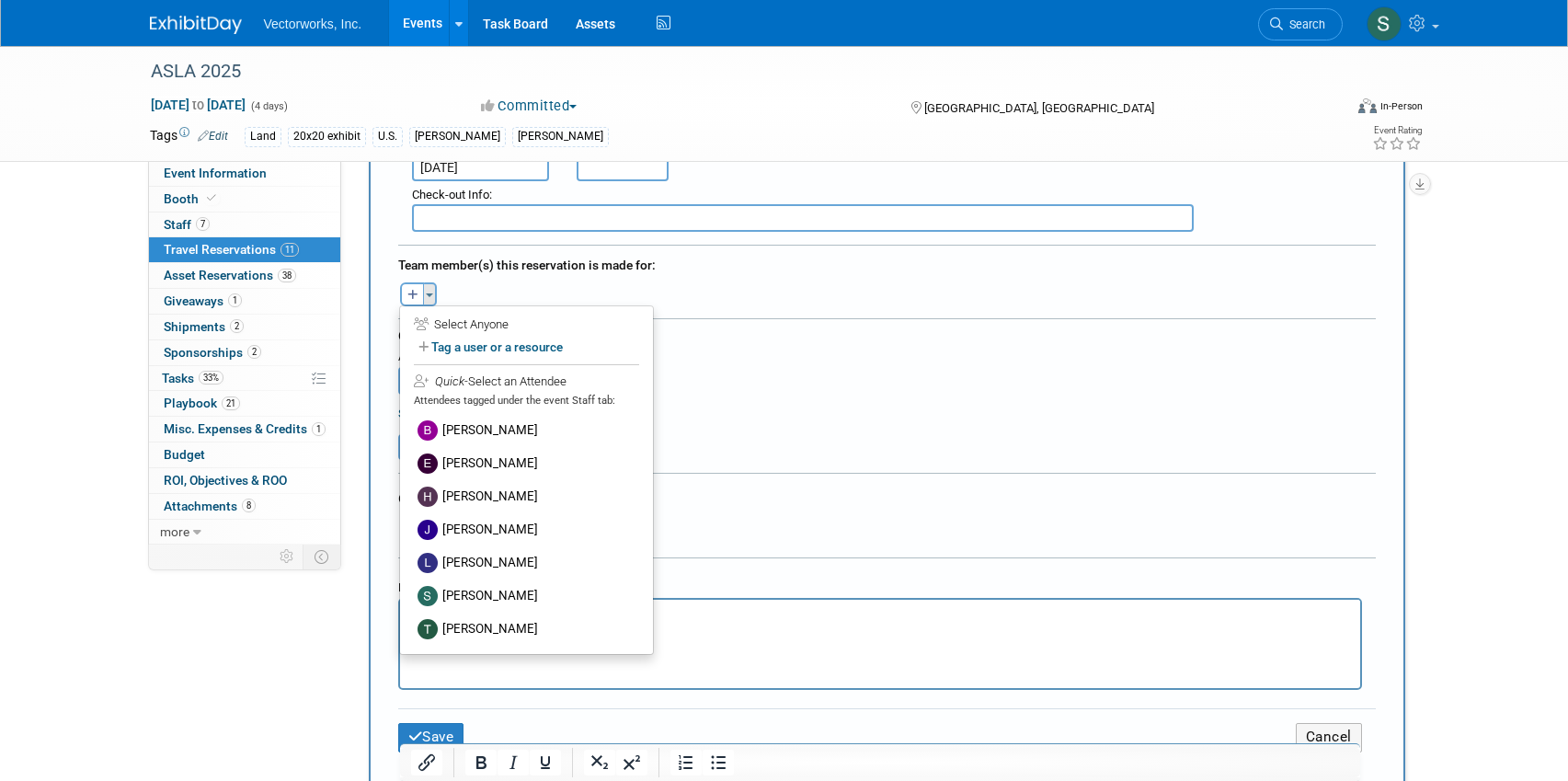
scroll to position [691, 0]
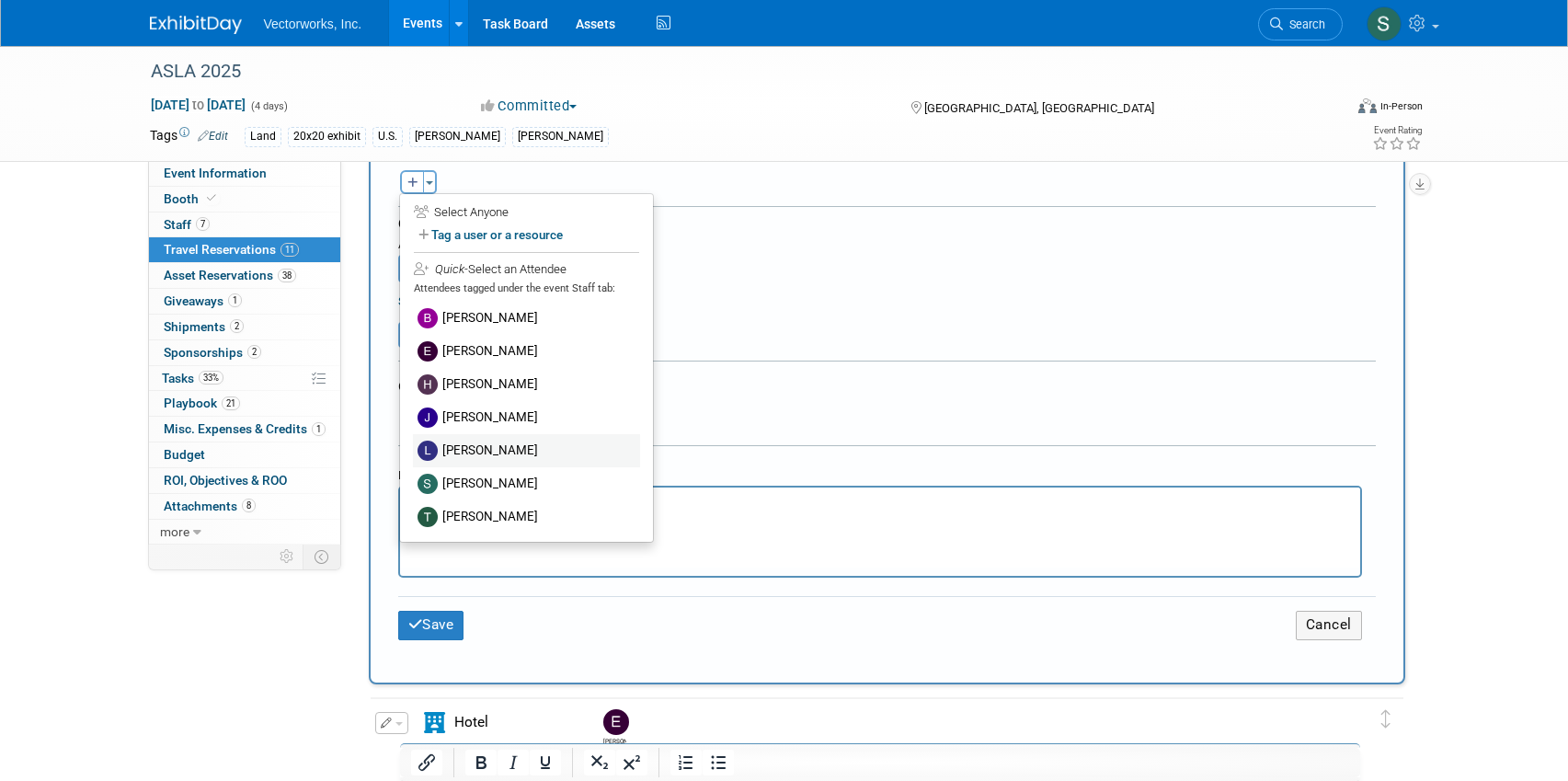
click at [464, 450] on label "[PERSON_NAME]" at bounding box center [527, 451] width 227 height 34
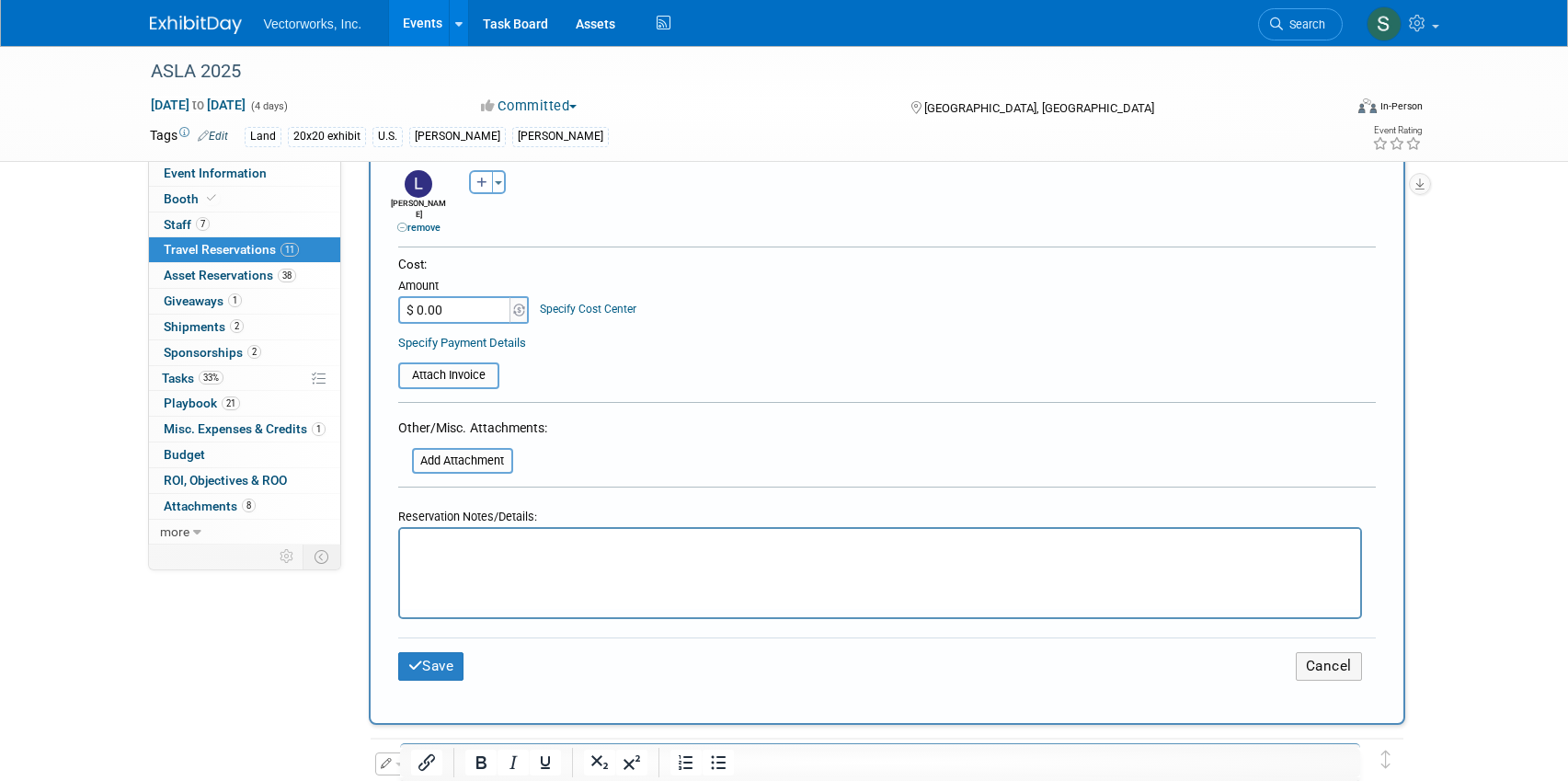
click at [465, 302] on input "$ 0.00" at bounding box center [455, 310] width 115 height 28
paste input "1,122.52"
type input "$ 1,122.52"
click at [449, 659] on button "Save" at bounding box center [431, 666] width 66 height 29
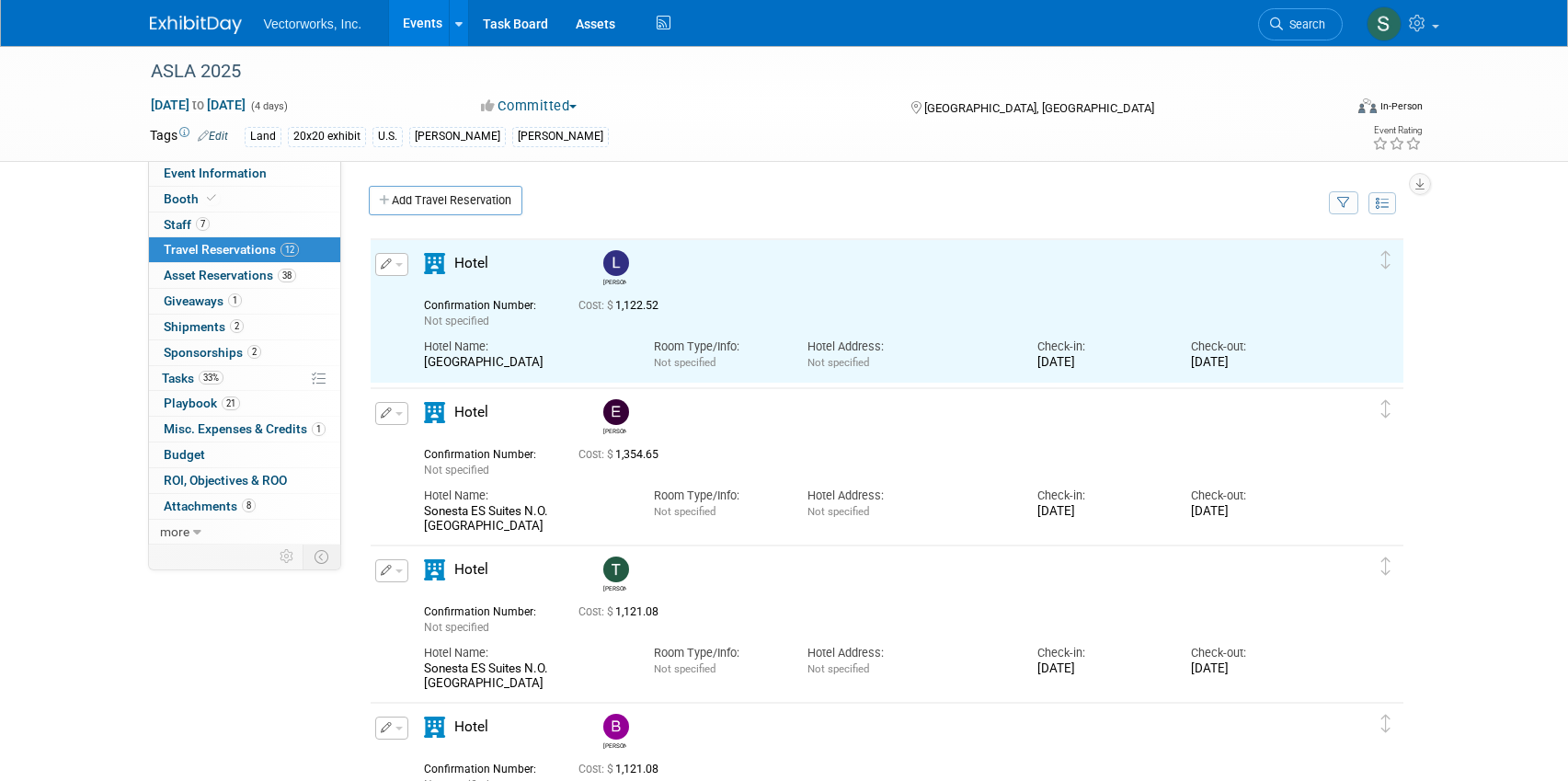
scroll to position [0, 0]
click at [400, 264] on span "button" at bounding box center [399, 265] width 7 height 4
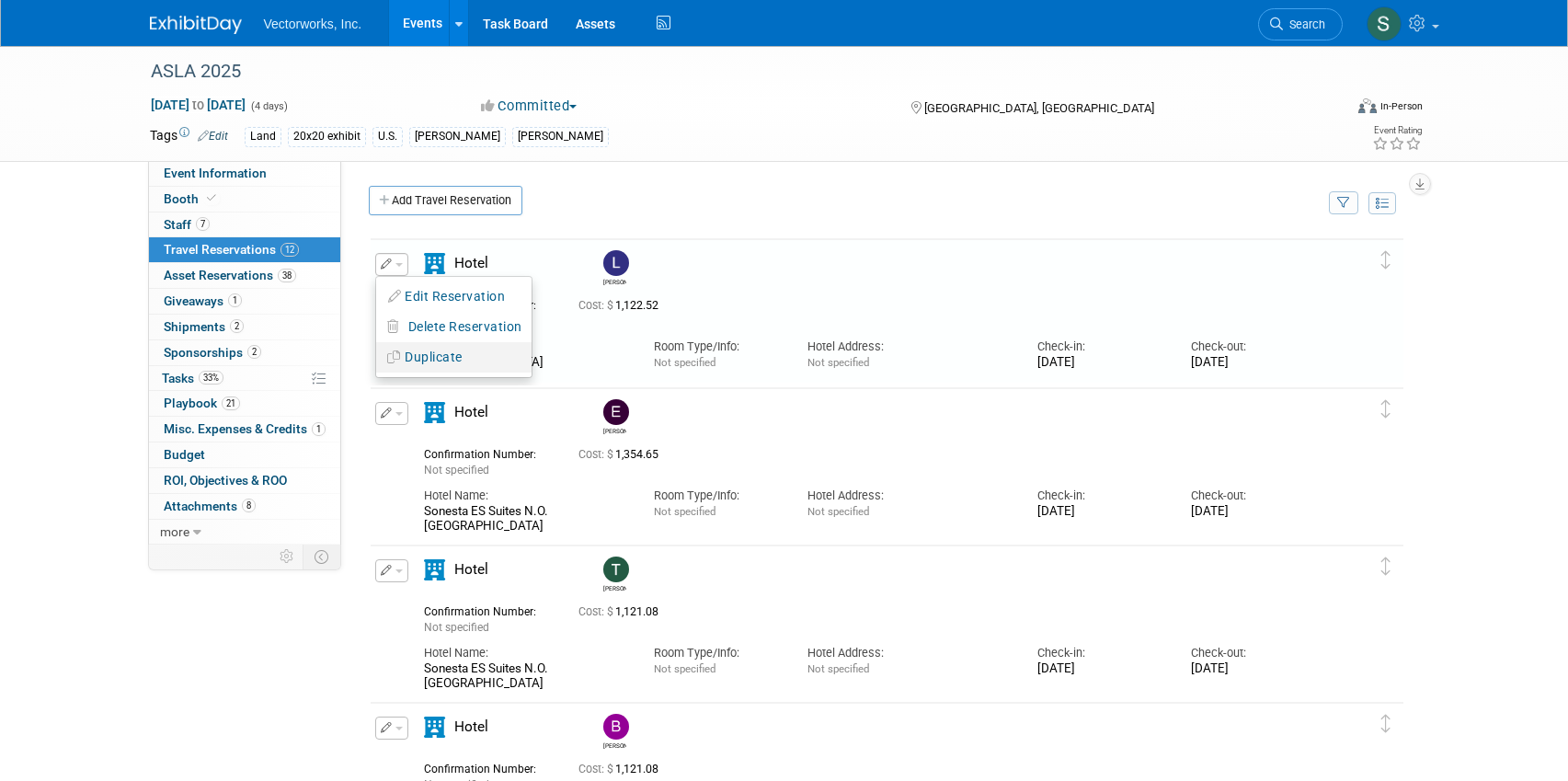
click at [426, 350] on button "Duplicate" at bounding box center [453, 357] width 155 height 27
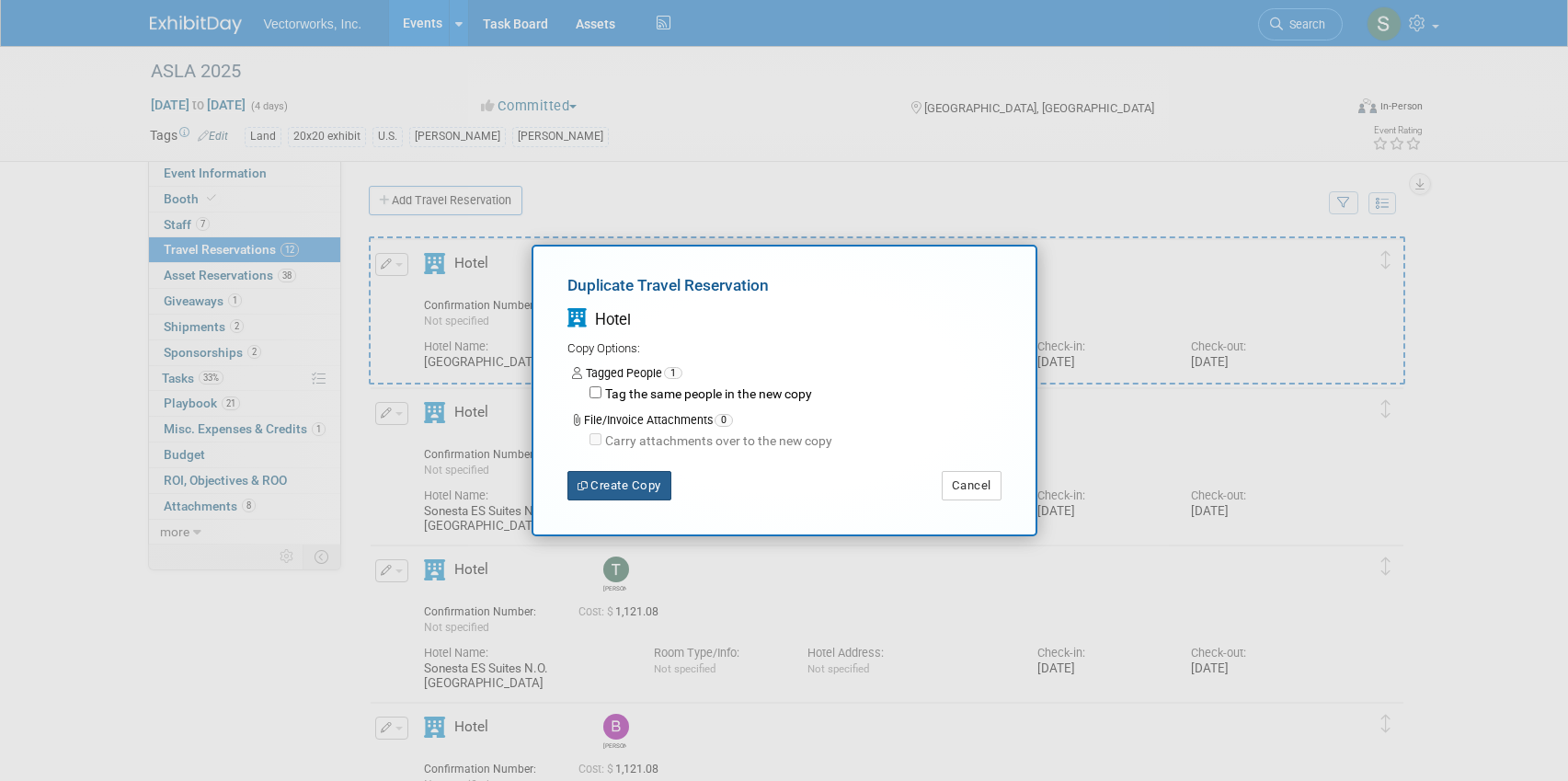
click at [633, 478] on button "Create Copy" at bounding box center [620, 486] width 104 height 30
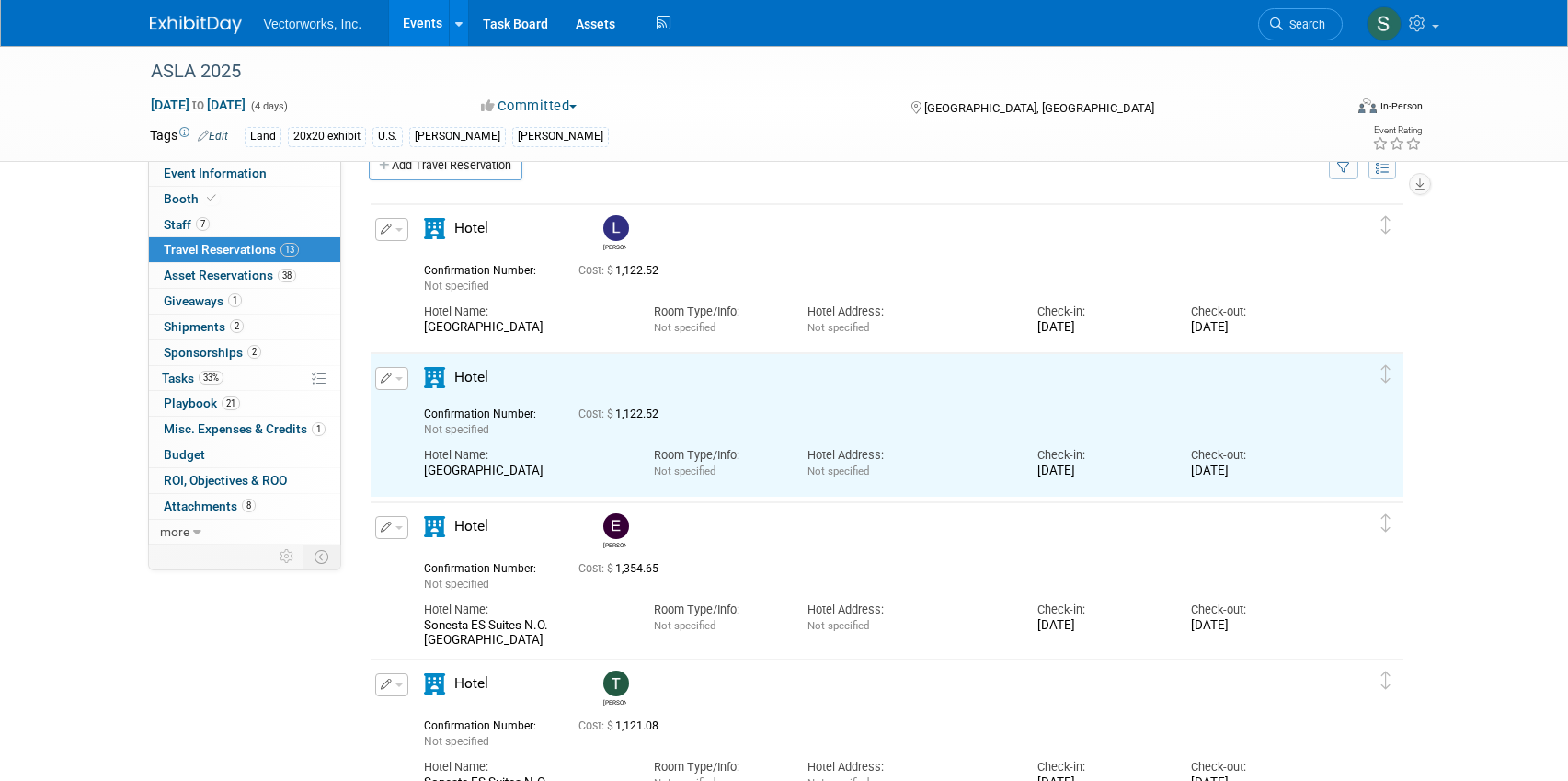
click at [402, 383] on button "button" at bounding box center [392, 378] width 34 height 23
click at [433, 411] on button "Edit Reservation" at bounding box center [453, 411] width 155 height 27
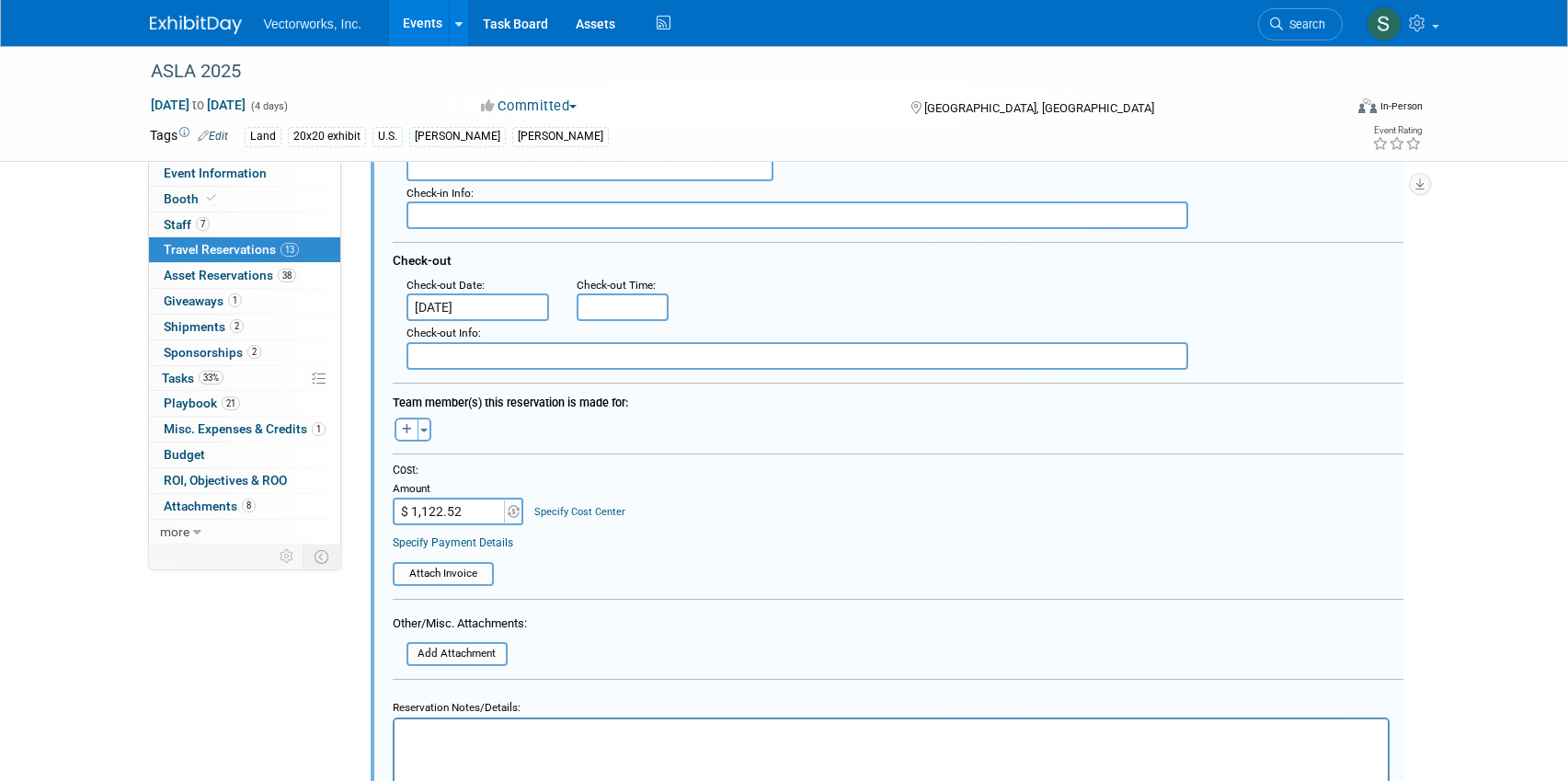
scroll to position [572, 0]
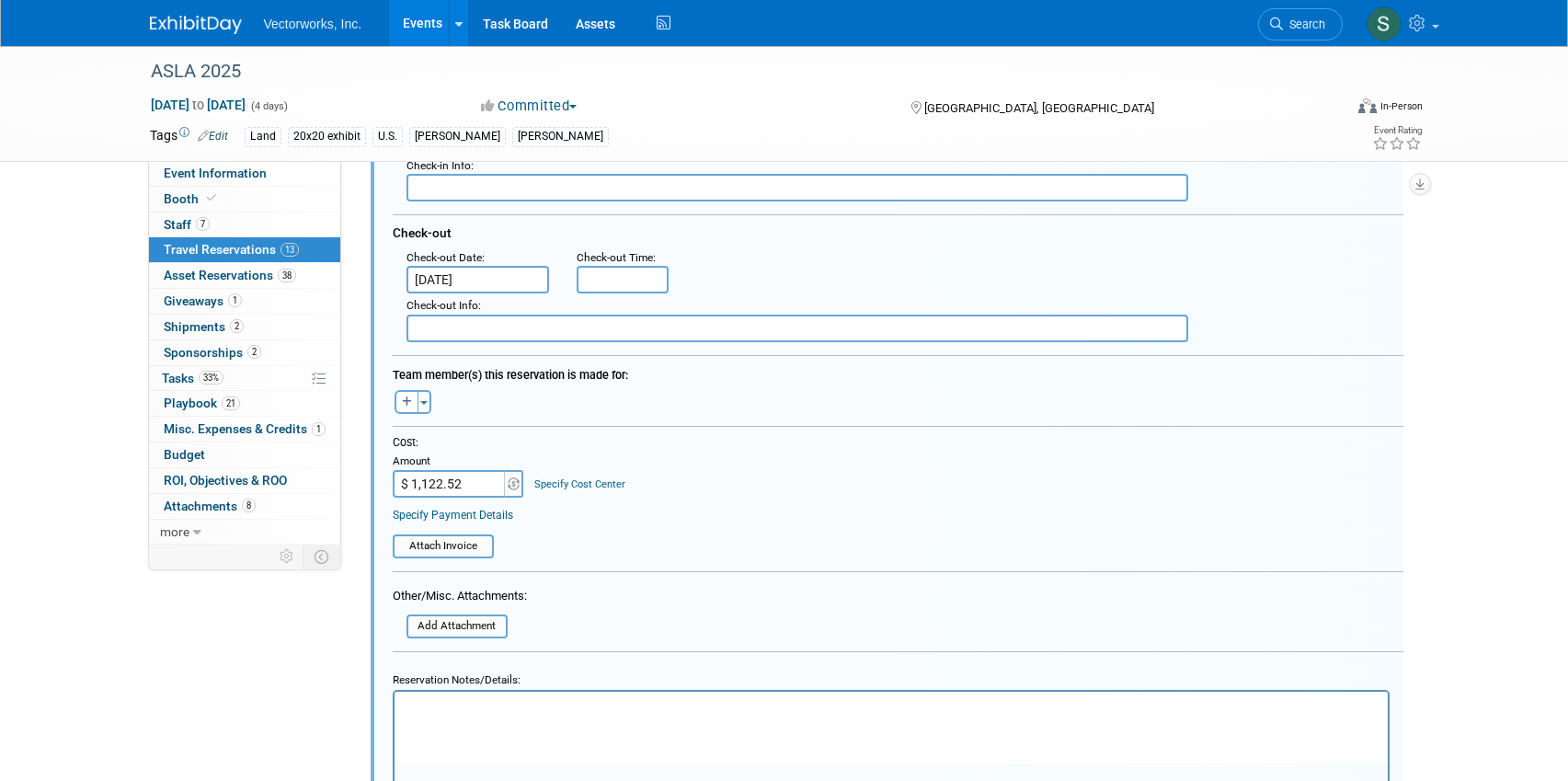
click at [460, 486] on input "$ 1,122.52" at bounding box center [450, 484] width 115 height 28
paste input "318.77"
type input "$ 1,318.77"
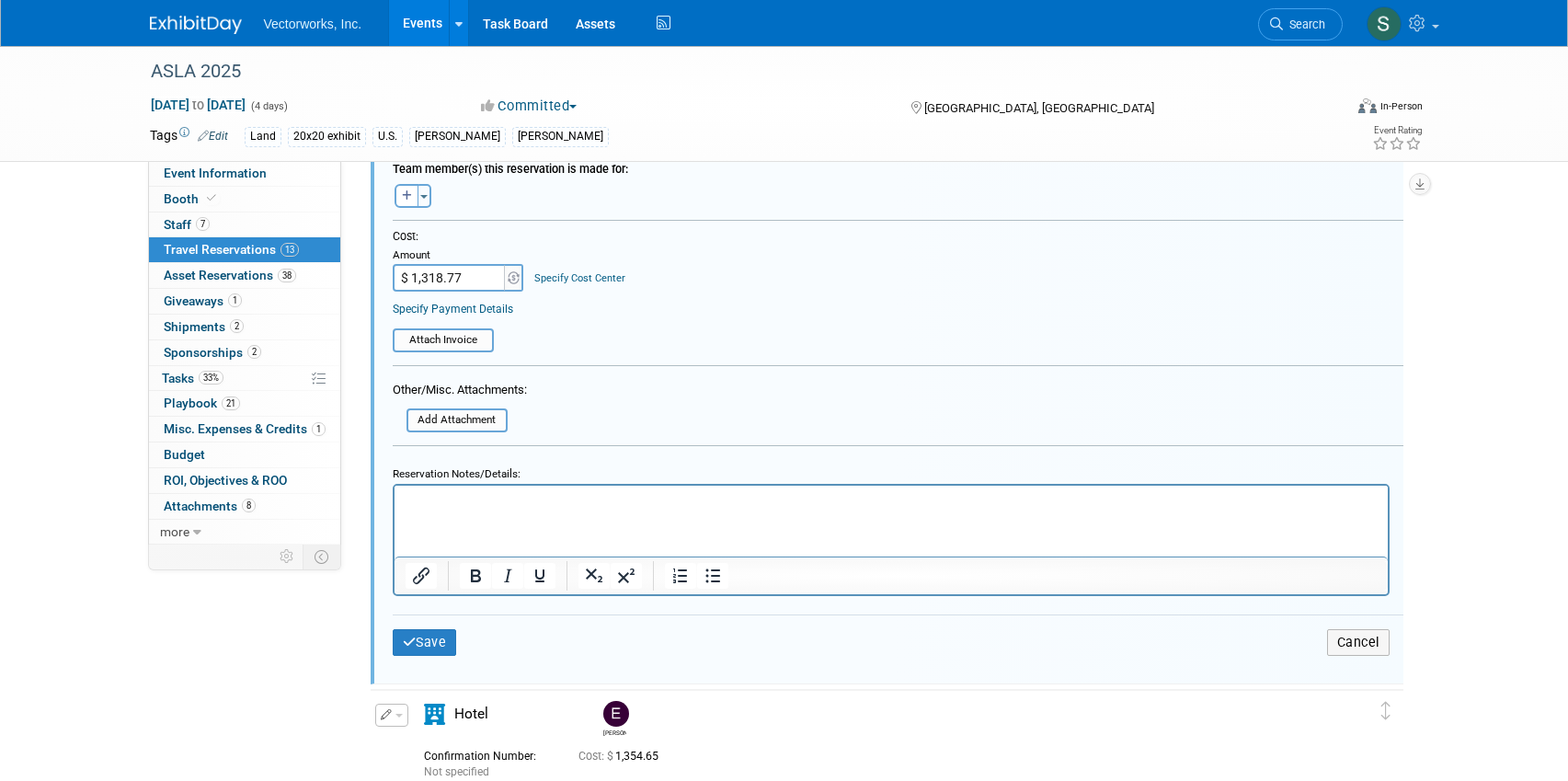
scroll to position [751, 0]
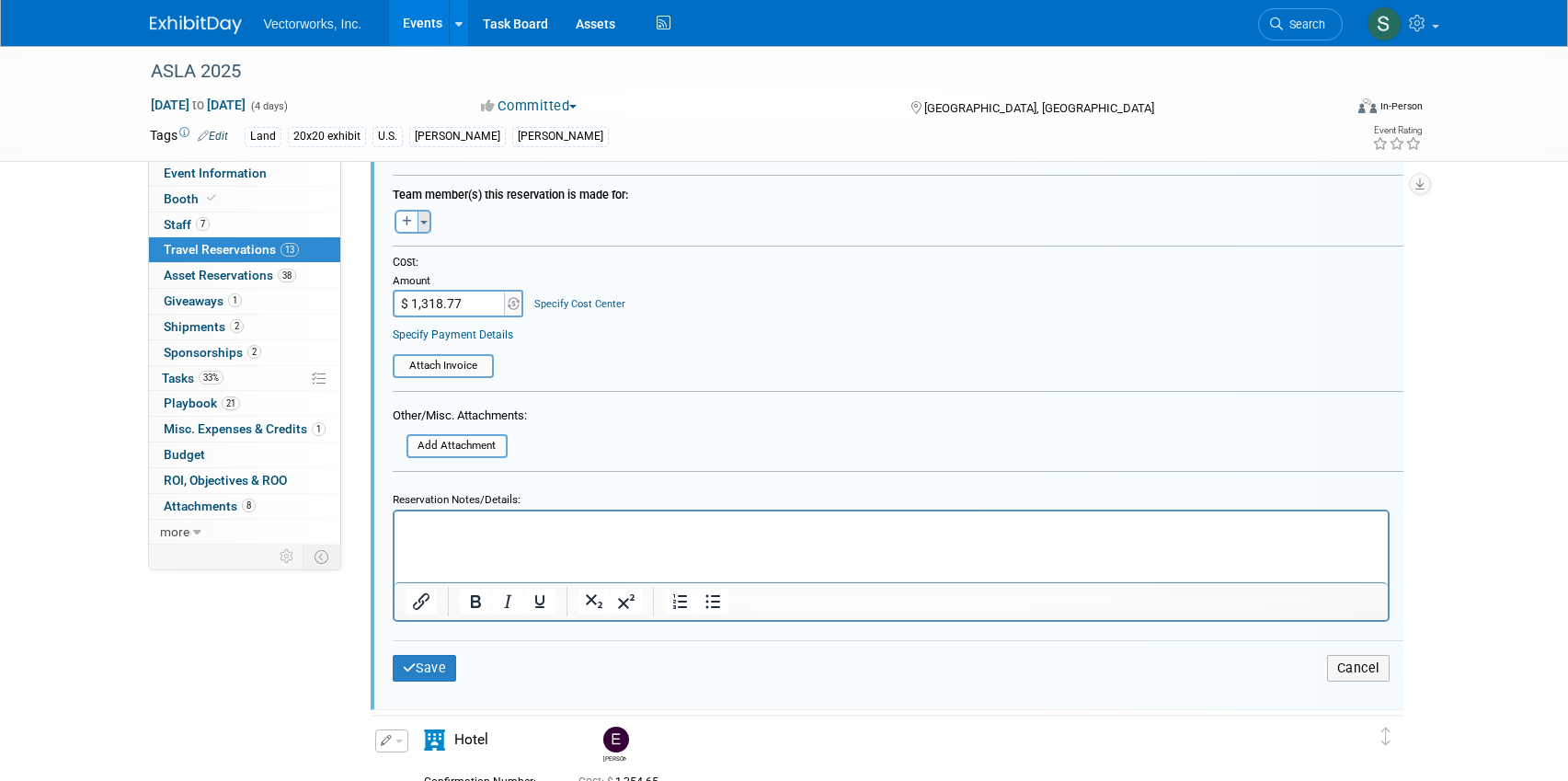
click at [427, 219] on button "Toggle Dropdown" at bounding box center [425, 222] width 14 height 24
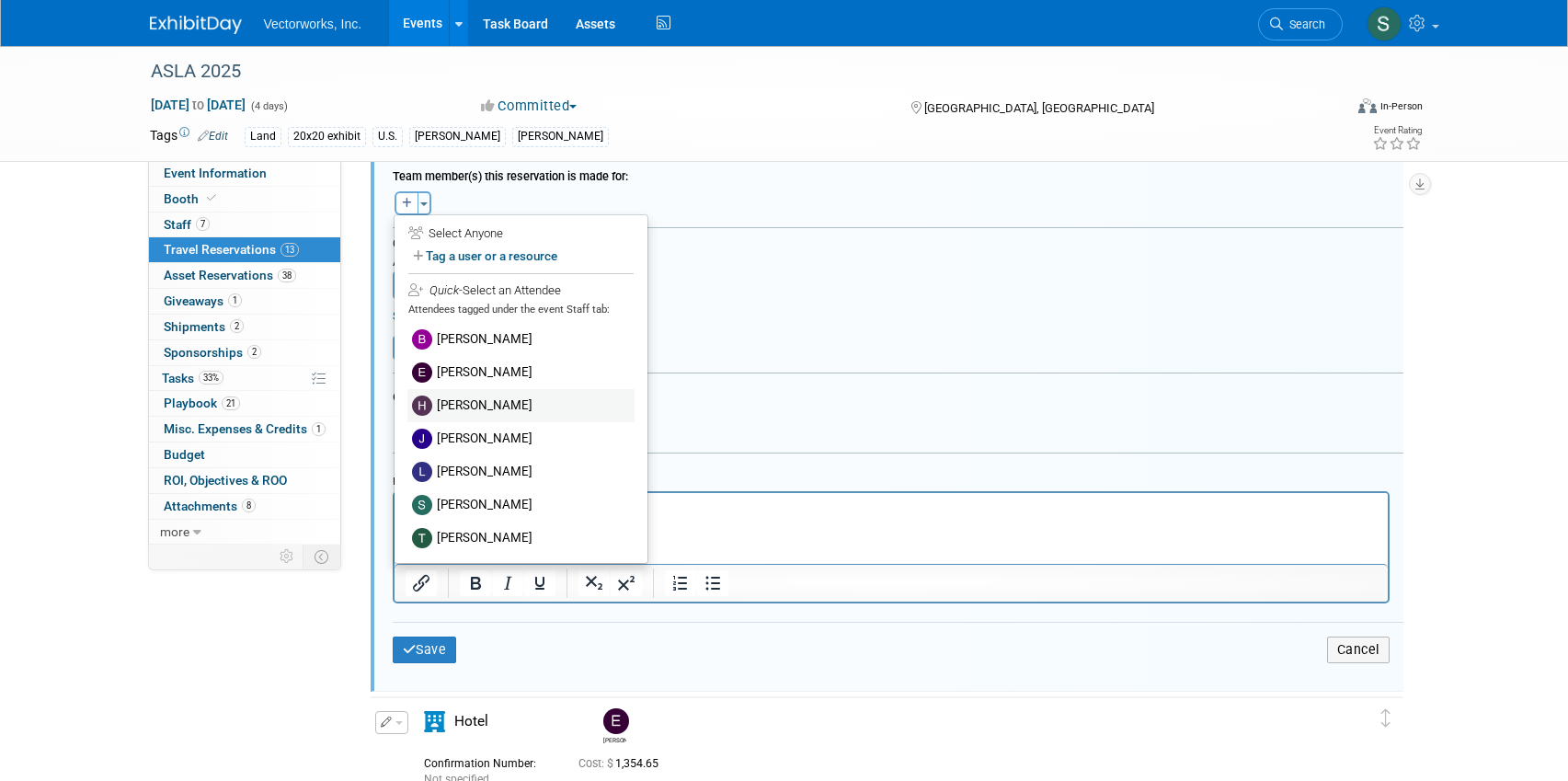
scroll to position [782, 0]
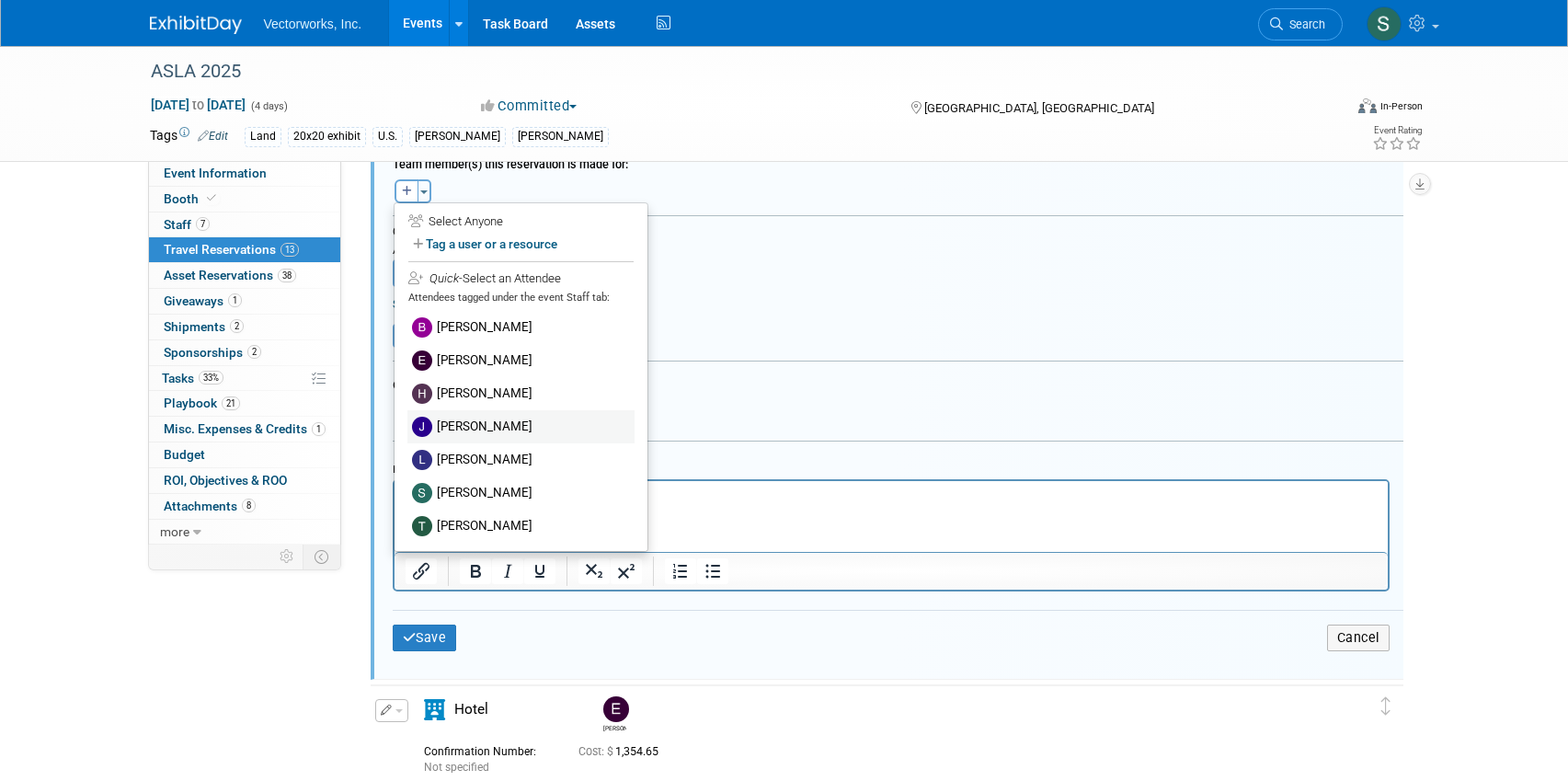
click at [460, 422] on label "[PERSON_NAME]" at bounding box center [521, 427] width 227 height 34
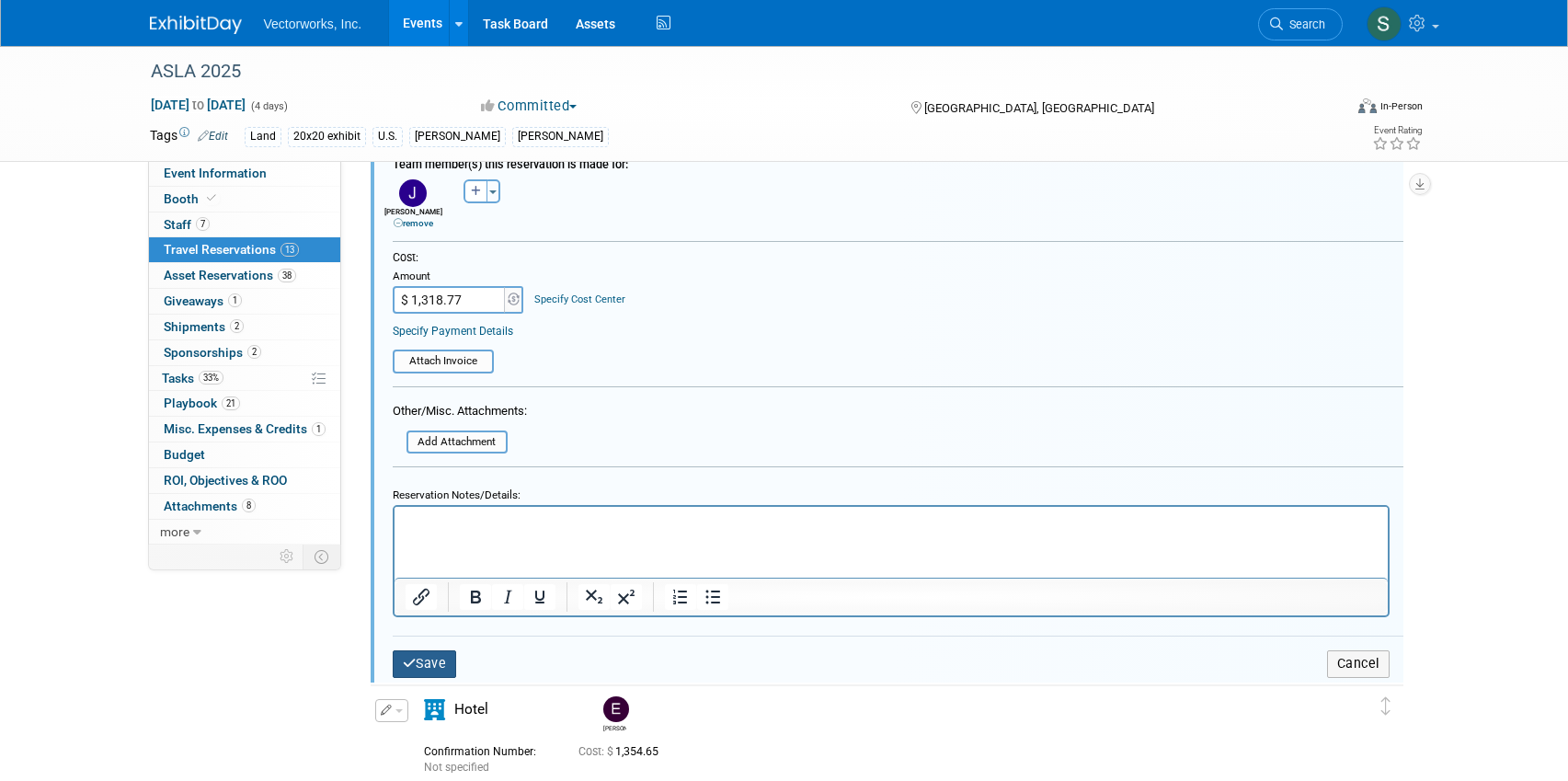
click at [421, 662] on button "Save" at bounding box center [425, 663] width 64 height 27
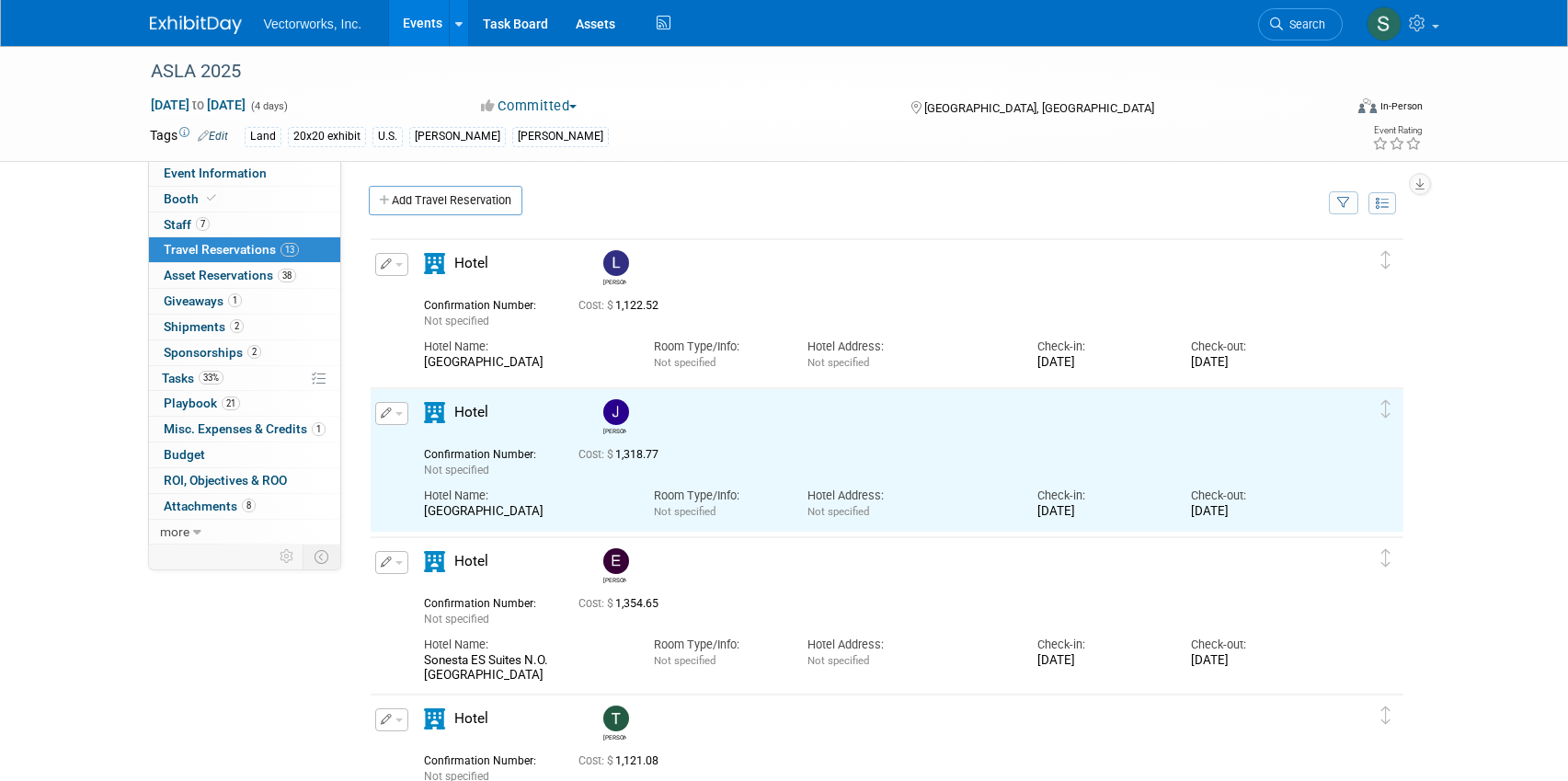
scroll to position [0, 0]
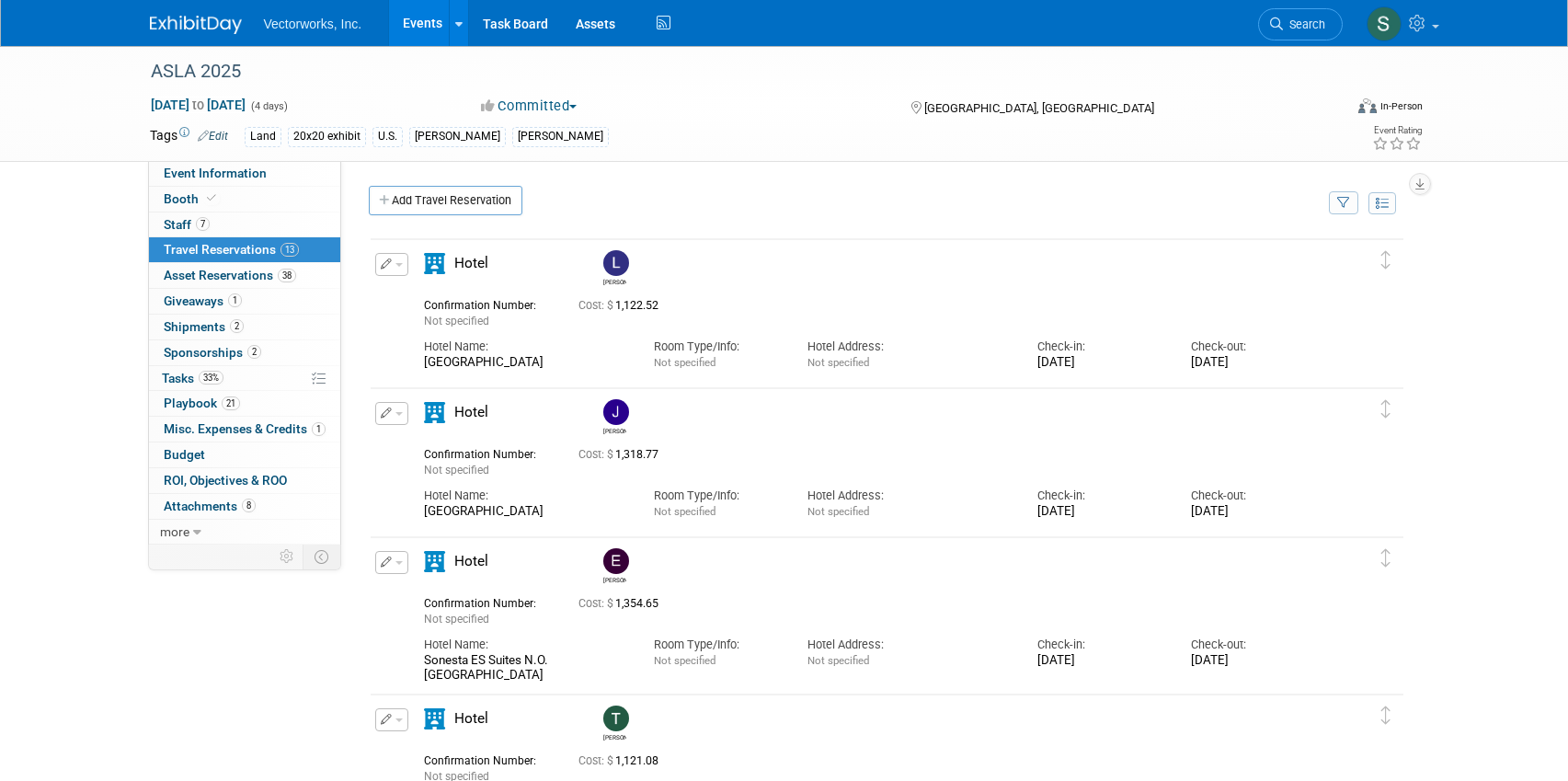
click at [405, 259] on button "button" at bounding box center [392, 264] width 34 height 23
click at [426, 283] on button "Edit Reservation" at bounding box center [453, 296] width 155 height 27
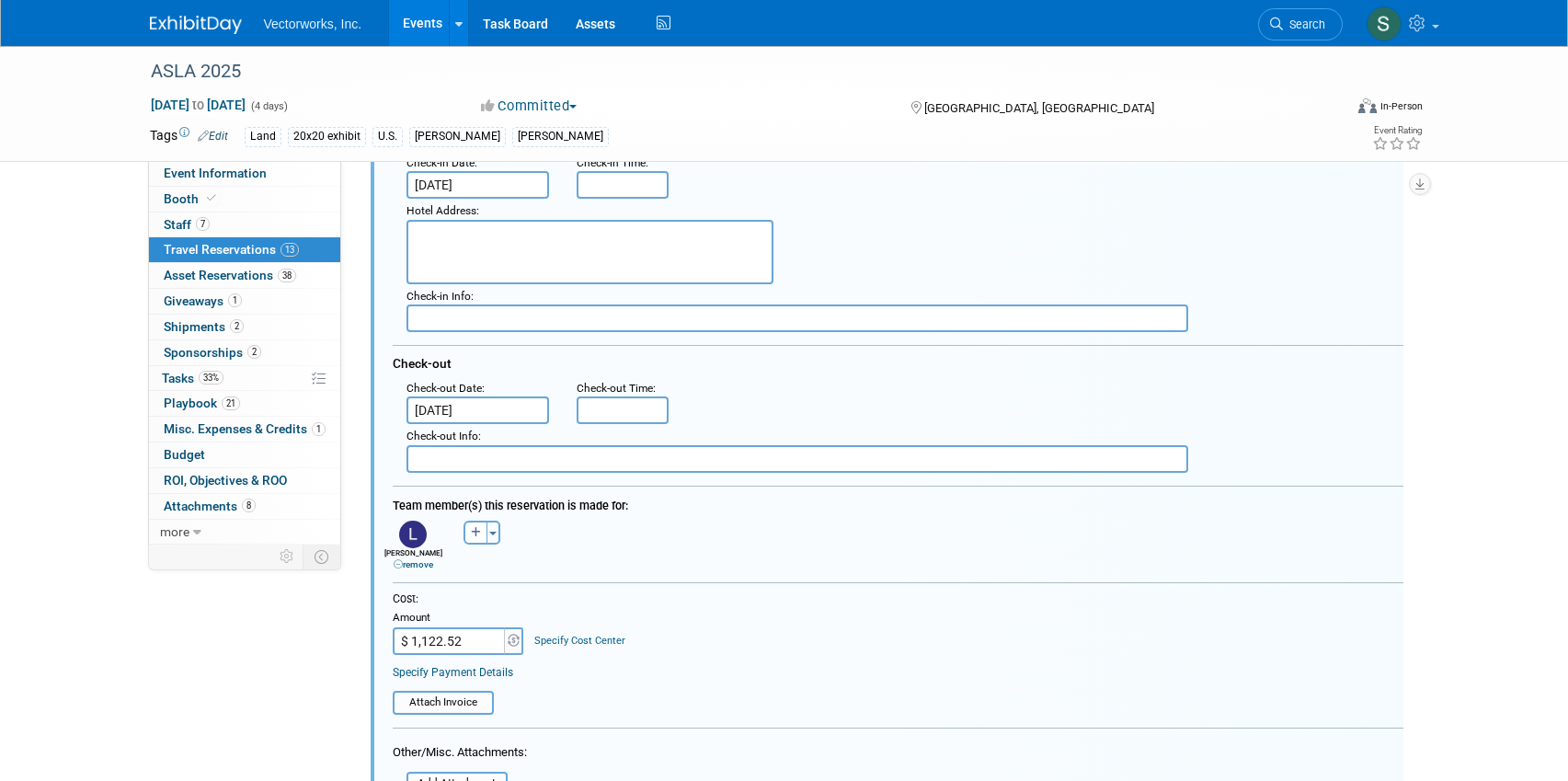
scroll to position [403, 0]
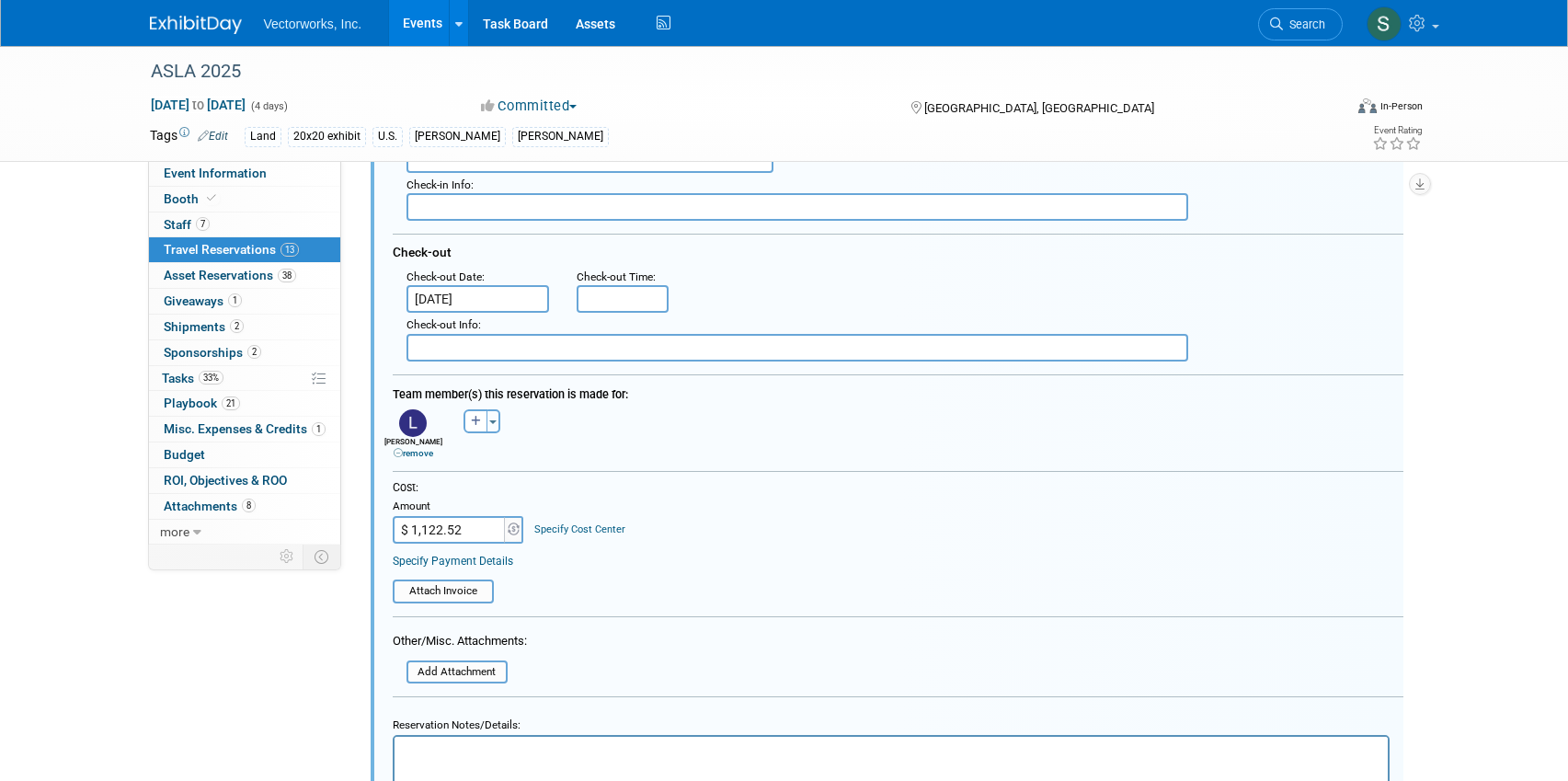
click at [485, 282] on div "Check-out Date :" at bounding box center [479, 276] width 143 height 18
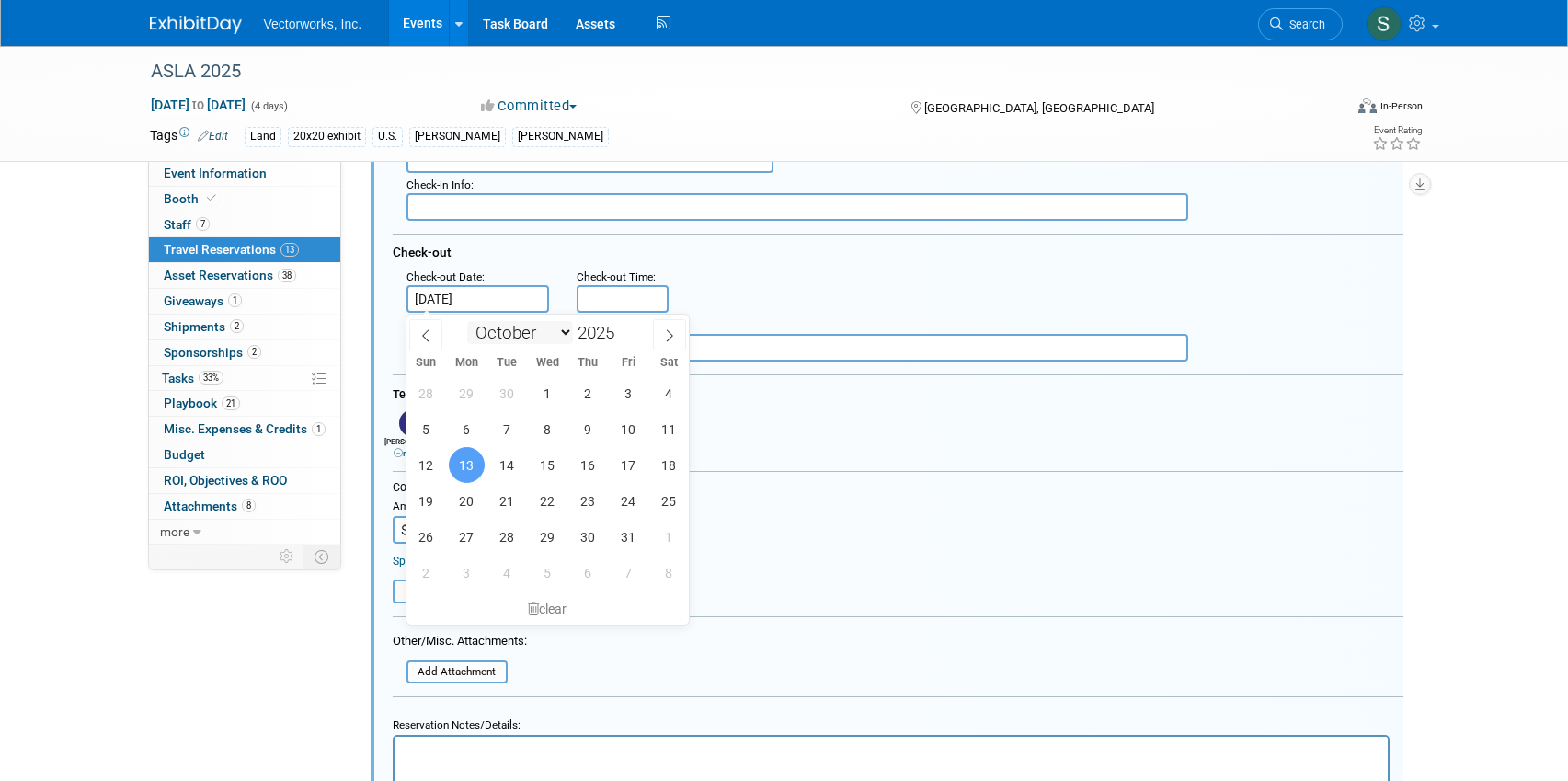
click at [497, 303] on input "[DATE]" at bounding box center [479, 299] width 143 height 28
click at [433, 463] on span "12" at bounding box center [426, 465] width 36 height 36
type input "[DATE]"
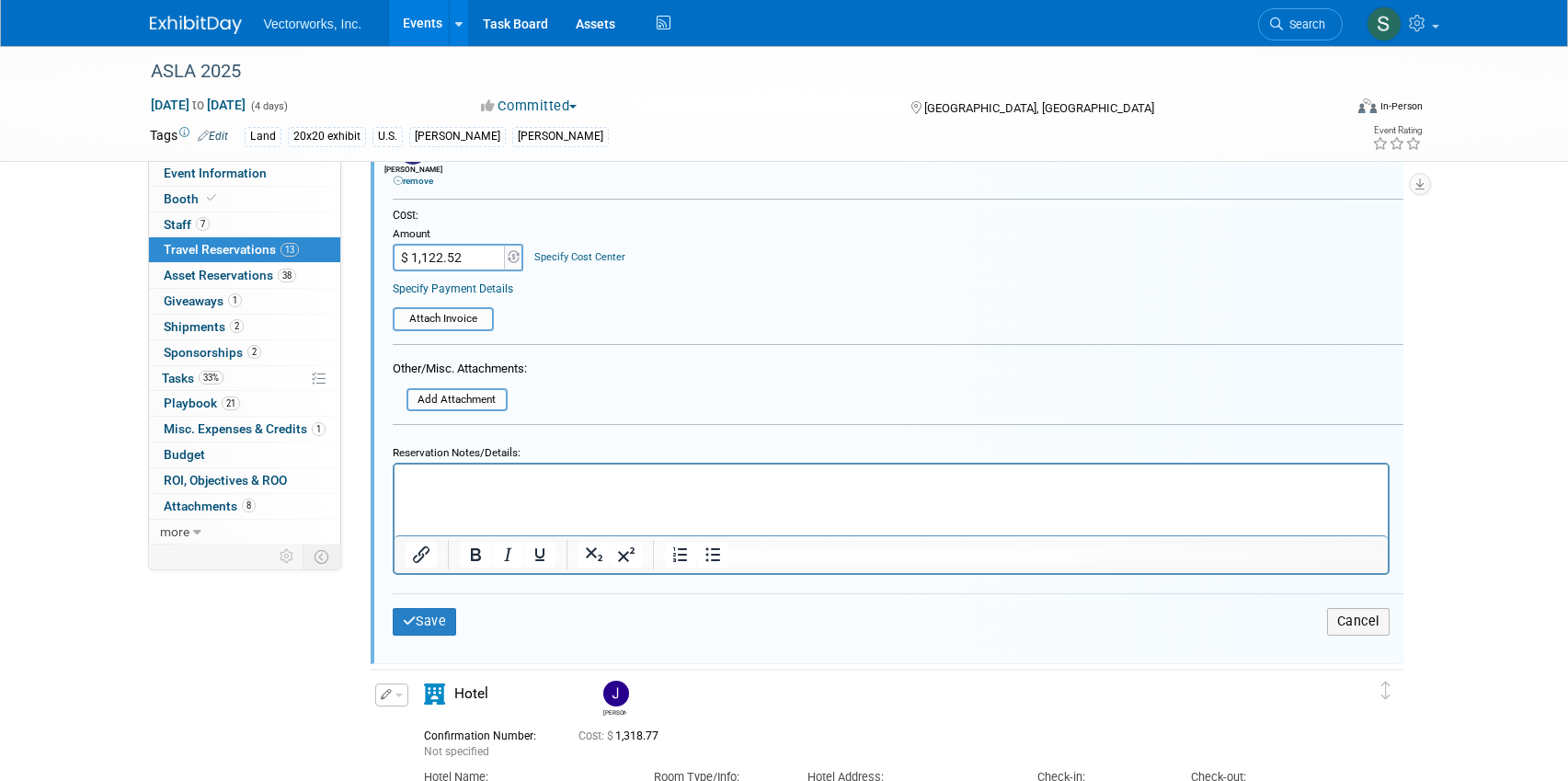
scroll to position [755, 0]
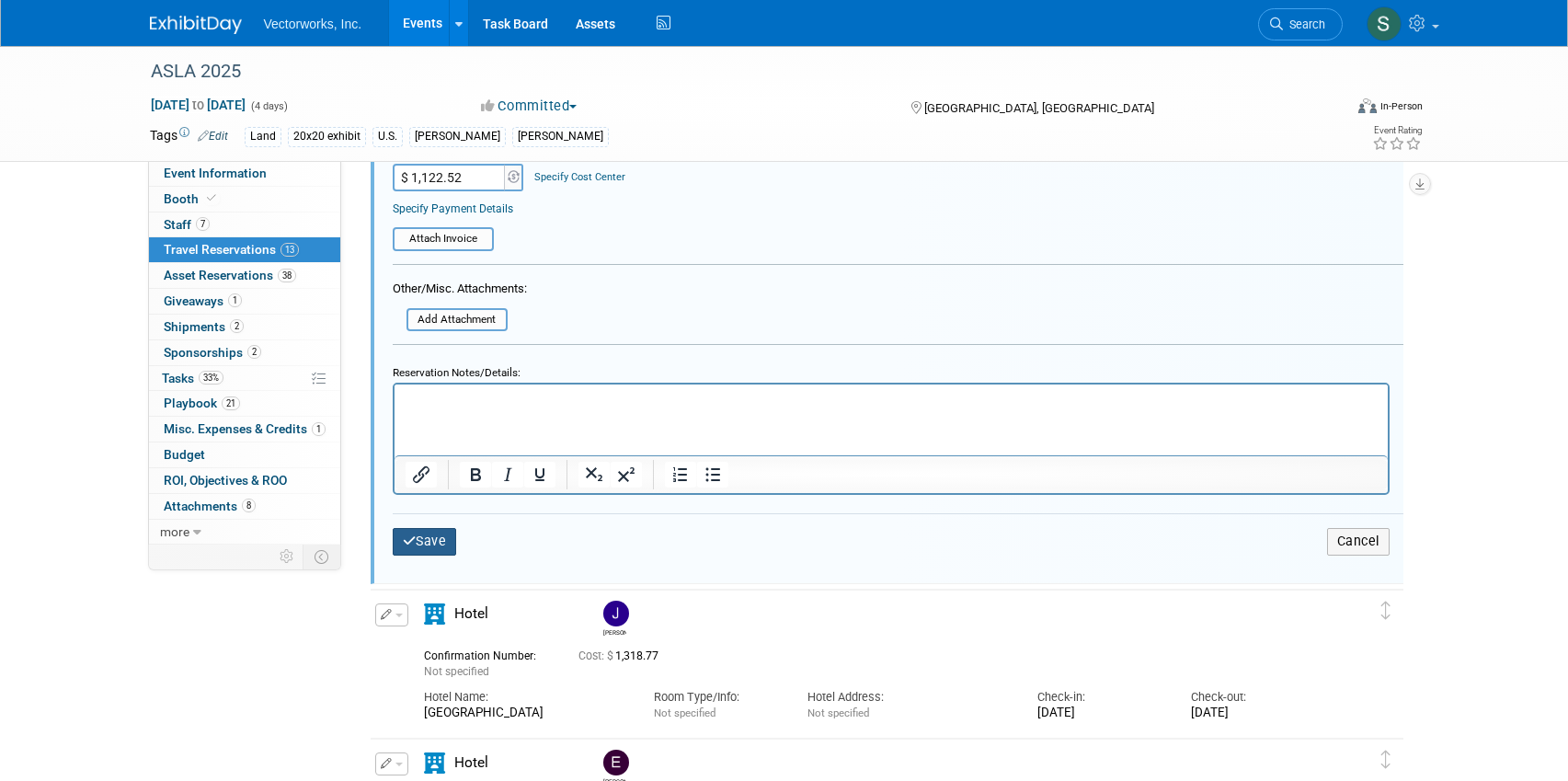
click at [434, 536] on button "Save" at bounding box center [425, 541] width 64 height 27
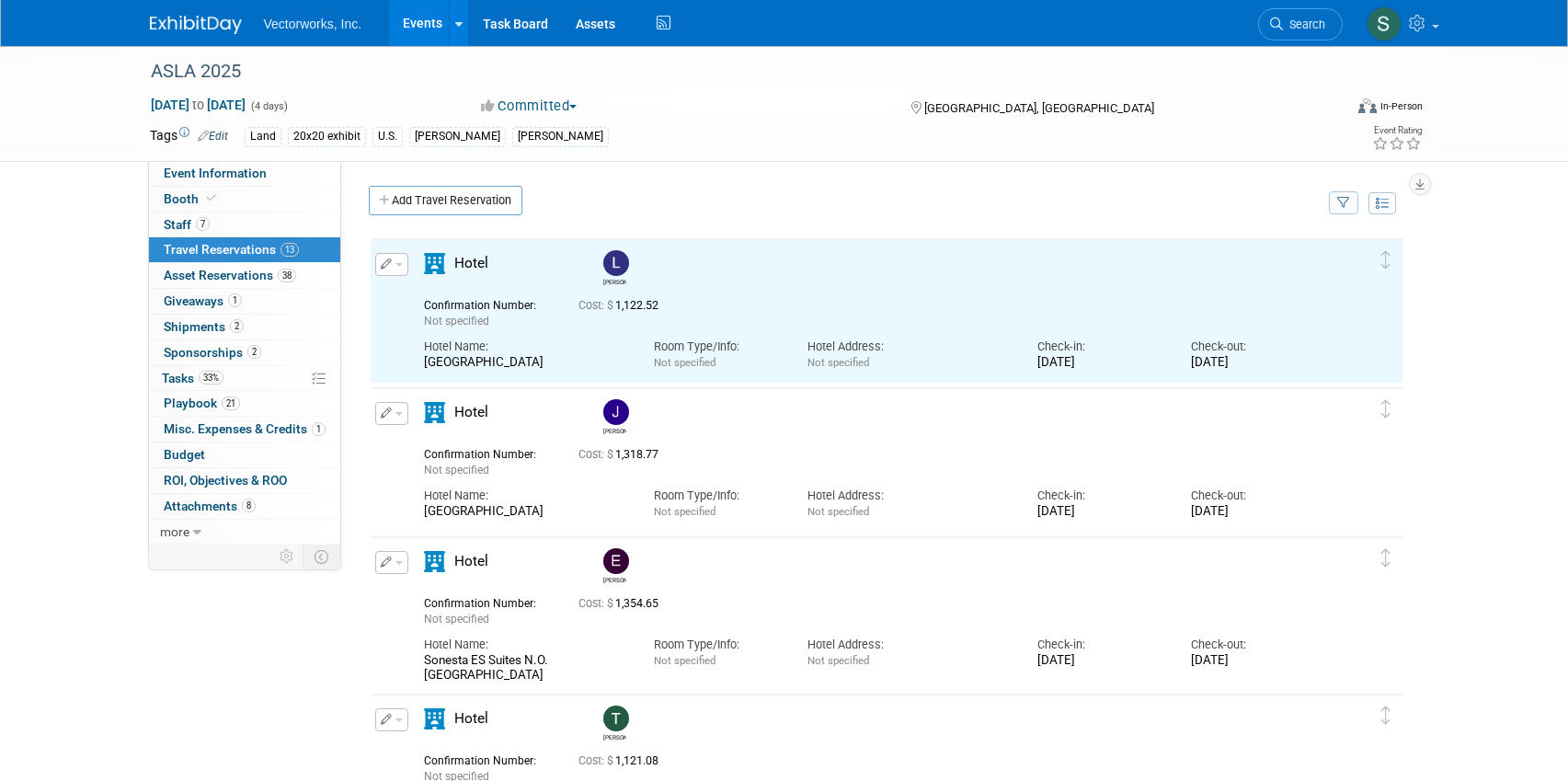
scroll to position [0, 0]
click at [397, 417] on button "button" at bounding box center [392, 413] width 34 height 23
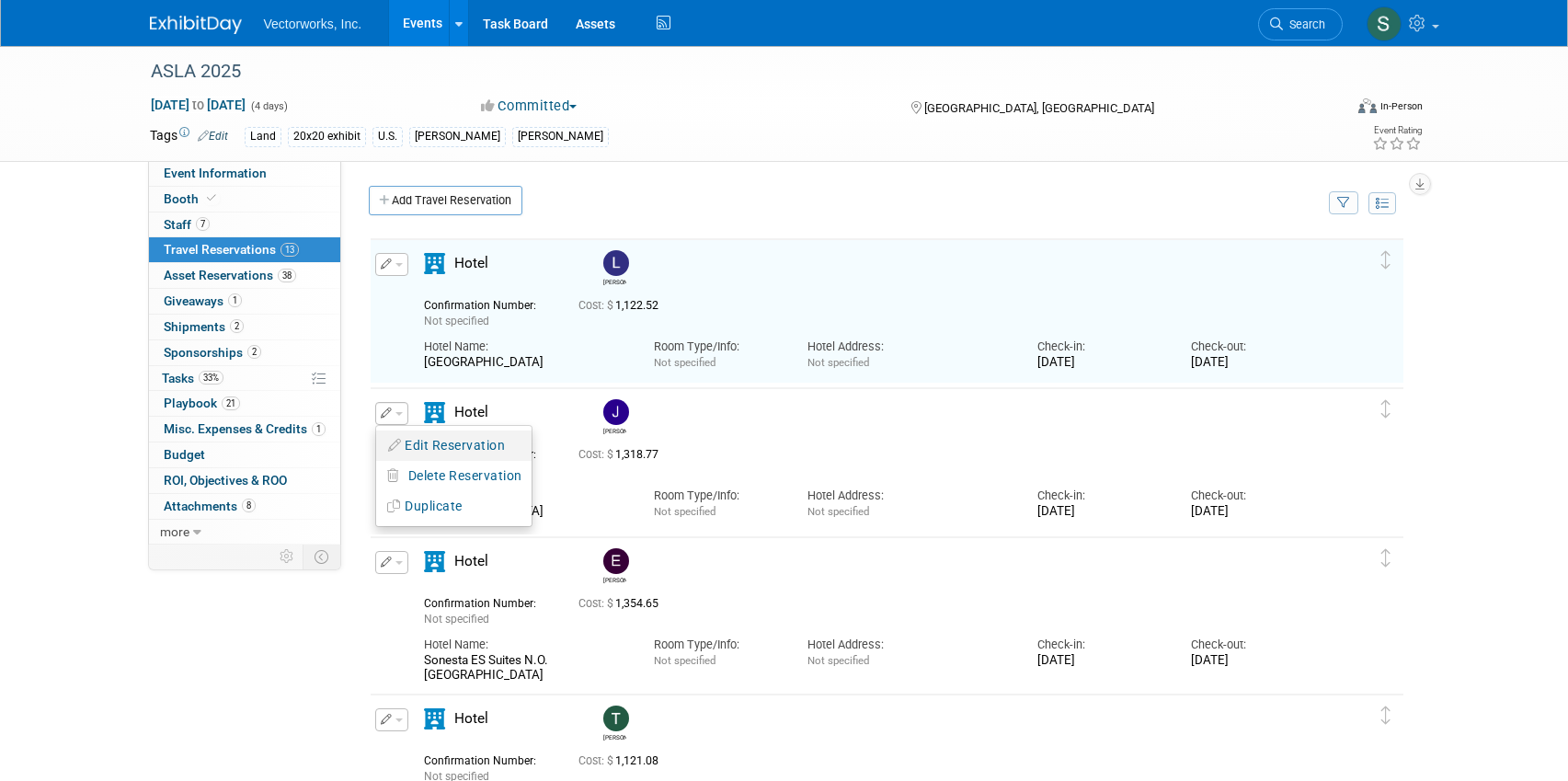
click at [418, 459] on li "Edit Reservation" at bounding box center [453, 445] width 155 height 31
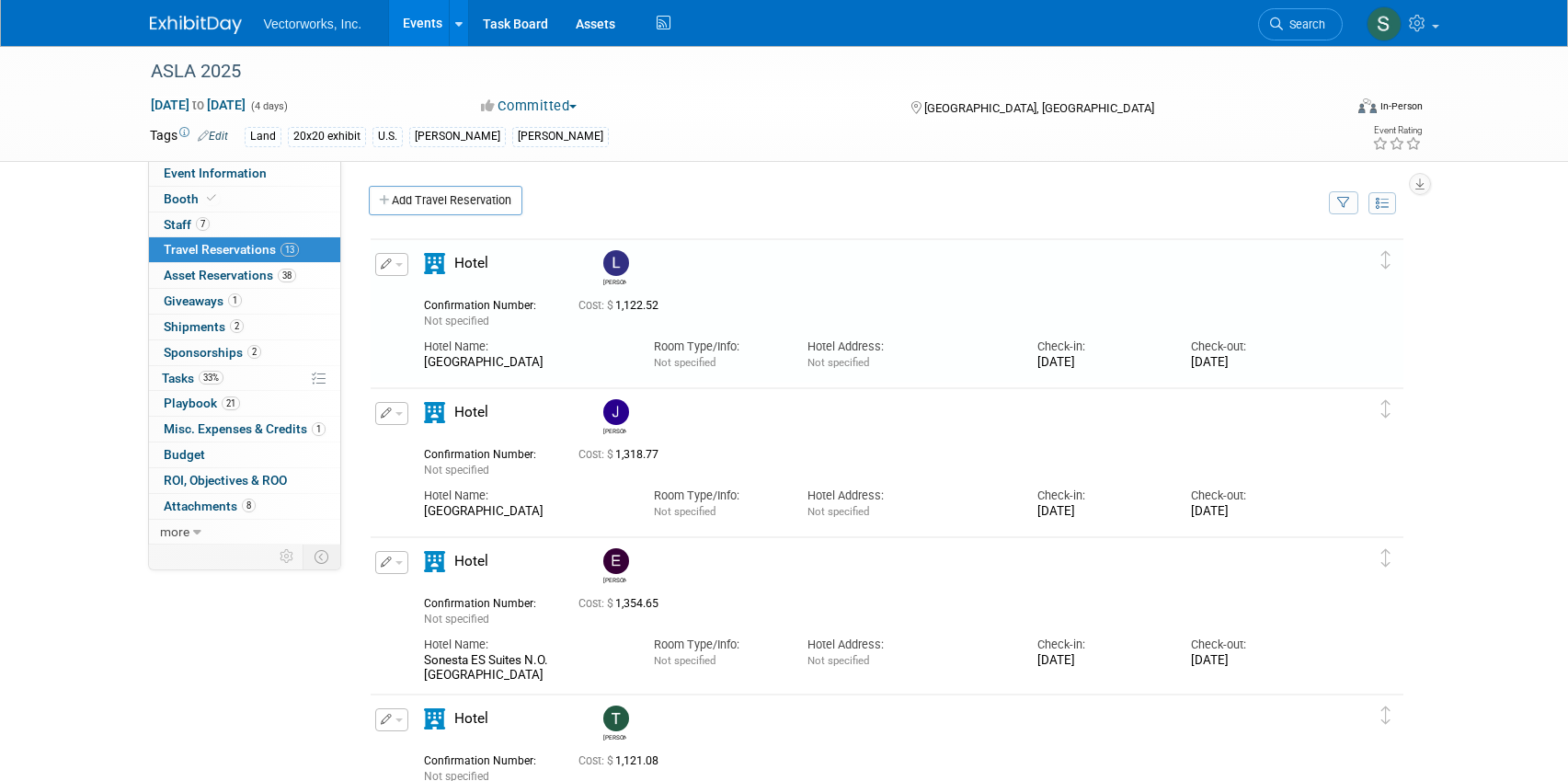
click at [407, 414] on button "button" at bounding box center [392, 413] width 34 height 23
click at [429, 438] on button "Edit Reservation" at bounding box center [453, 445] width 155 height 27
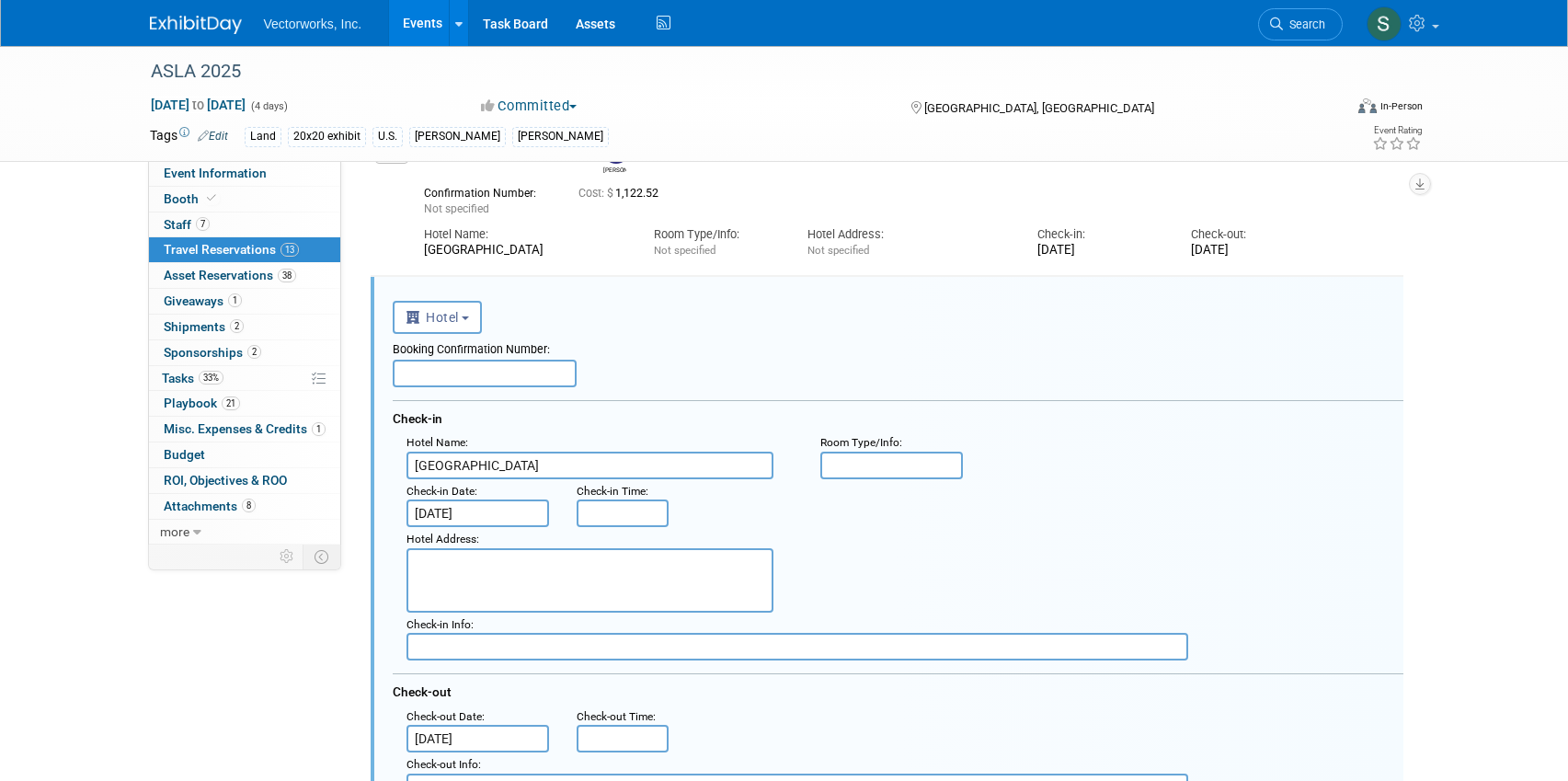
scroll to position [180, 0]
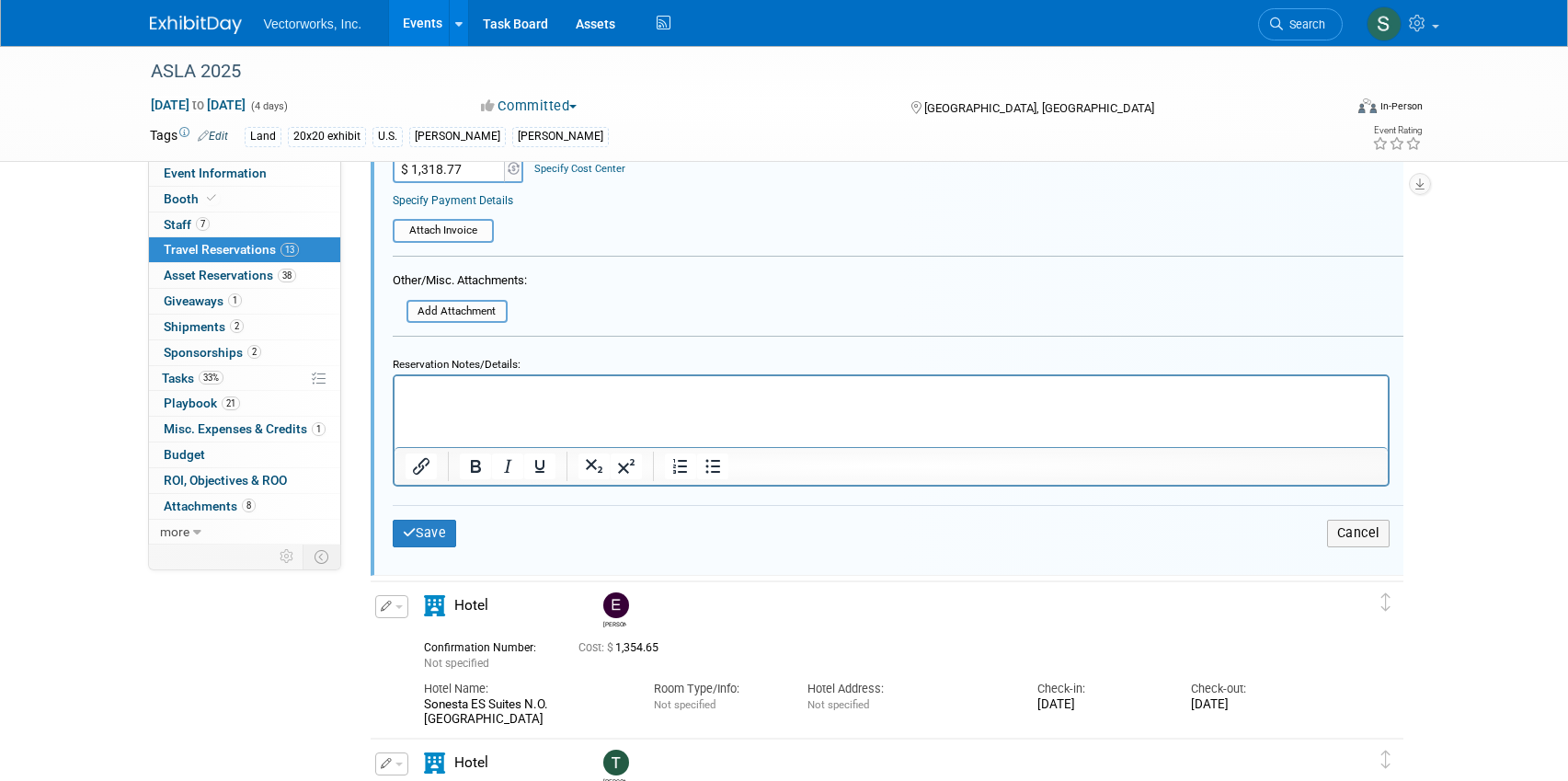
click at [1326, 528] on td "Cancel" at bounding box center [1066, 532] width 674 height 27
click at [1350, 529] on button "Cancel" at bounding box center [1358, 532] width 62 height 27
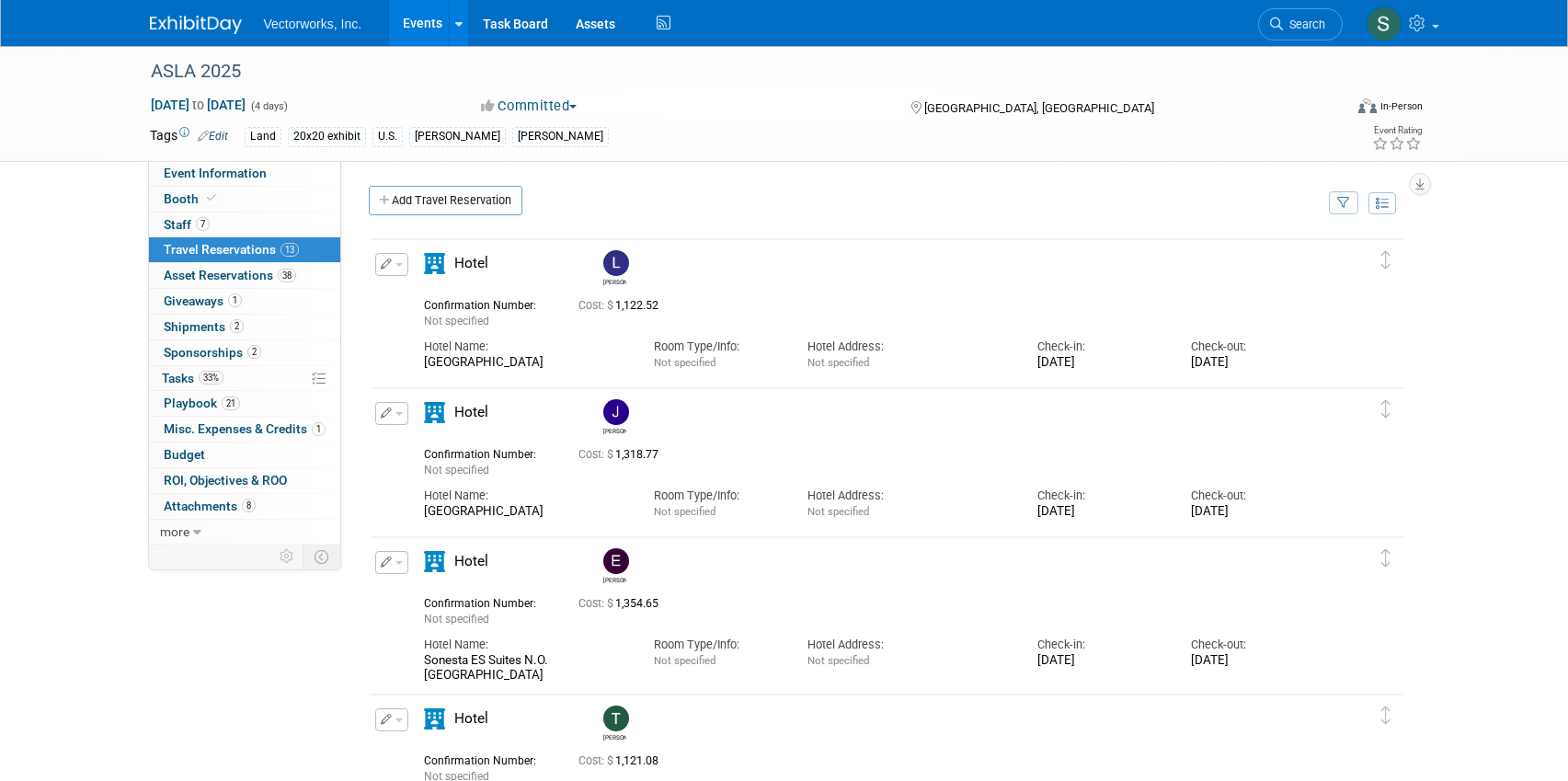
click at [392, 418] on button "button" at bounding box center [392, 413] width 34 height 23
click at [424, 501] on button "Duplicate" at bounding box center [453, 506] width 155 height 27
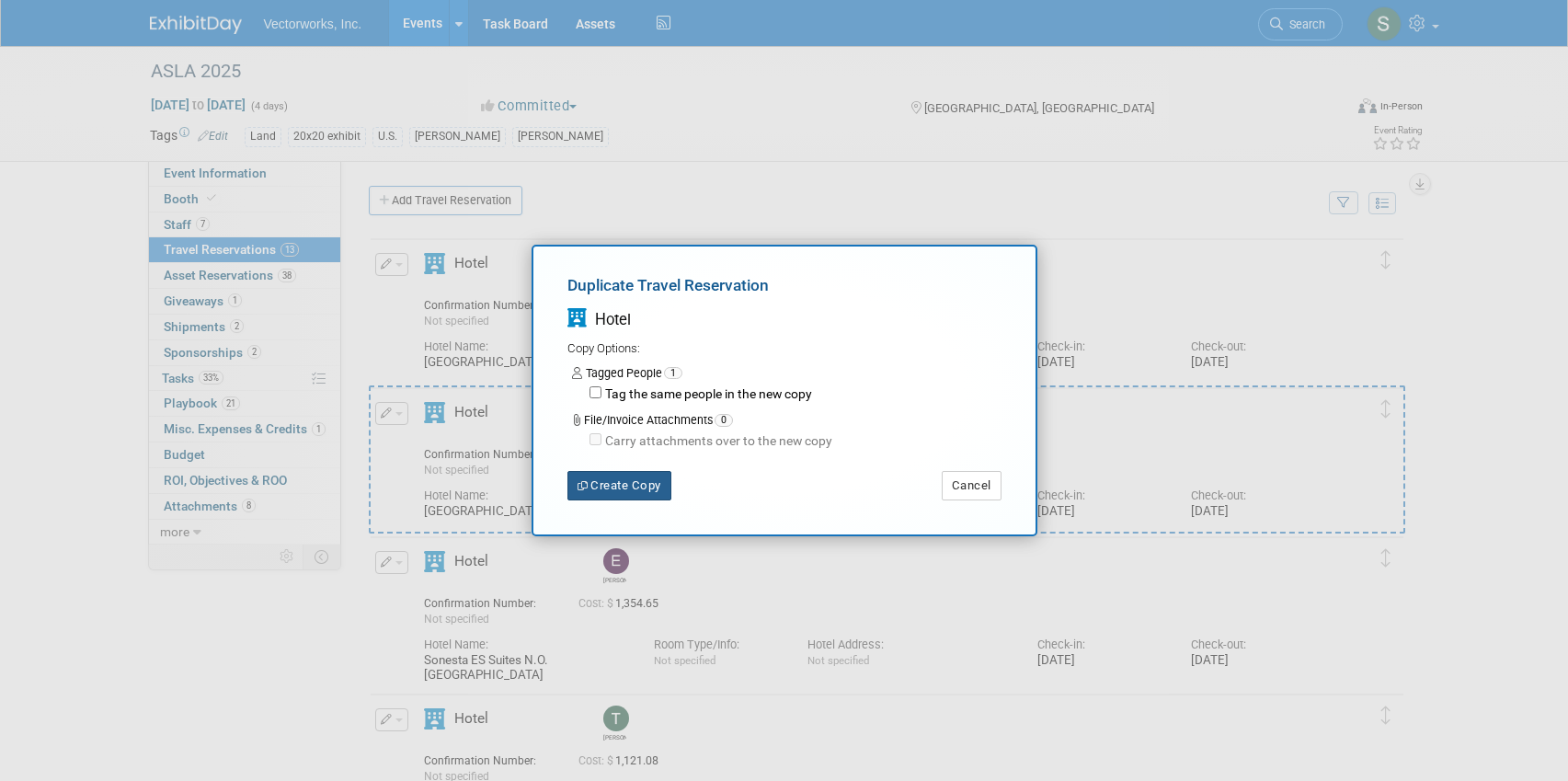
click at [640, 487] on button "Create Copy" at bounding box center [620, 486] width 104 height 30
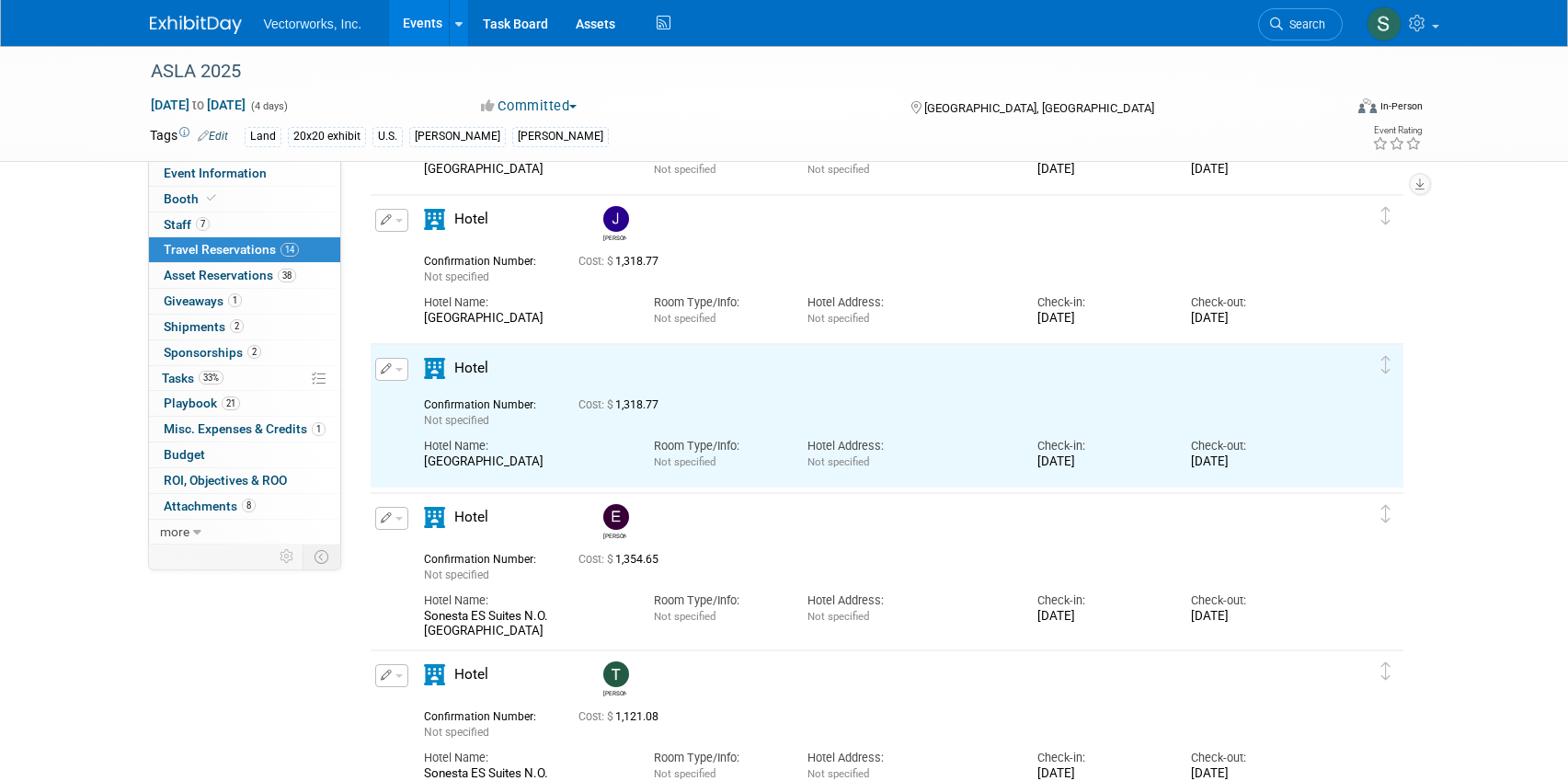
click at [396, 370] on span "button" at bounding box center [399, 370] width 7 height 4
click at [416, 392] on button "Edit Reservation" at bounding box center [453, 401] width 155 height 27
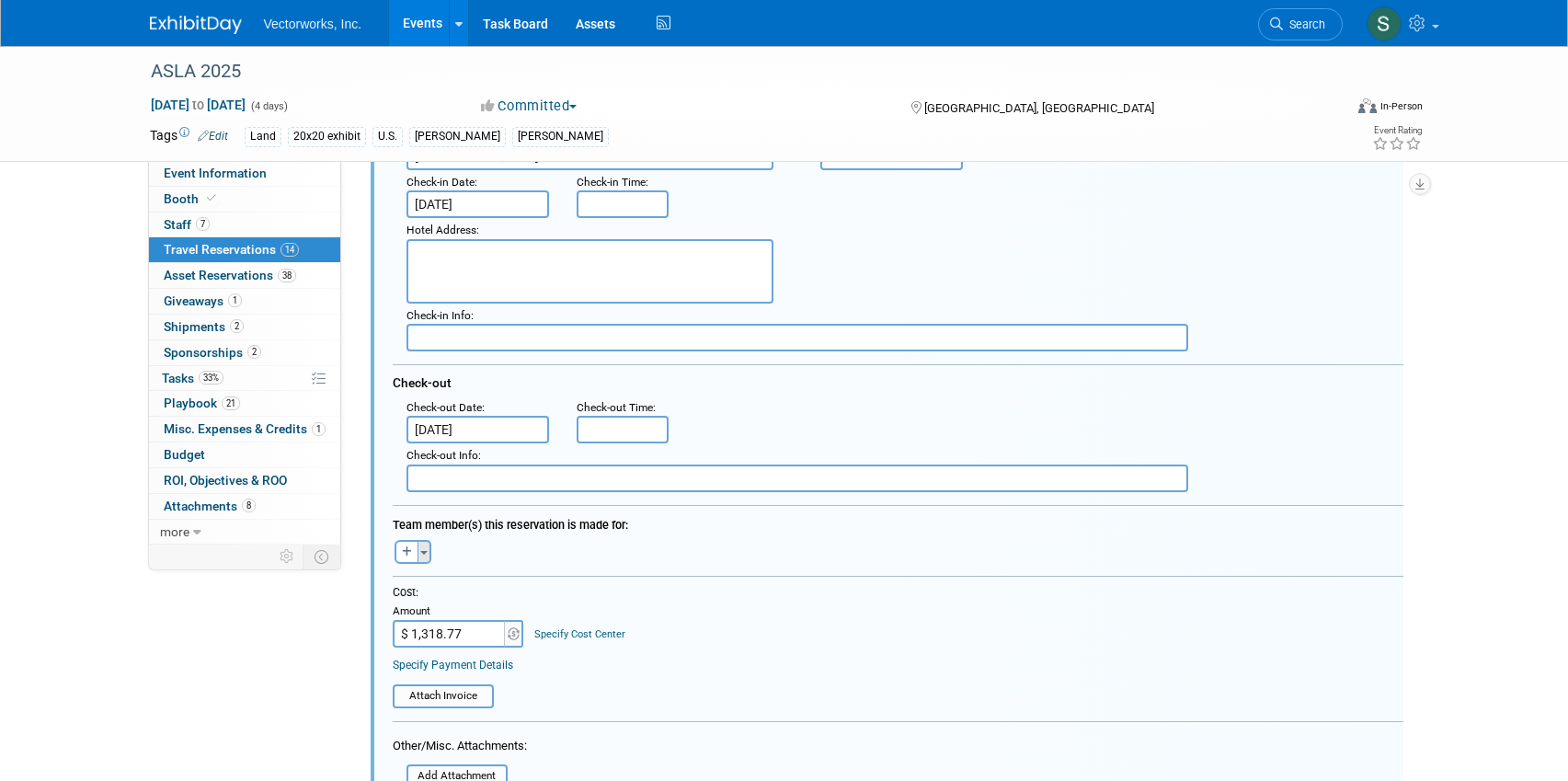
click at [427, 547] on button "Toggle Dropdown" at bounding box center [425, 552] width 14 height 24
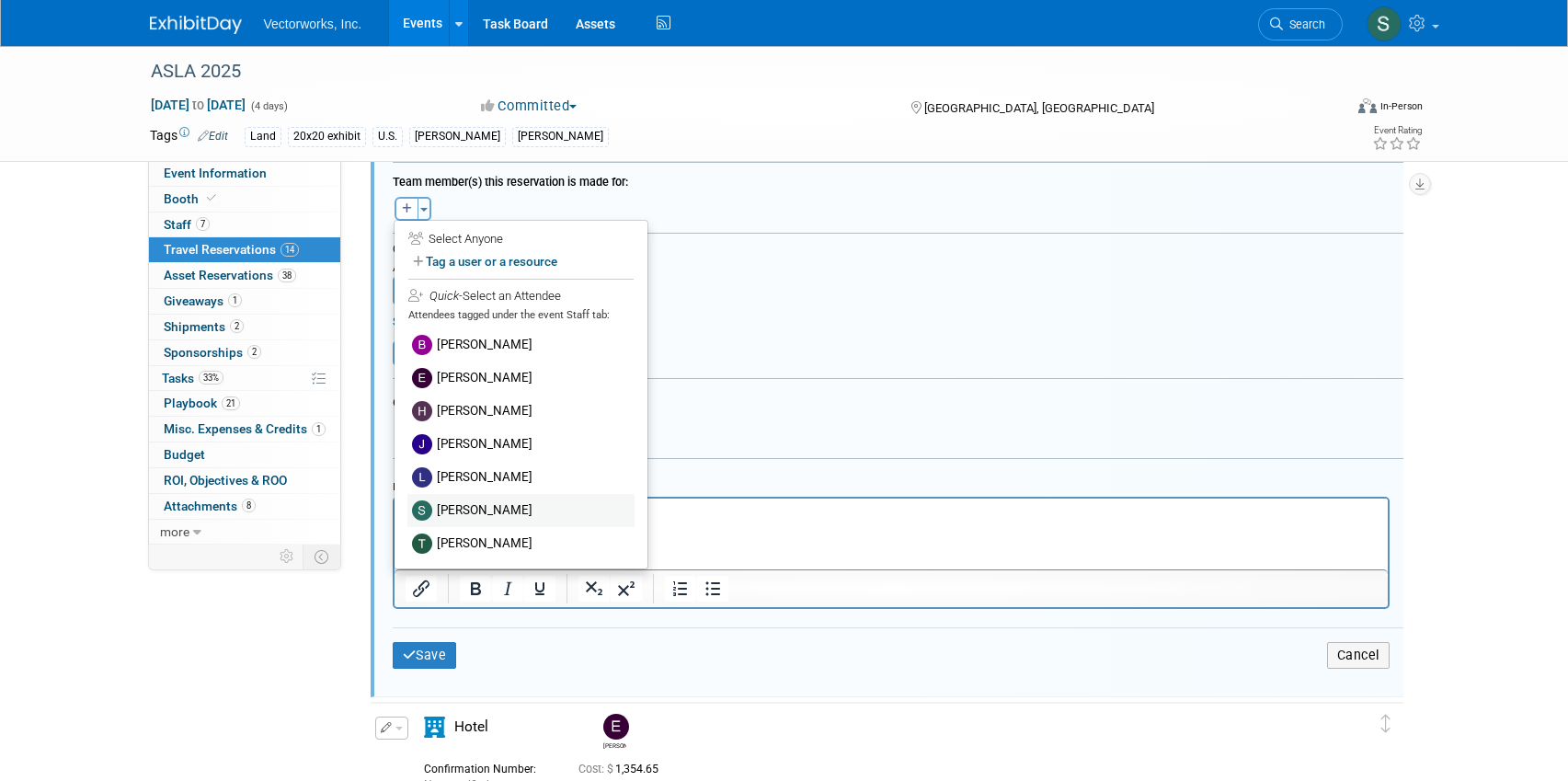
click at [472, 505] on label "[PERSON_NAME]" at bounding box center [521, 511] width 227 height 34
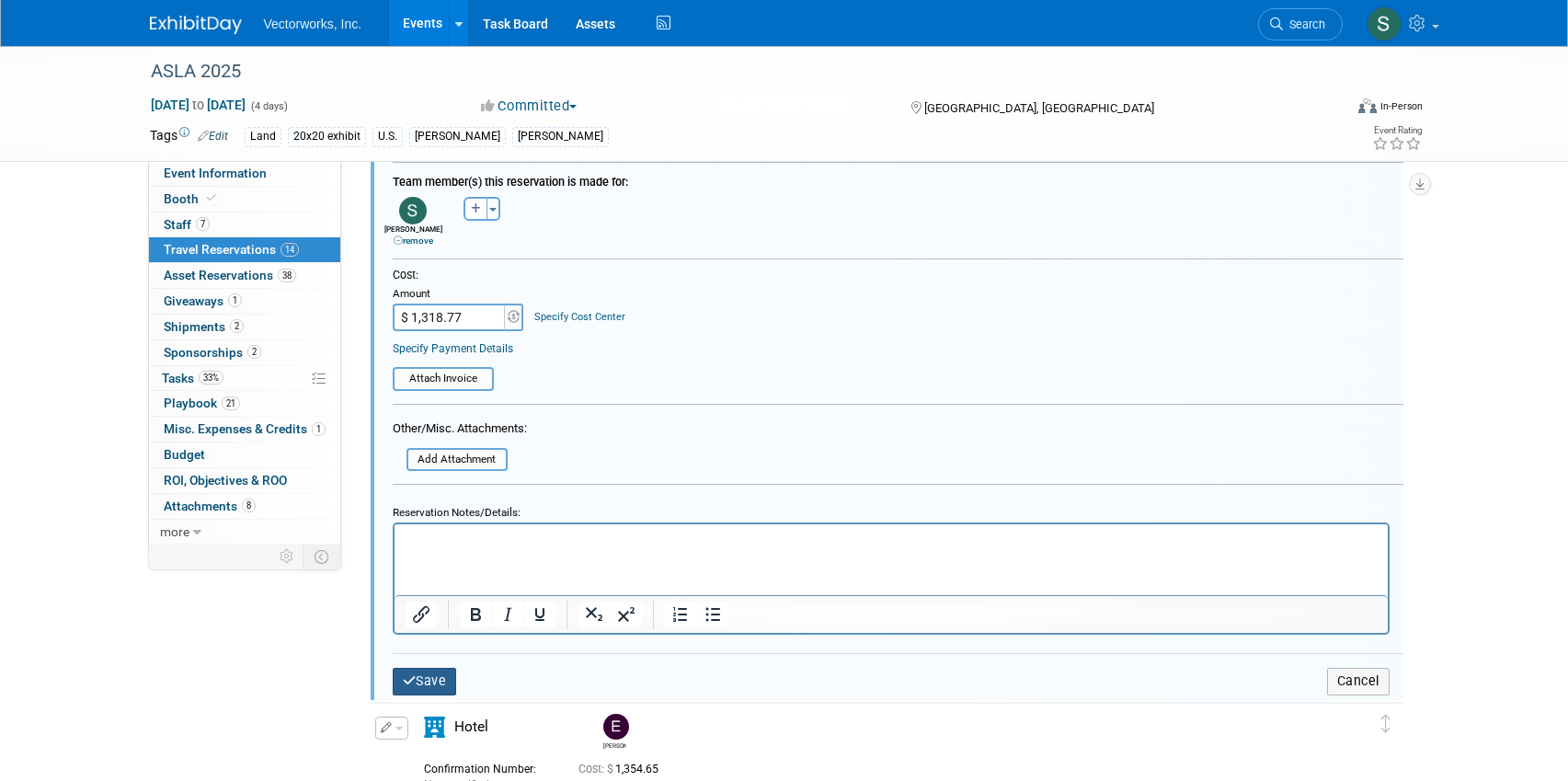
click at [426, 667] on button "Save" at bounding box center [425, 680] width 64 height 27
